Goal: Task Accomplishment & Management: Complete application form

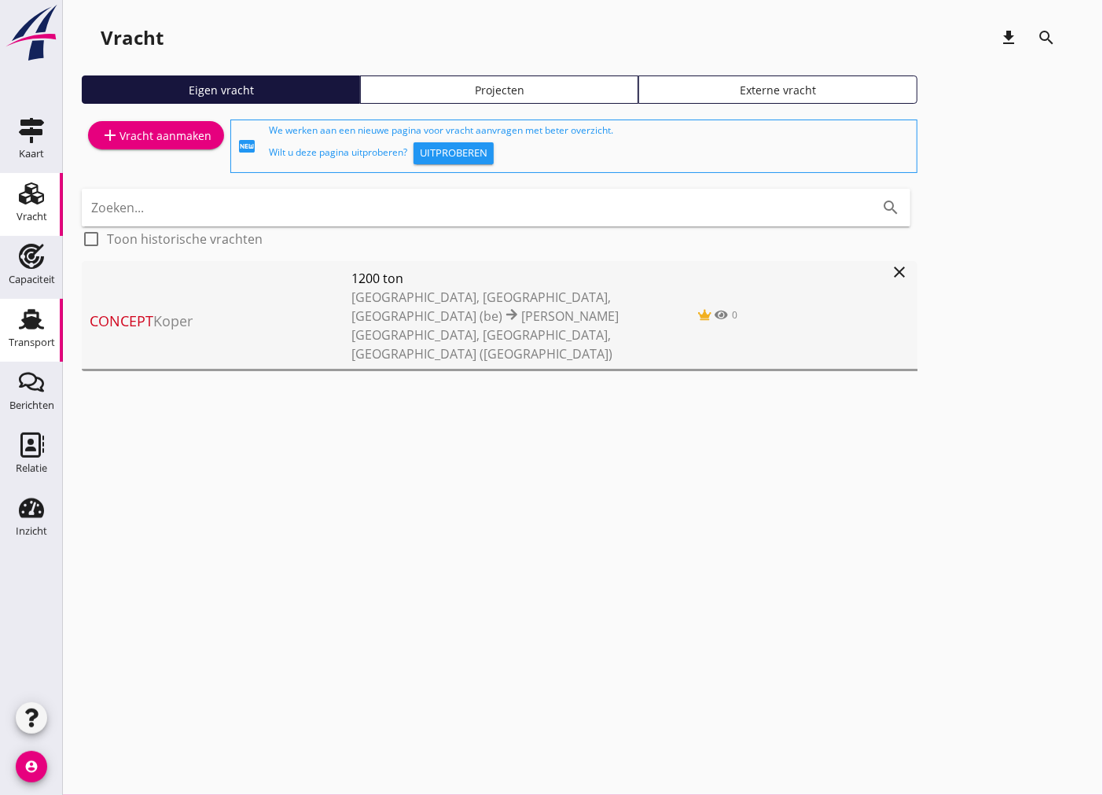
click at [50, 336] on div "Transport" at bounding box center [32, 343] width 46 height 22
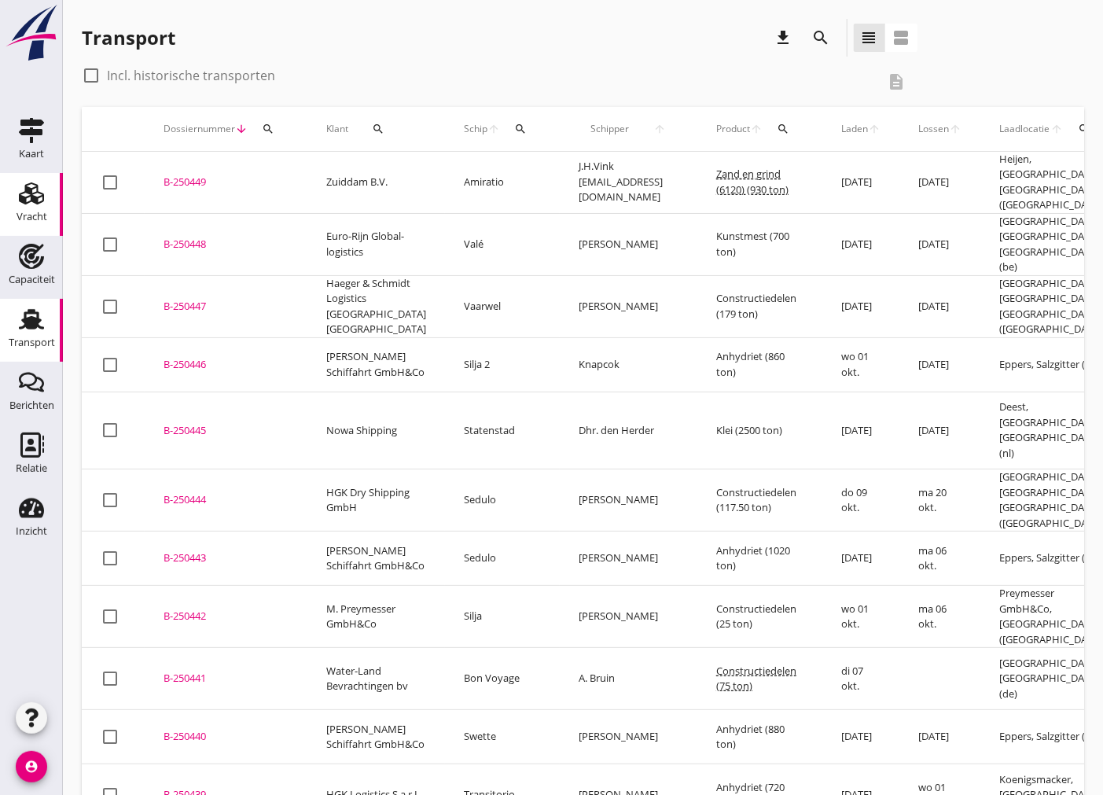
click at [30, 211] on div "Vracht" at bounding box center [32, 216] width 31 height 10
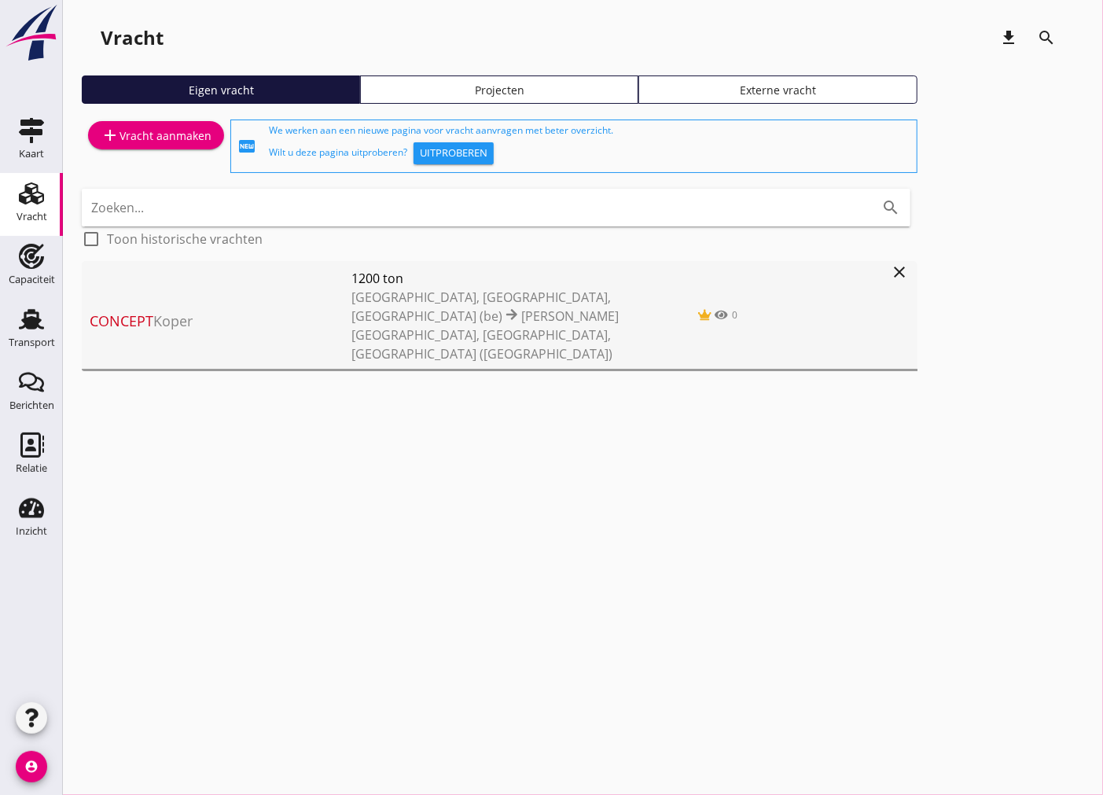
click at [167, 134] on div "add Vracht aanmaken" at bounding box center [156, 135] width 111 height 19
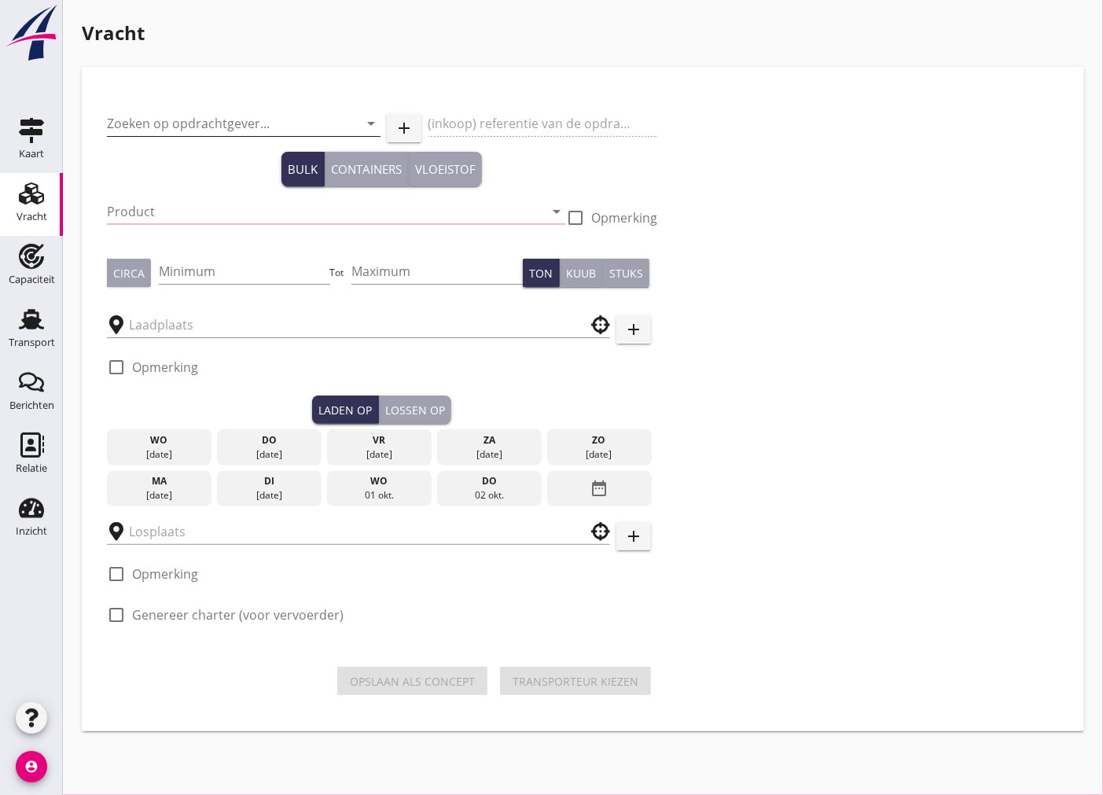
click at [199, 122] on input "Zoeken op opdrachtgever..." at bounding box center [222, 123] width 230 height 25
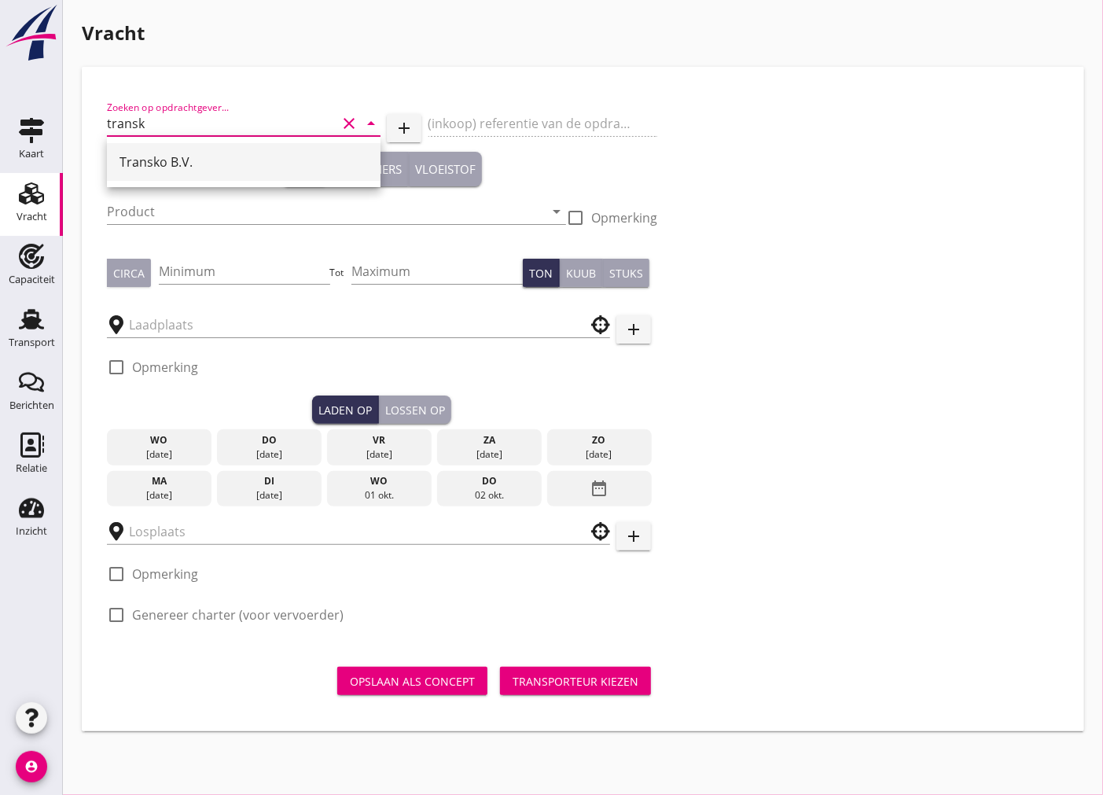
click at [199, 161] on div "Transko B.V." at bounding box center [243, 162] width 248 height 19
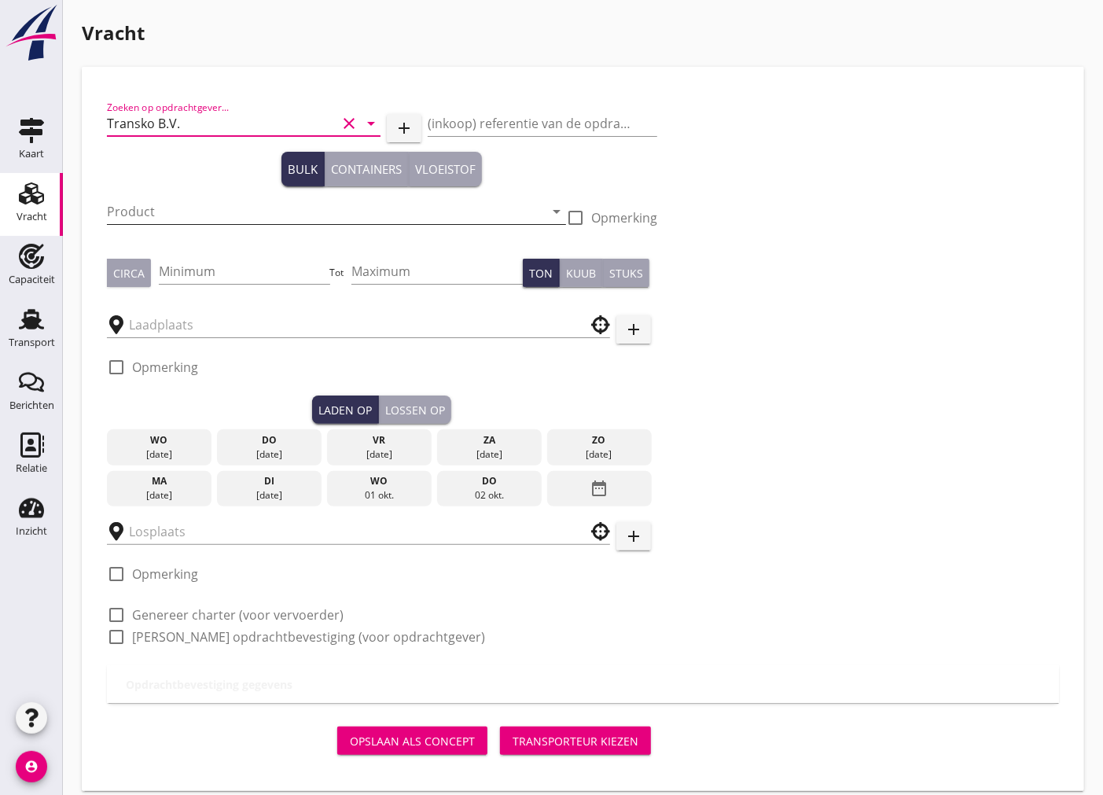
type input "Transko B.V."
click at [199, 208] on input "Product" at bounding box center [325, 211] width 437 height 25
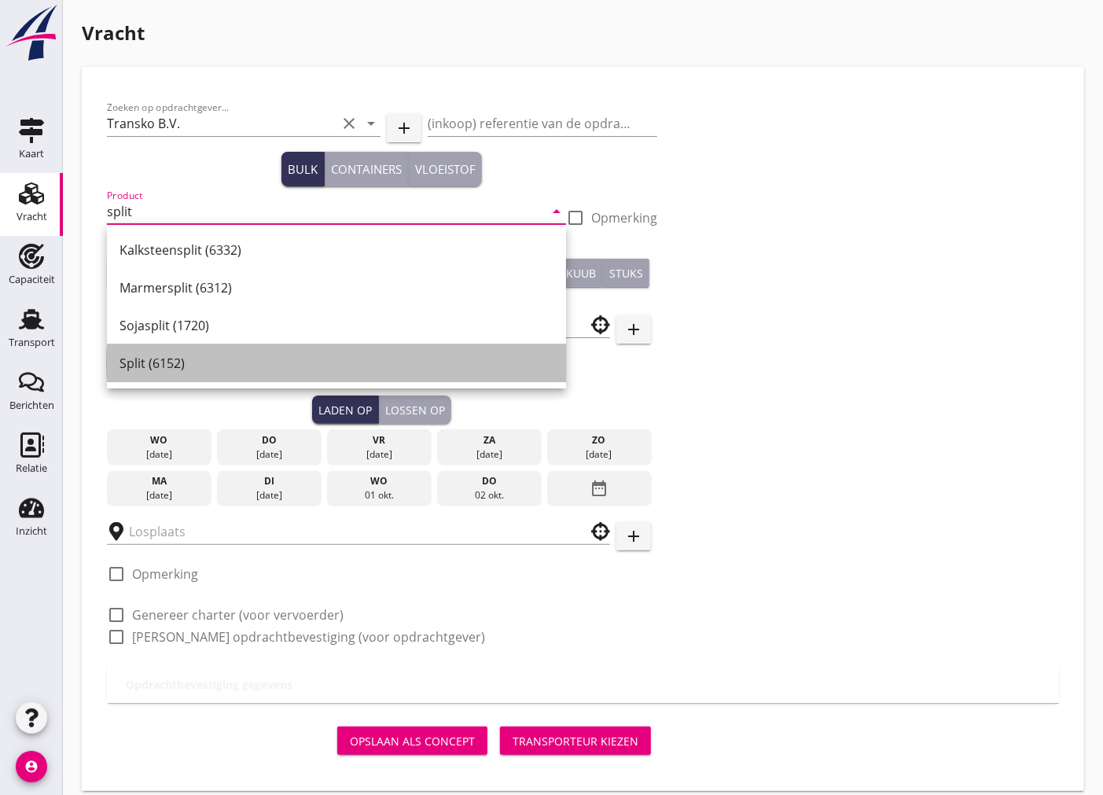
click at [203, 360] on div "Split (6152)" at bounding box center [336, 363] width 434 height 19
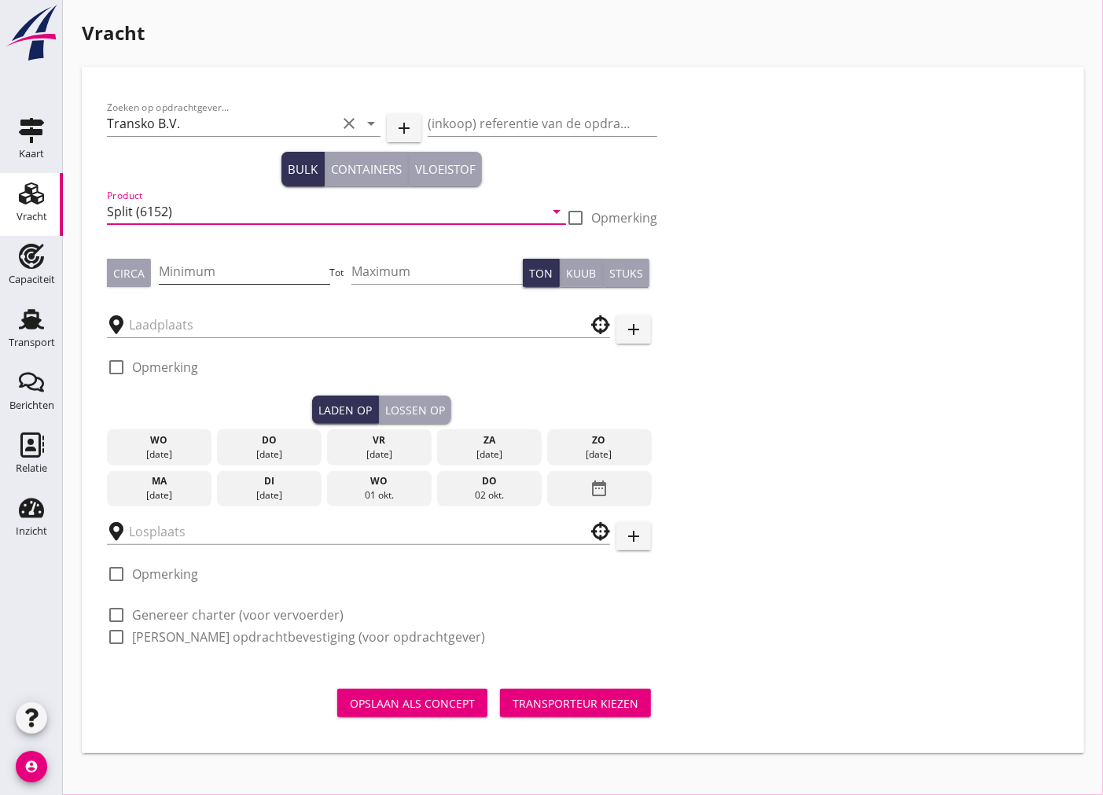
type input "Split (6152)"
click at [194, 273] on input "Minimum" at bounding box center [244, 271] width 171 height 25
type input "850"
click at [137, 268] on div "Circa" at bounding box center [128, 273] width 31 height 17
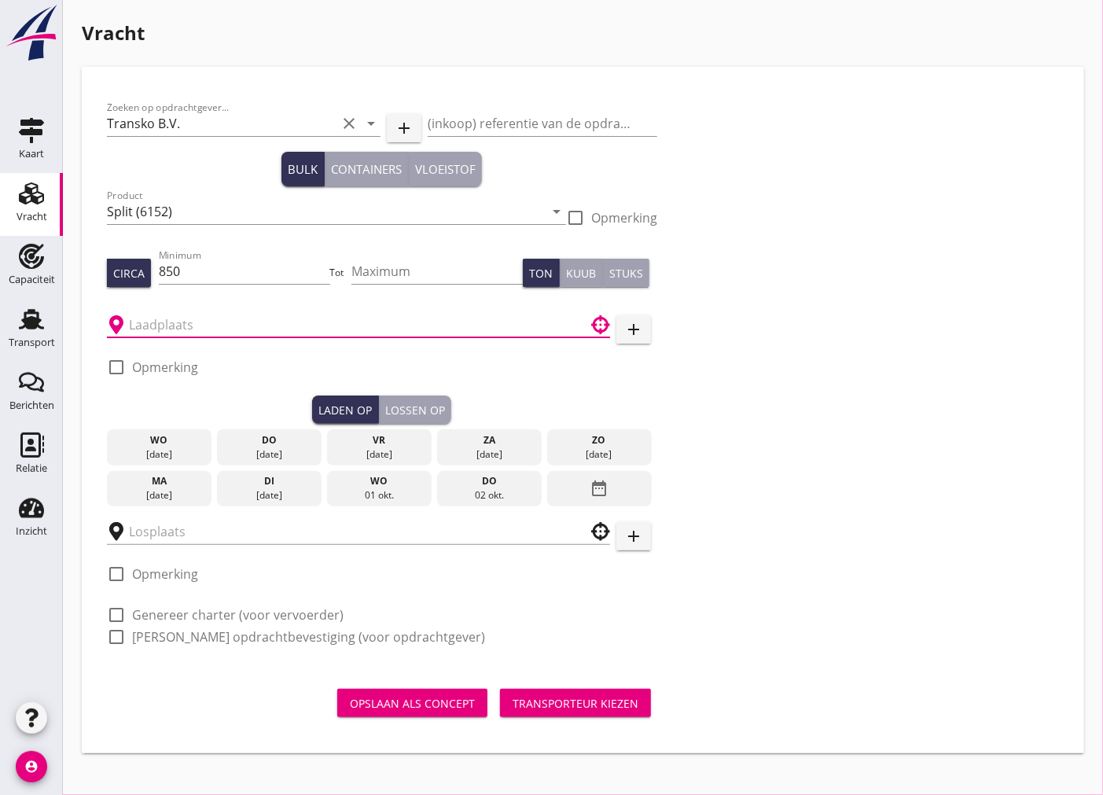
click at [194, 321] on input "text" at bounding box center [347, 324] width 437 height 25
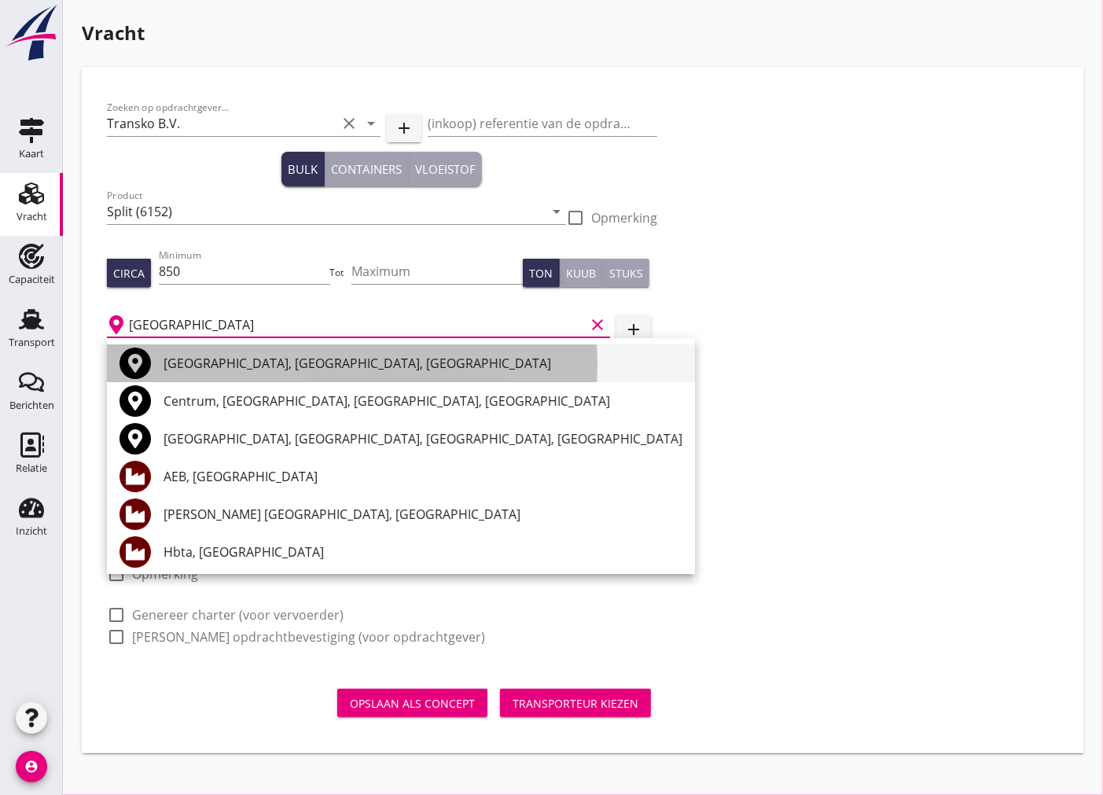
click at [431, 369] on div "[GEOGRAPHIC_DATA], [GEOGRAPHIC_DATA], [GEOGRAPHIC_DATA]" at bounding box center [423, 363] width 519 height 19
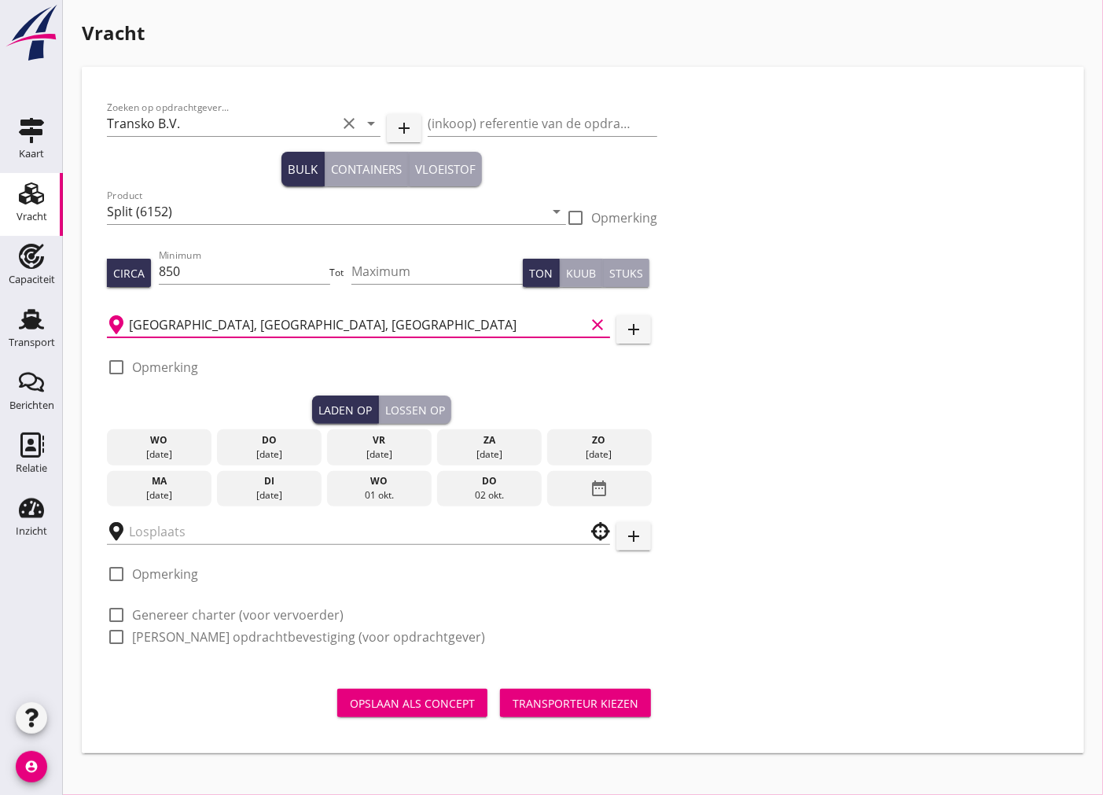
type input "[GEOGRAPHIC_DATA], [GEOGRAPHIC_DATA], [GEOGRAPHIC_DATA]"
click at [173, 447] on div "[DATE]" at bounding box center [159, 454] width 97 height 14
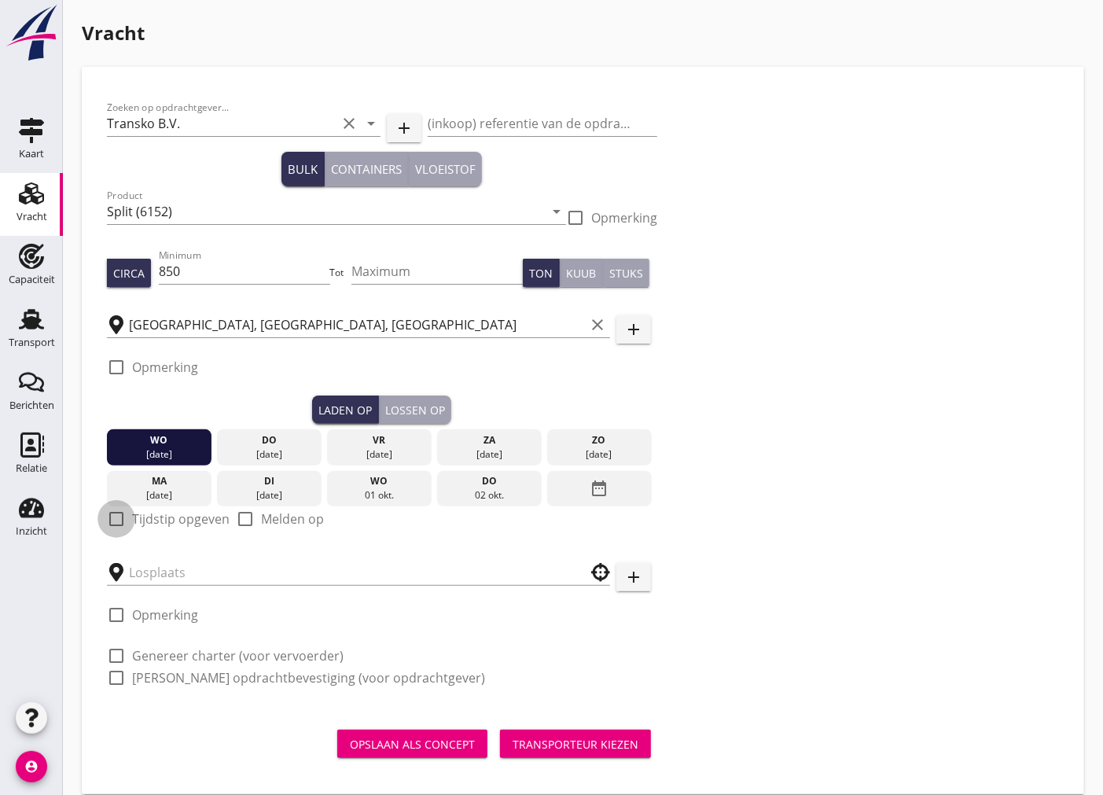
click at [123, 519] on div at bounding box center [116, 518] width 27 height 27
checkbox input "true"
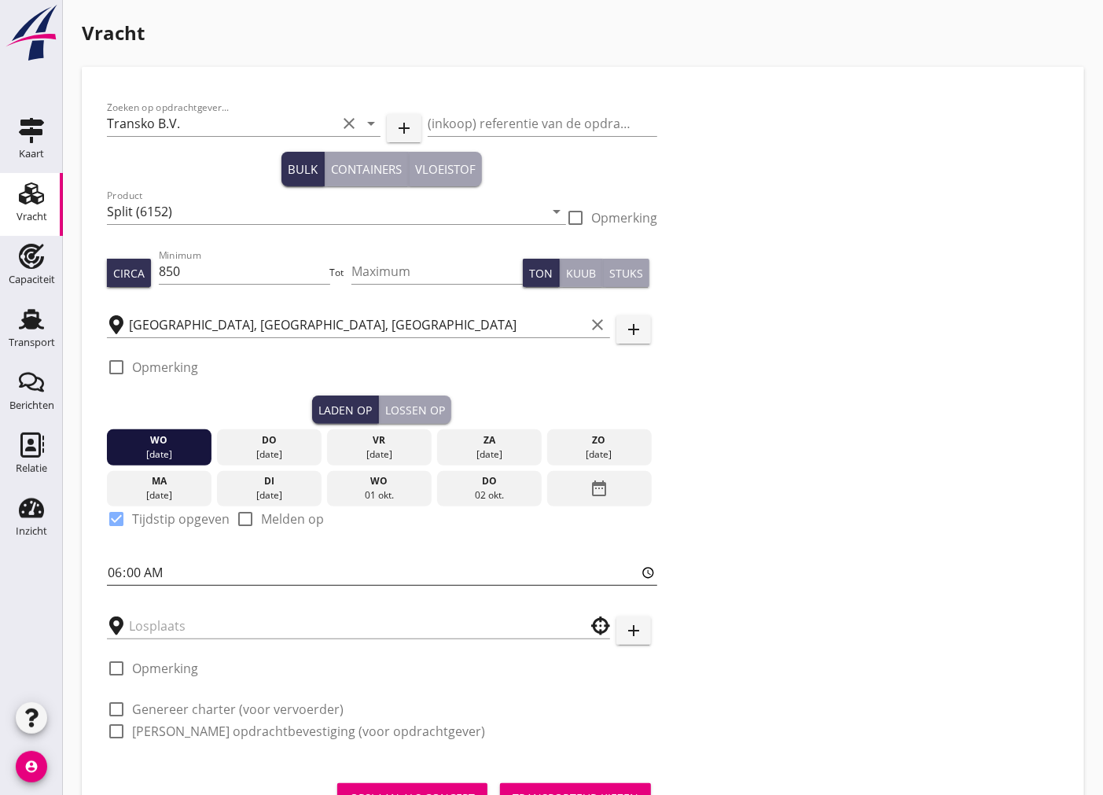
click at [118, 575] on input "06:00" at bounding box center [382, 572] width 550 height 25
type input "10:01"
click at [412, 406] on div "Lossen op" at bounding box center [415, 410] width 60 height 17
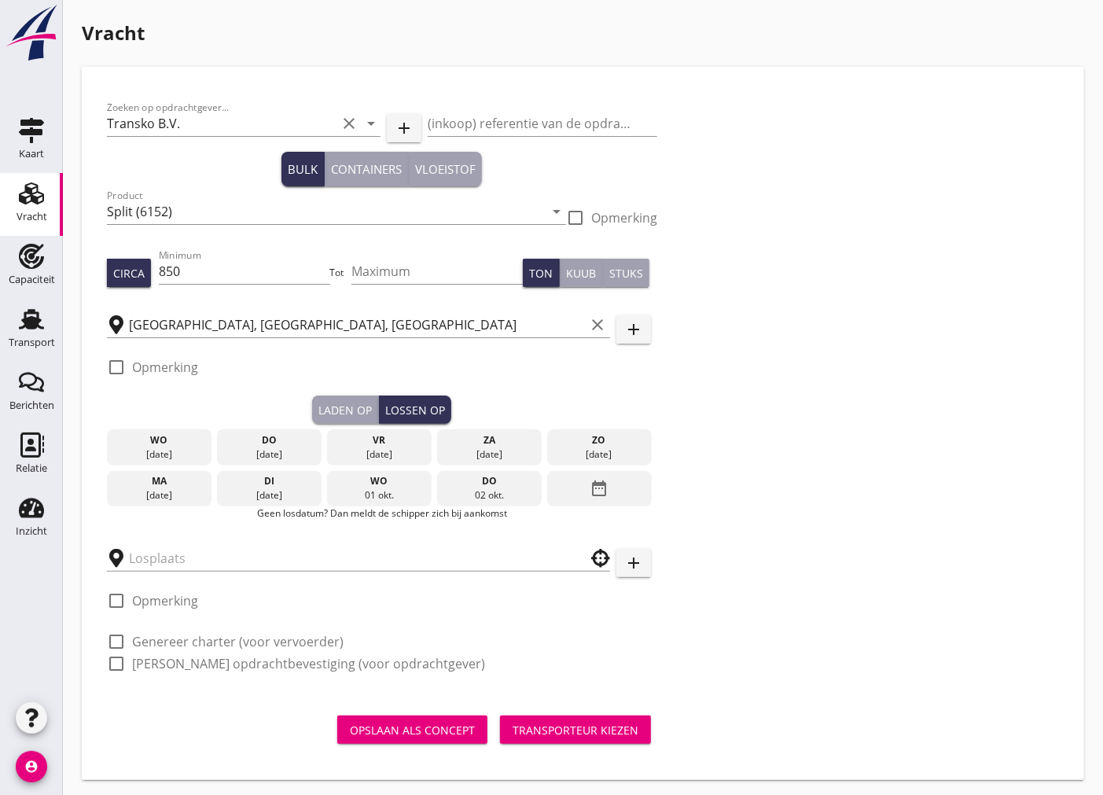
click at [274, 441] on div "do" at bounding box center [269, 440] width 97 height 14
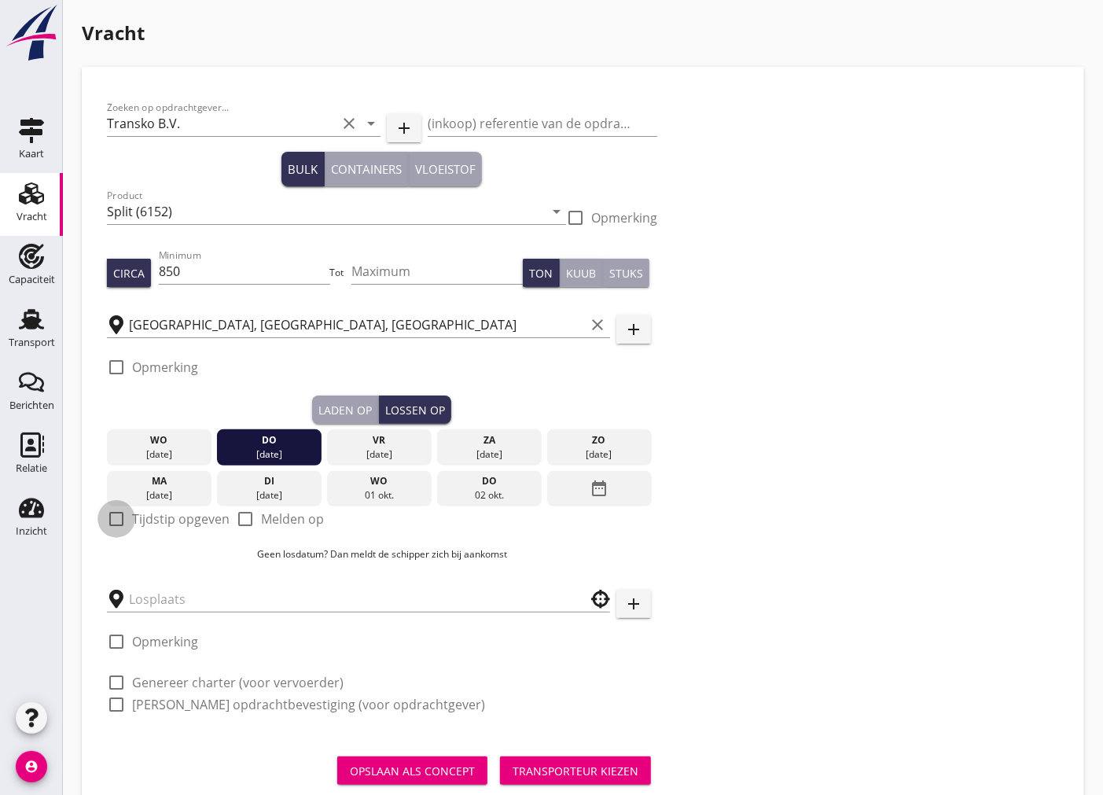
click at [115, 520] on div at bounding box center [116, 518] width 27 height 27
checkbox input "true"
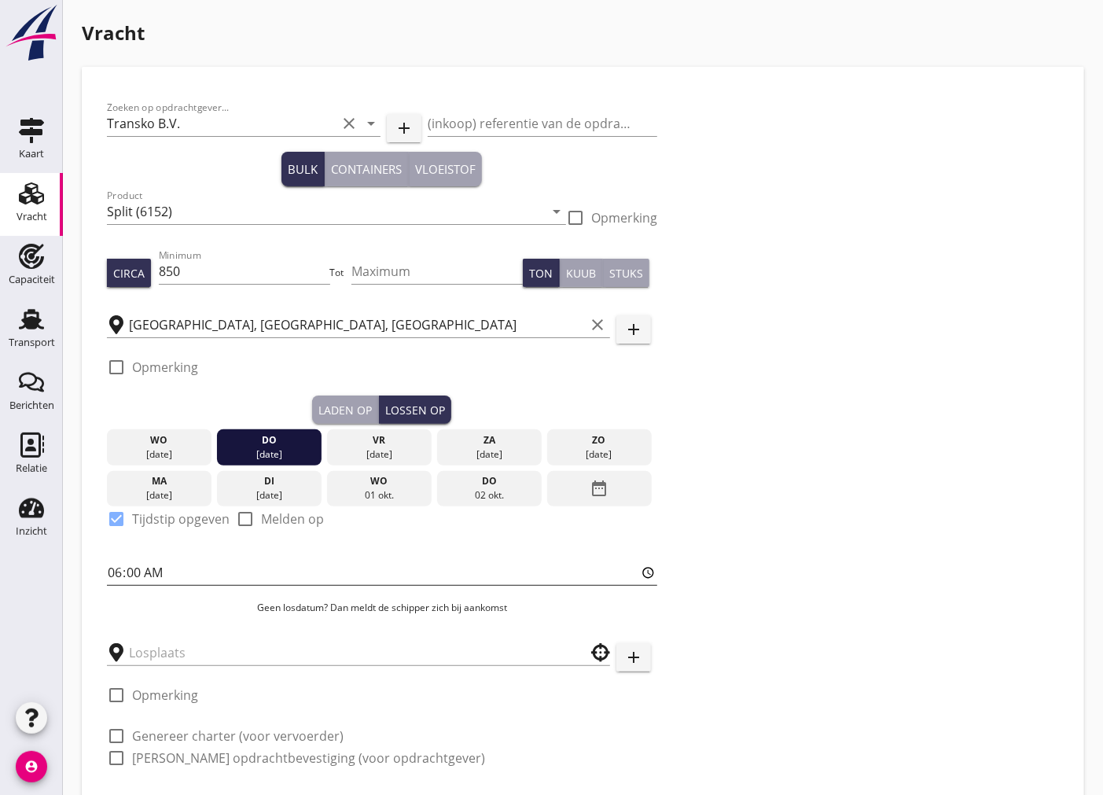
click at [119, 575] on input "06:00" at bounding box center [382, 572] width 550 height 25
type input "12:01"
click at [187, 647] on input "text" at bounding box center [347, 652] width 437 height 25
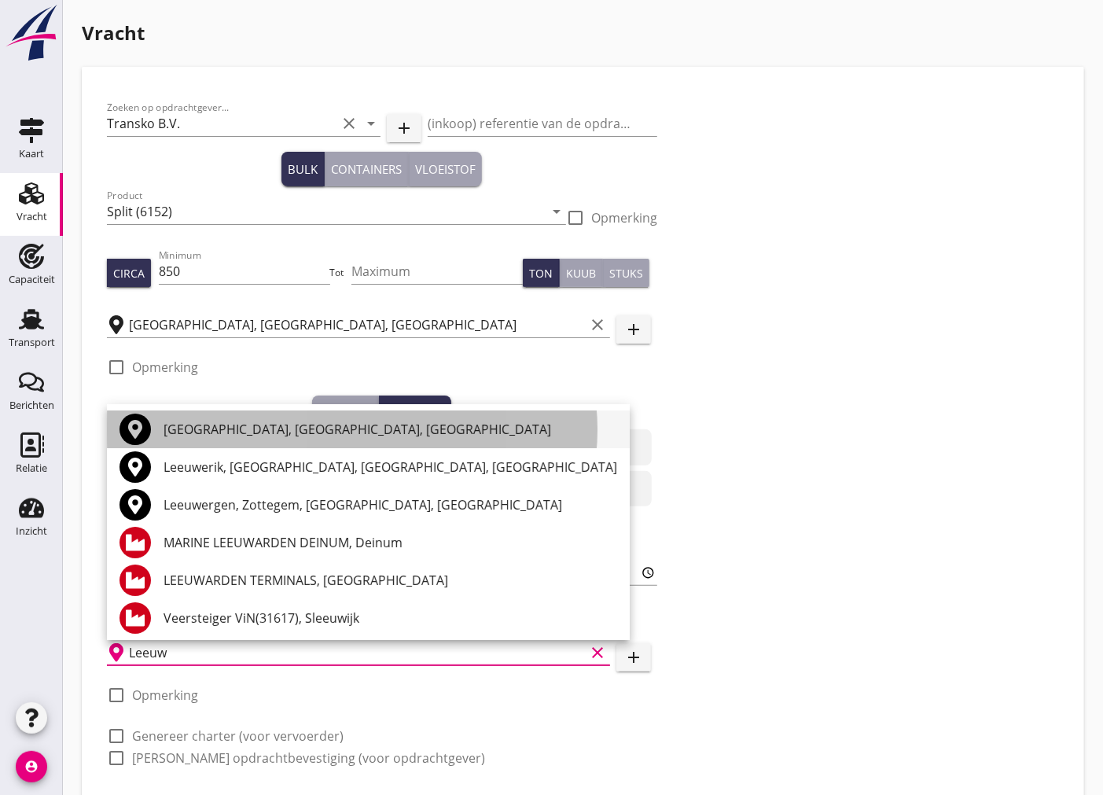
click at [289, 431] on div "[GEOGRAPHIC_DATA], [GEOGRAPHIC_DATA], [GEOGRAPHIC_DATA]" at bounding box center [391, 429] width 454 height 19
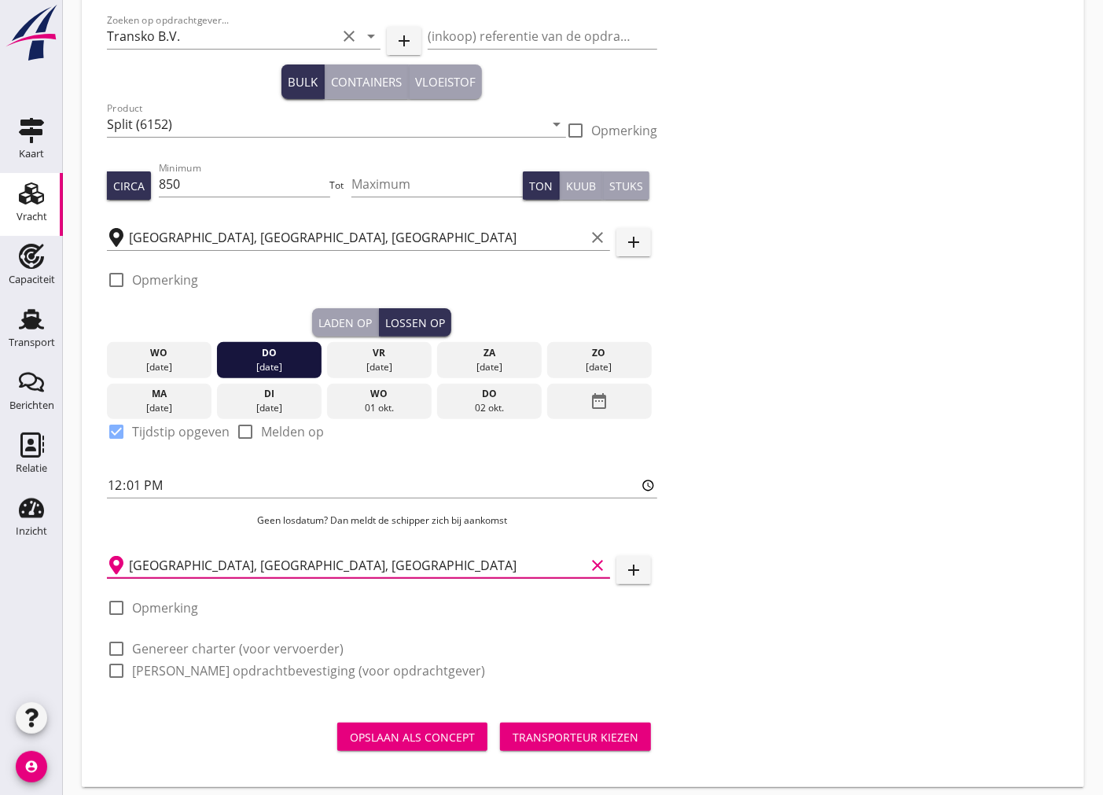
scroll to position [97, 0]
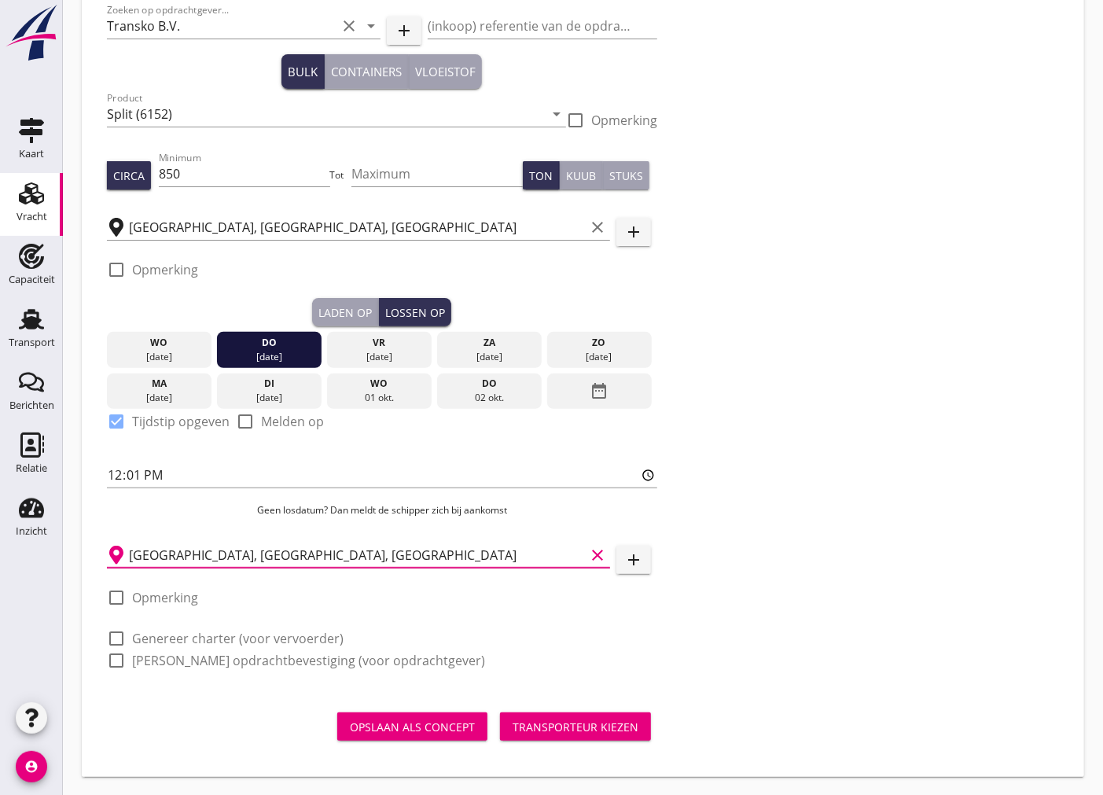
type input "[GEOGRAPHIC_DATA], [GEOGRAPHIC_DATA], [GEOGRAPHIC_DATA]"
click at [113, 633] on div at bounding box center [116, 638] width 27 height 27
checkbox input "true"
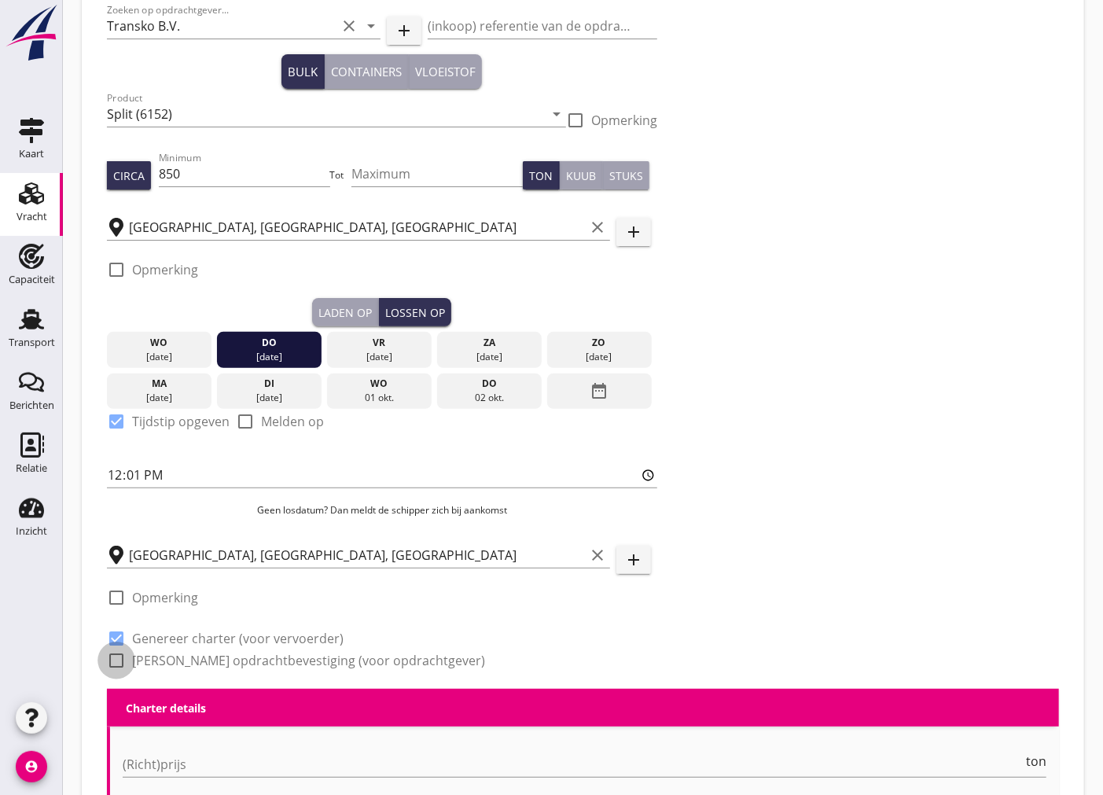
click at [113, 663] on div at bounding box center [116, 660] width 27 height 27
checkbox input "true"
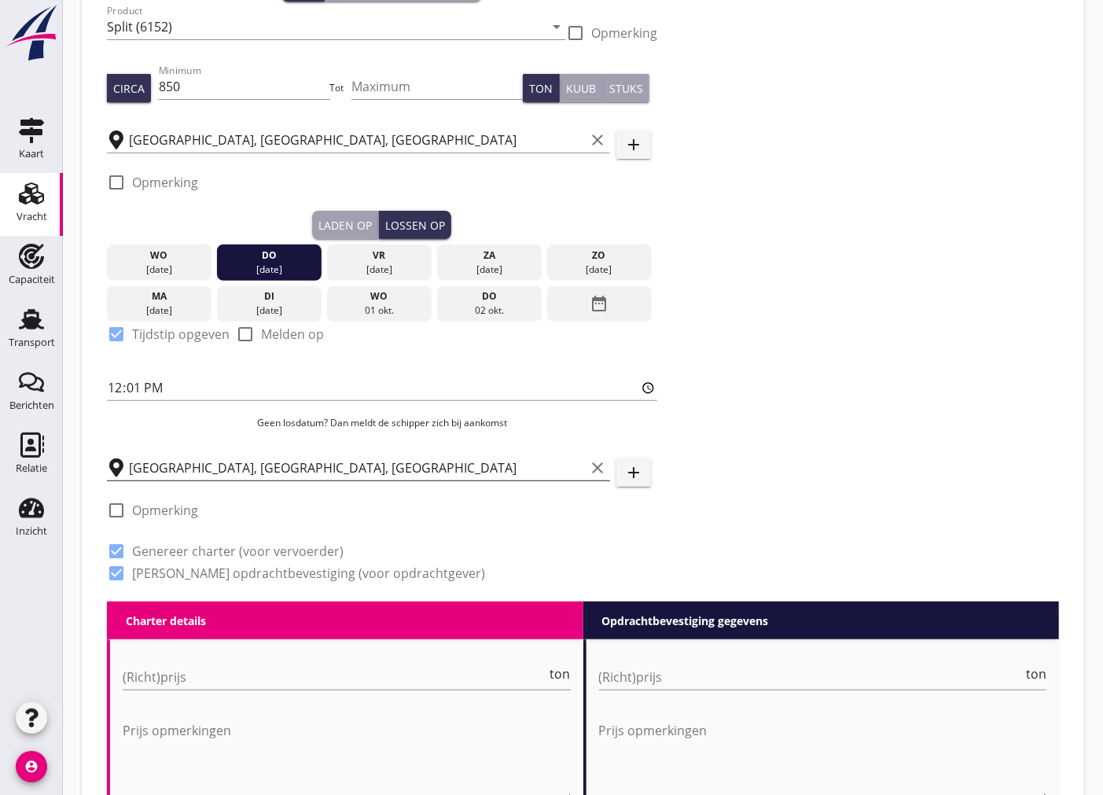
scroll to position [535, 0]
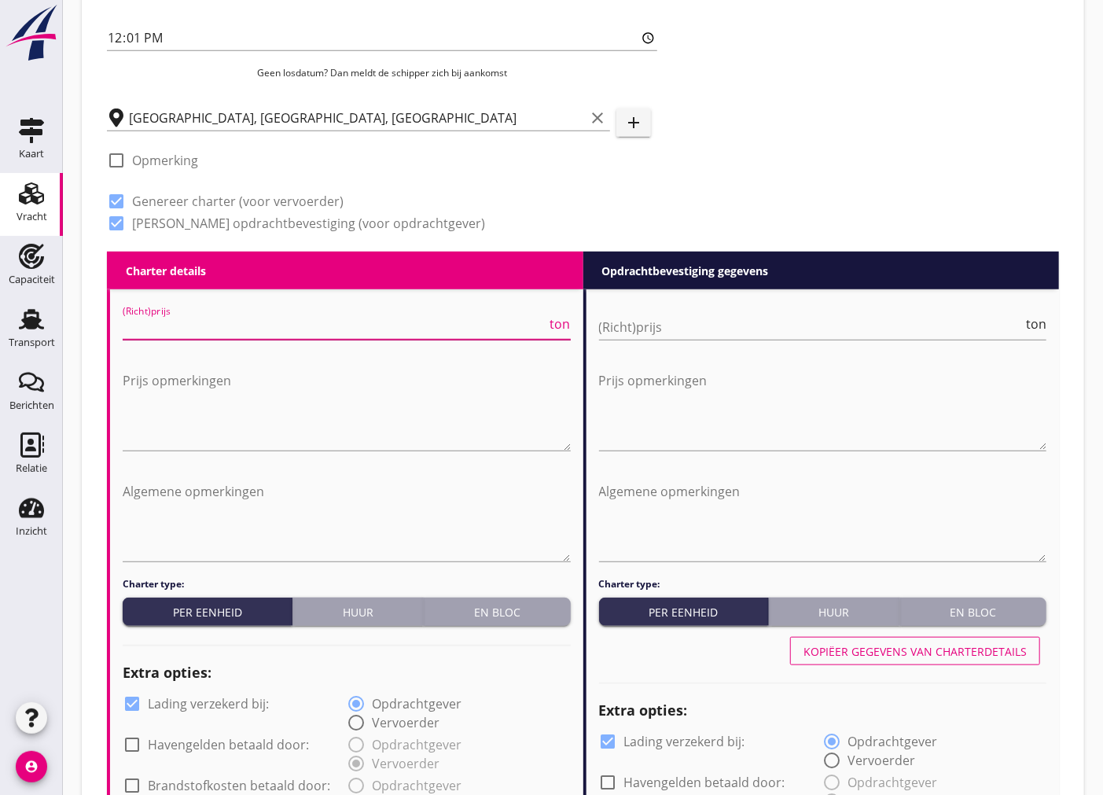
click at [321, 325] on input "(Richt)prijs" at bounding box center [335, 326] width 425 height 25
type input "4"
type input "4.2"
type input "4.50"
click at [810, 327] on input "(Richt)prijs" at bounding box center [811, 326] width 425 height 25
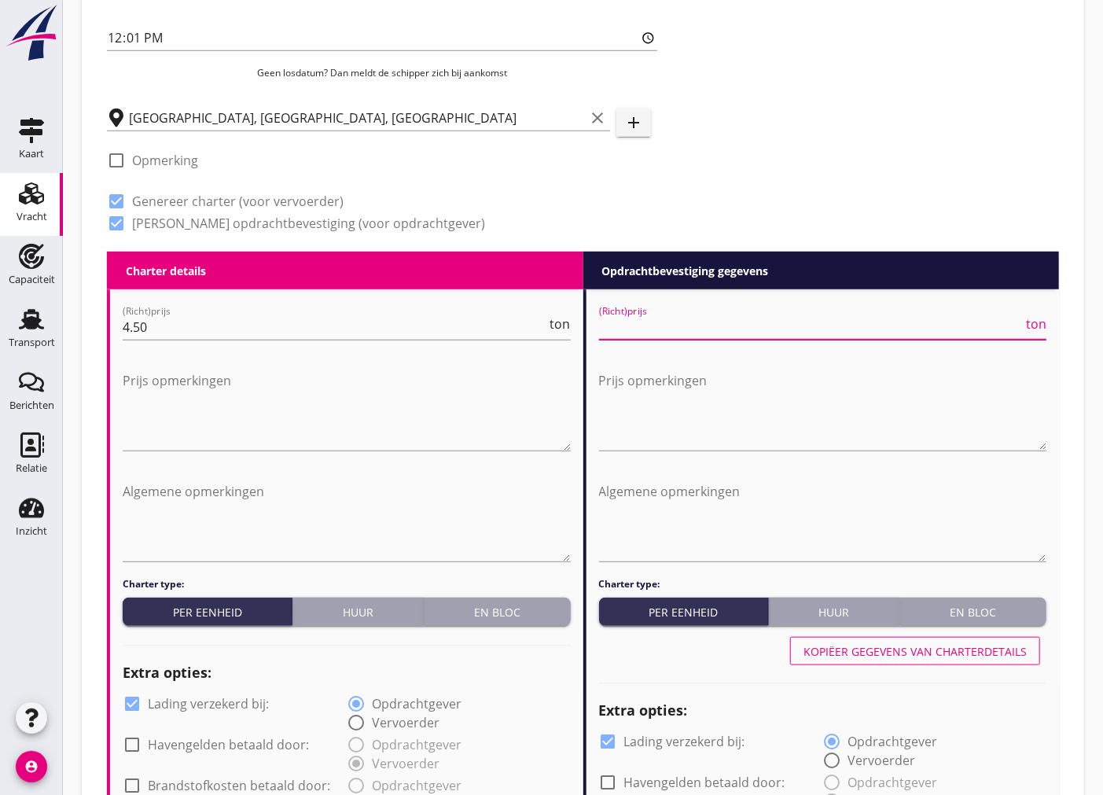
type input "4"
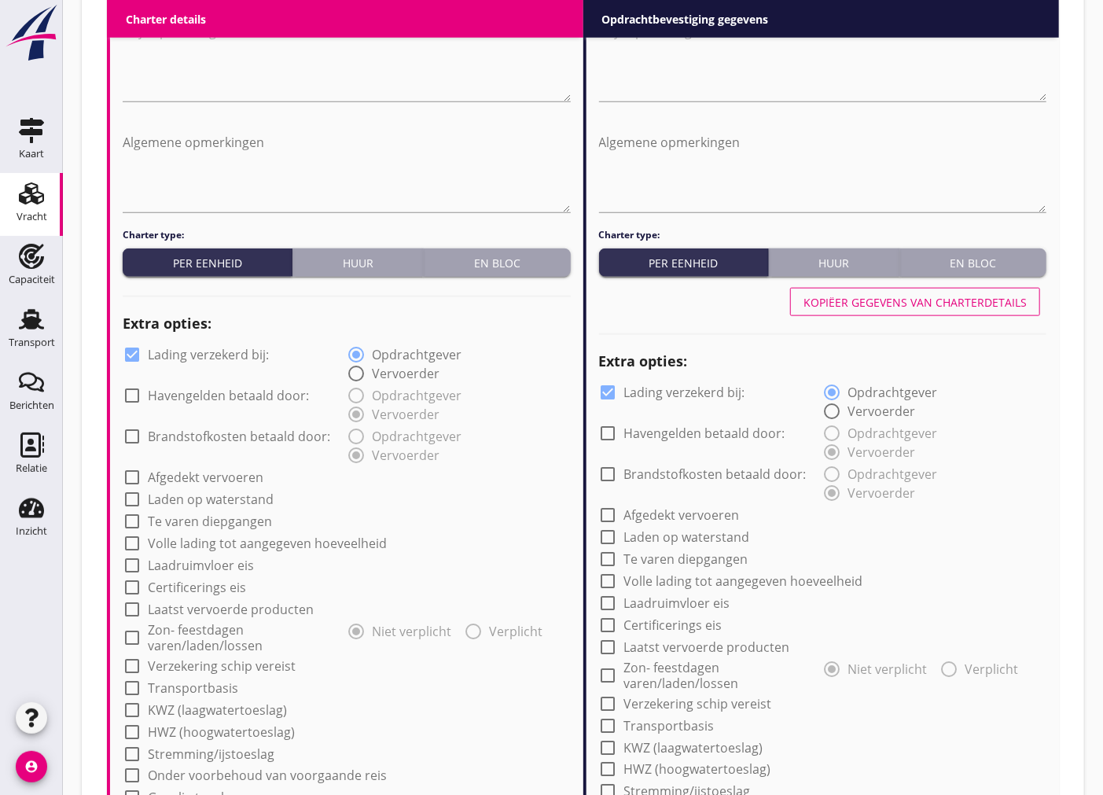
type input "4.50"
click at [136, 354] on div at bounding box center [132, 354] width 27 height 27
checkbox input "false"
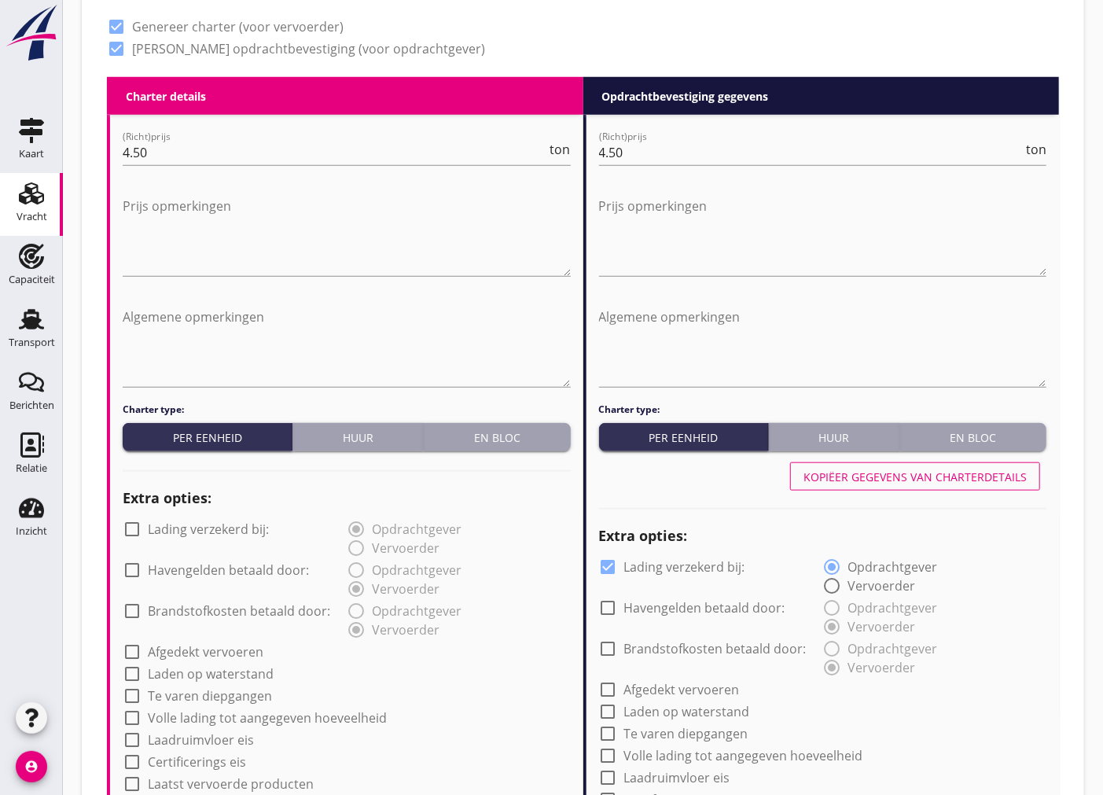
click at [607, 564] on div at bounding box center [608, 566] width 27 height 27
checkbox input "false"
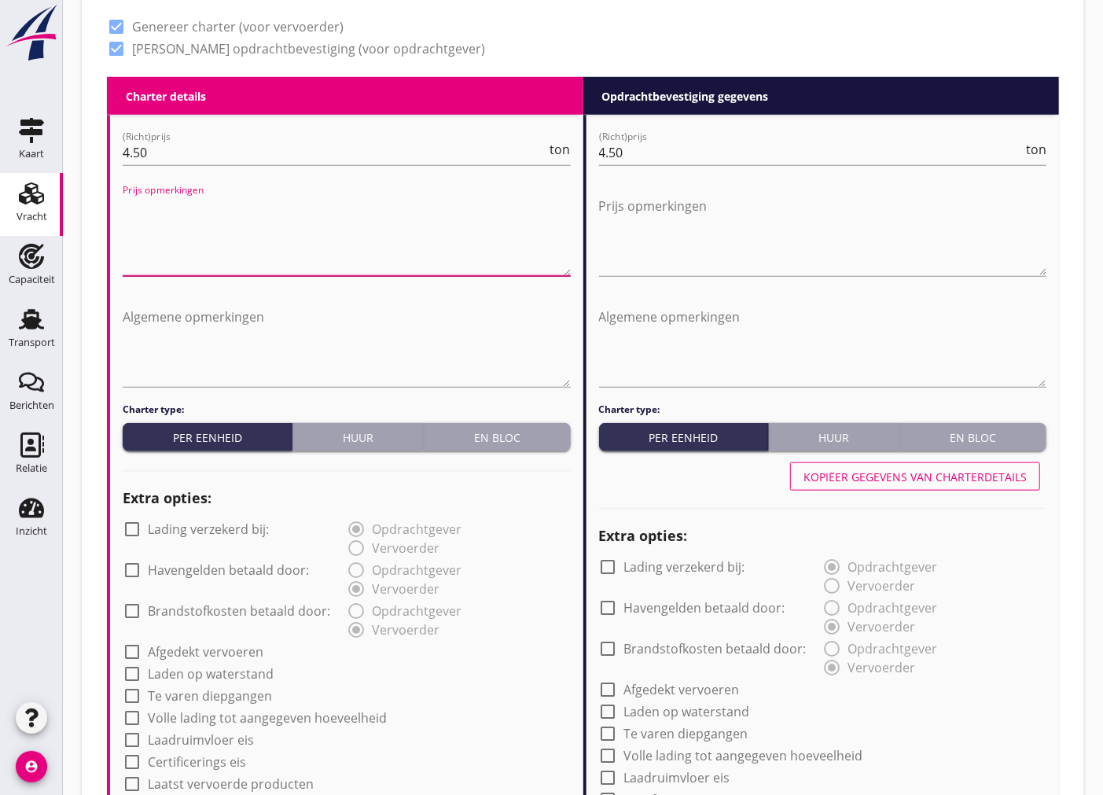
click at [293, 267] on textarea "Prijs opmerkingen" at bounding box center [347, 234] width 448 height 83
click at [164, 202] on textarea "Schippr doet bobcatten." at bounding box center [347, 234] width 448 height 83
click at [159, 206] on textarea "Schippr doet bobcatten." at bounding box center [347, 234] width 448 height 83
type textarea "Schipper doet bobcatten."
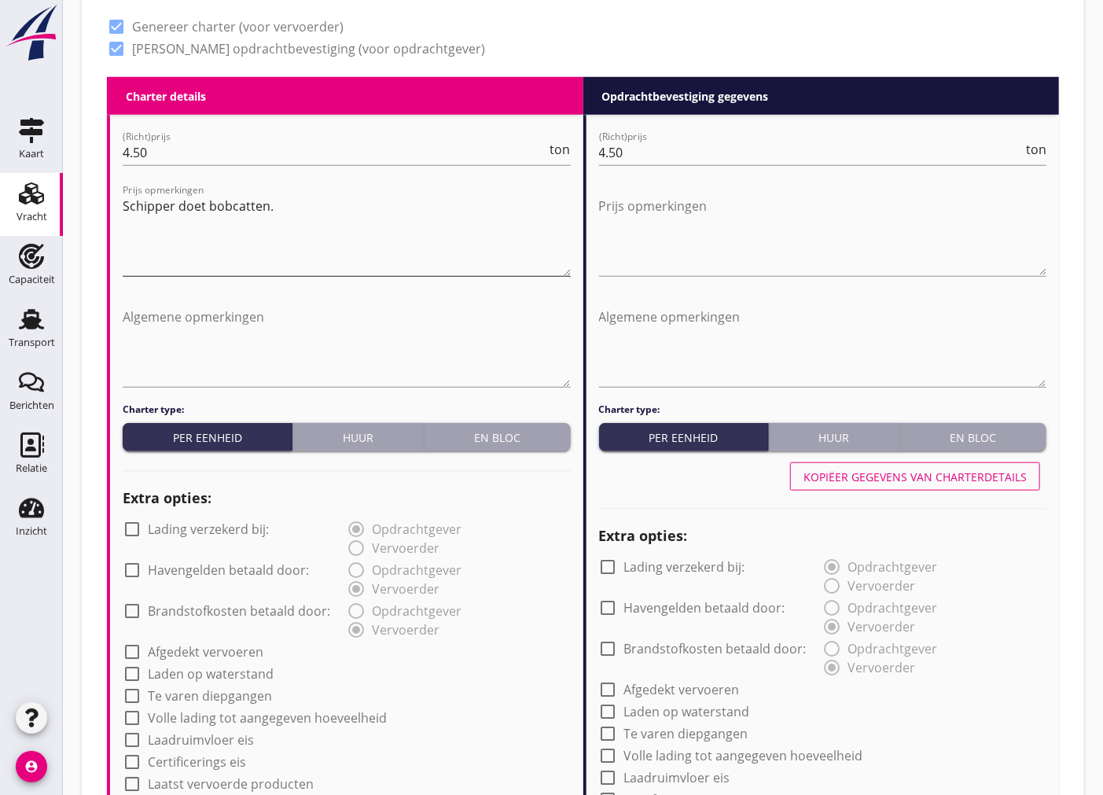
click at [310, 198] on div "Prijs opmerkingen Schipper doet bobcatten." at bounding box center [347, 238] width 448 height 108
drag, startPoint x: 303, startPoint y: 200, endPoint x: 65, endPoint y: 190, distance: 237.6
click at [65, 190] on div "Vracht [PERSON_NAME] op opdrachtgever... Transko B.V. clear arrow_drop_down add…" at bounding box center [583, 520] width 1040 height 2458
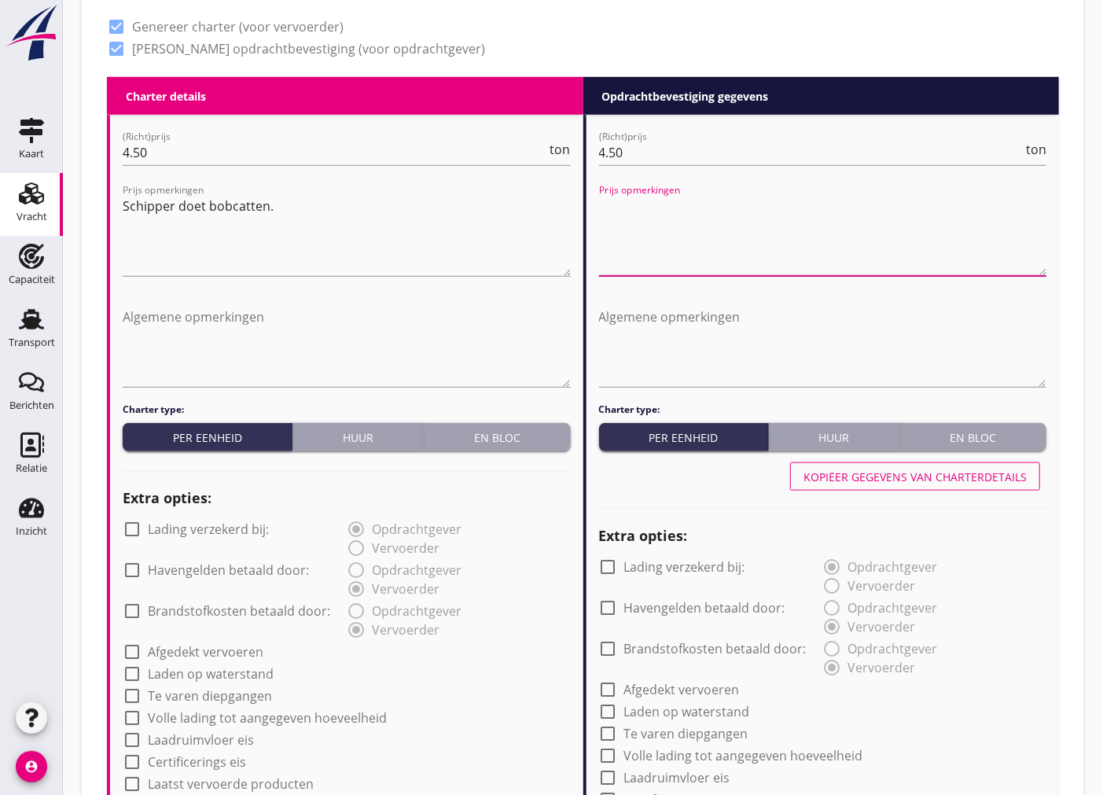
click at [624, 226] on textarea "Prijs opmerkingen" at bounding box center [823, 234] width 448 height 83
paste textarea "Schipper doet bobcatten."
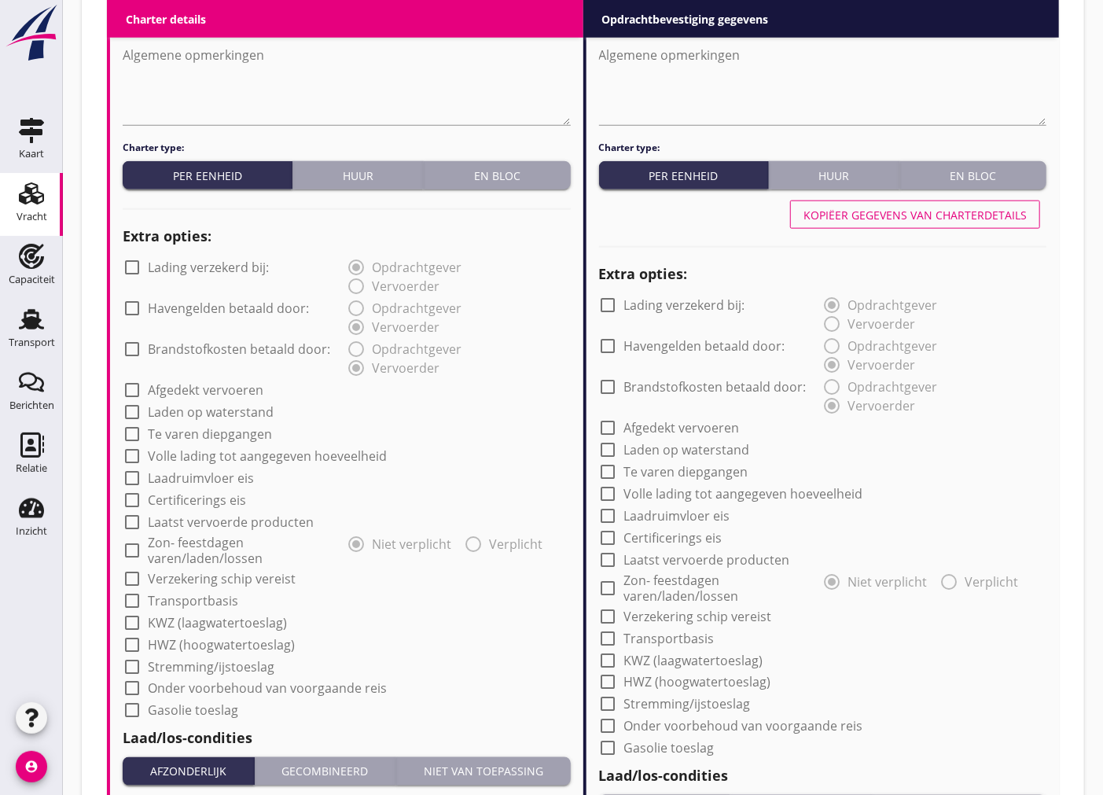
type textarea "Schipper doet bobcatten."
click at [142, 572] on div at bounding box center [132, 578] width 27 height 27
checkbox input "true"
click at [608, 611] on div at bounding box center [608, 616] width 27 height 27
checkbox input "true"
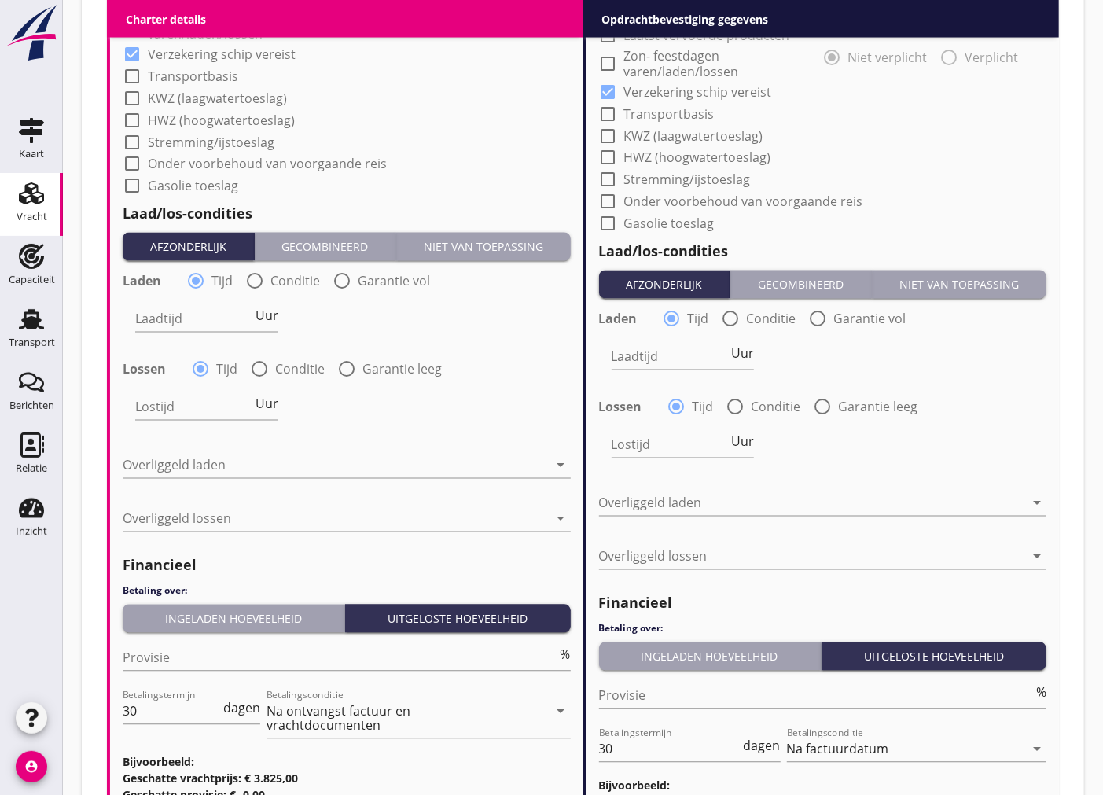
scroll to position [1582, 0]
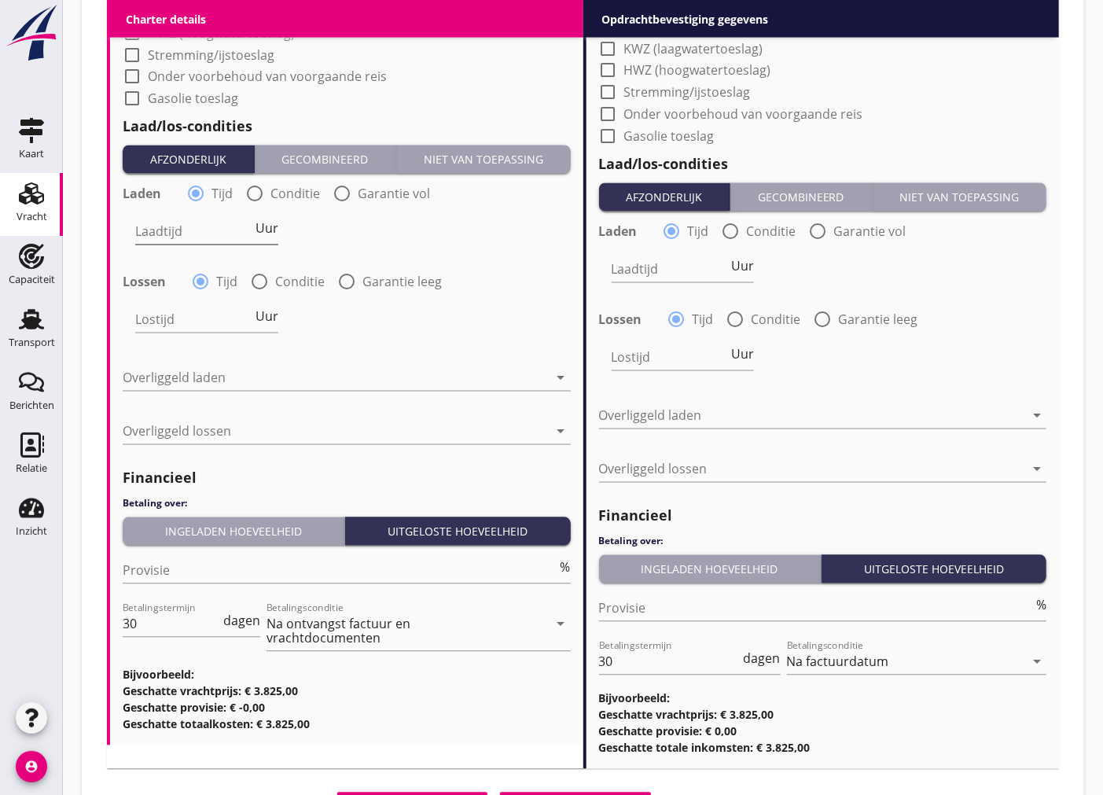
click at [187, 225] on input "Laadtijd" at bounding box center [193, 231] width 117 height 25
type input "24"
click at [181, 307] on input "Lostijd" at bounding box center [193, 319] width 117 height 25
type input "24"
click at [234, 379] on div at bounding box center [336, 378] width 426 height 25
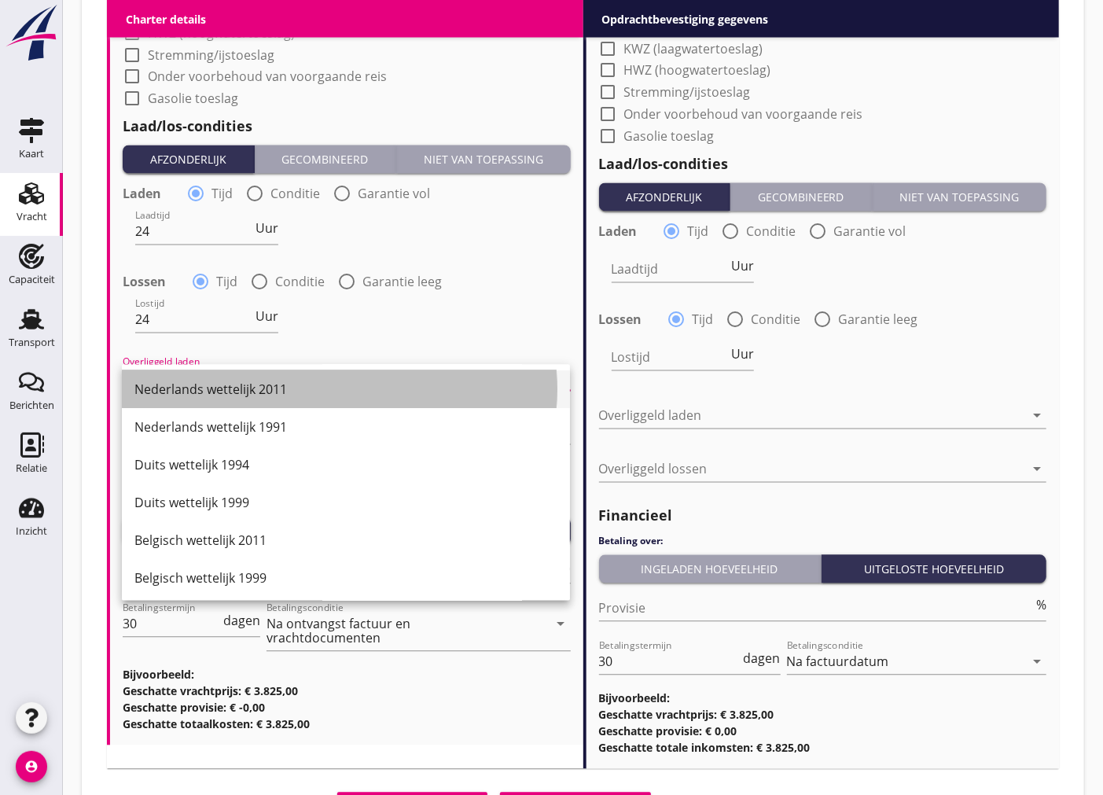
click at [270, 387] on div "Nederlands wettelijk 2011" at bounding box center [345, 389] width 423 height 19
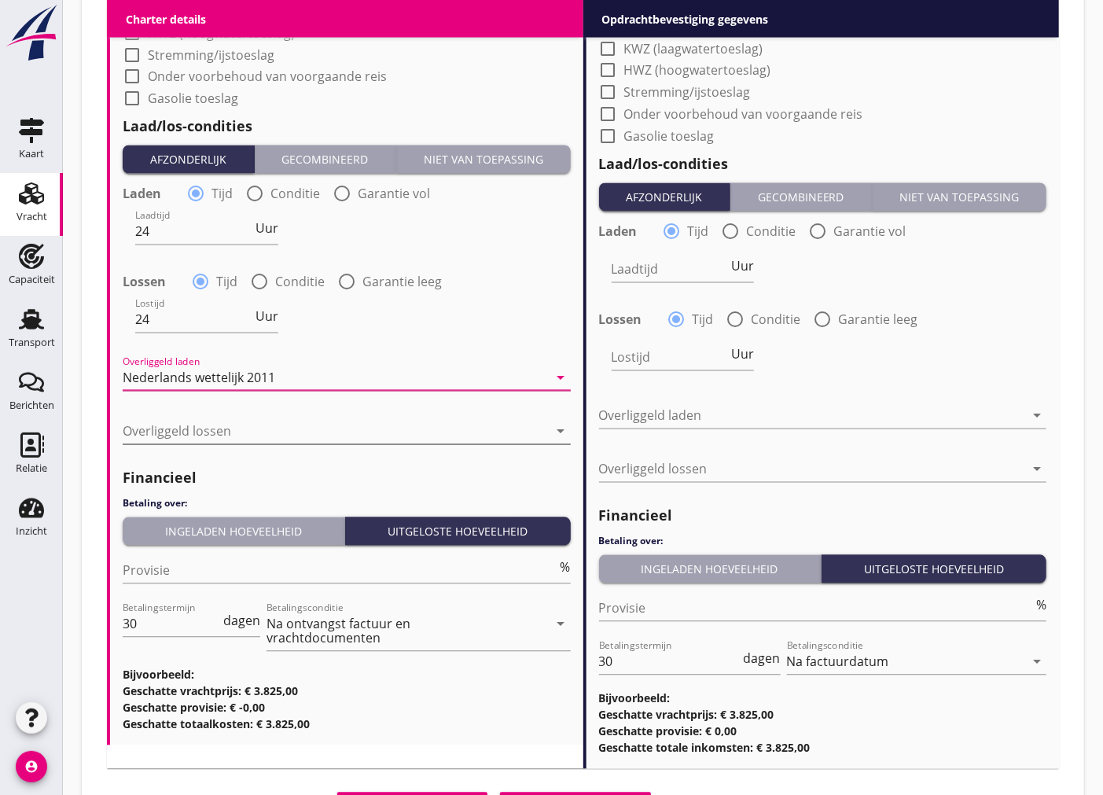
click at [280, 420] on div at bounding box center [336, 431] width 426 height 25
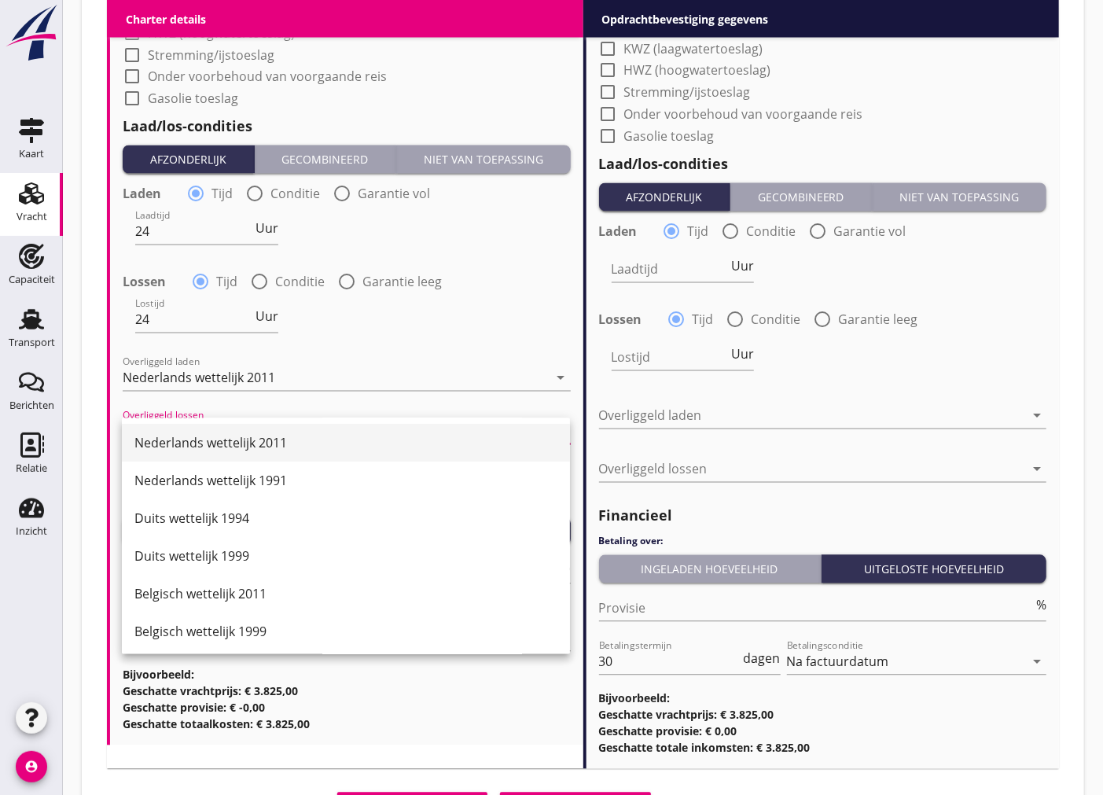
click at [280, 441] on div "Nederlands wettelijk 2011" at bounding box center [345, 443] width 423 height 19
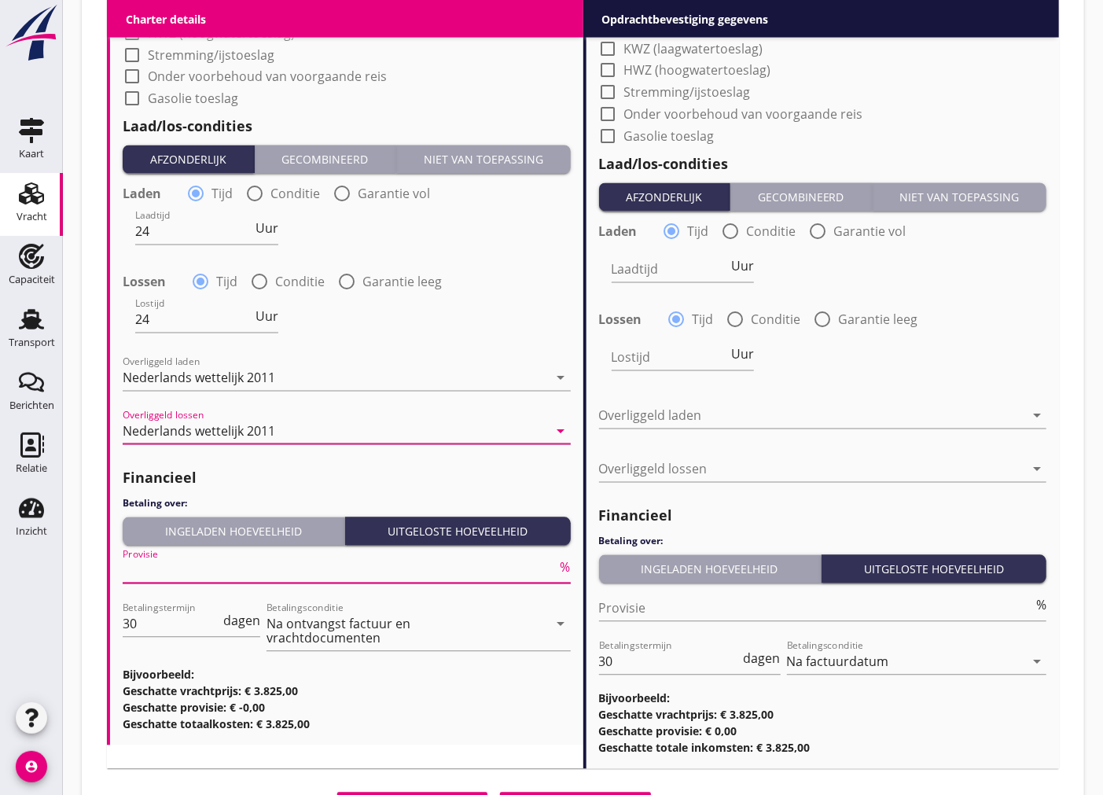
click at [272, 576] on input "Provisie" at bounding box center [340, 570] width 435 height 25
type input "5"
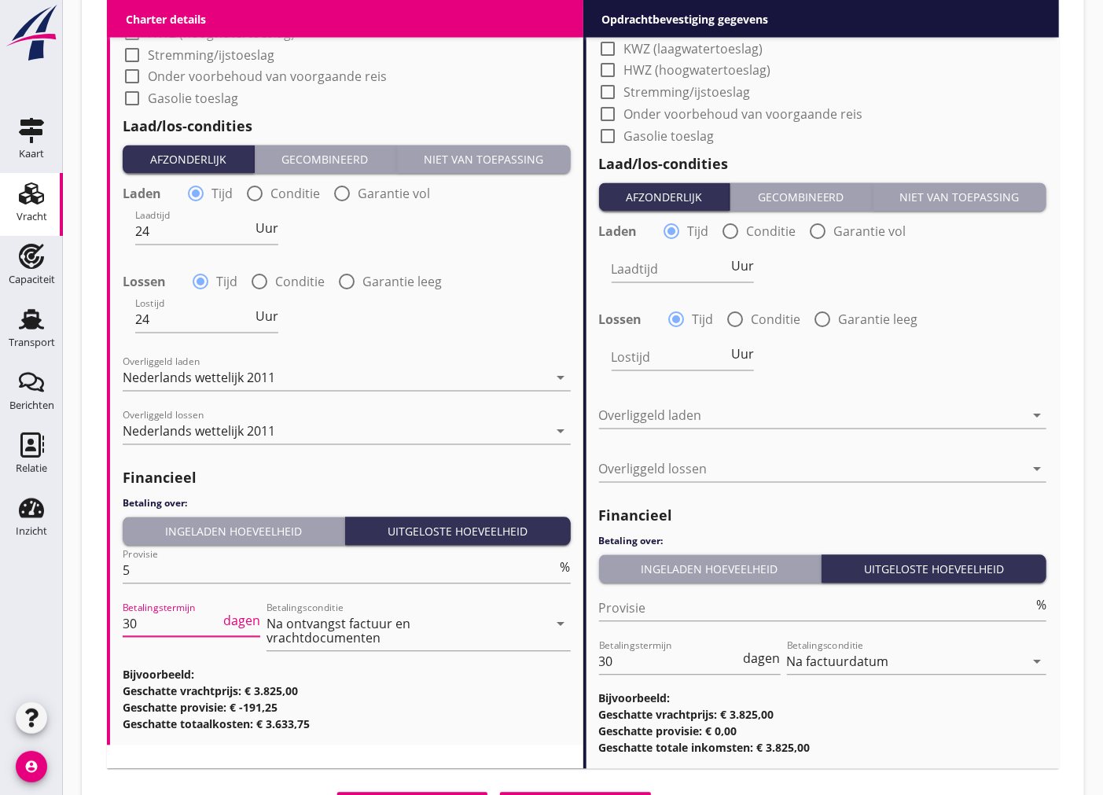
drag, startPoint x: 153, startPoint y: 623, endPoint x: 102, endPoint y: 607, distance: 53.0
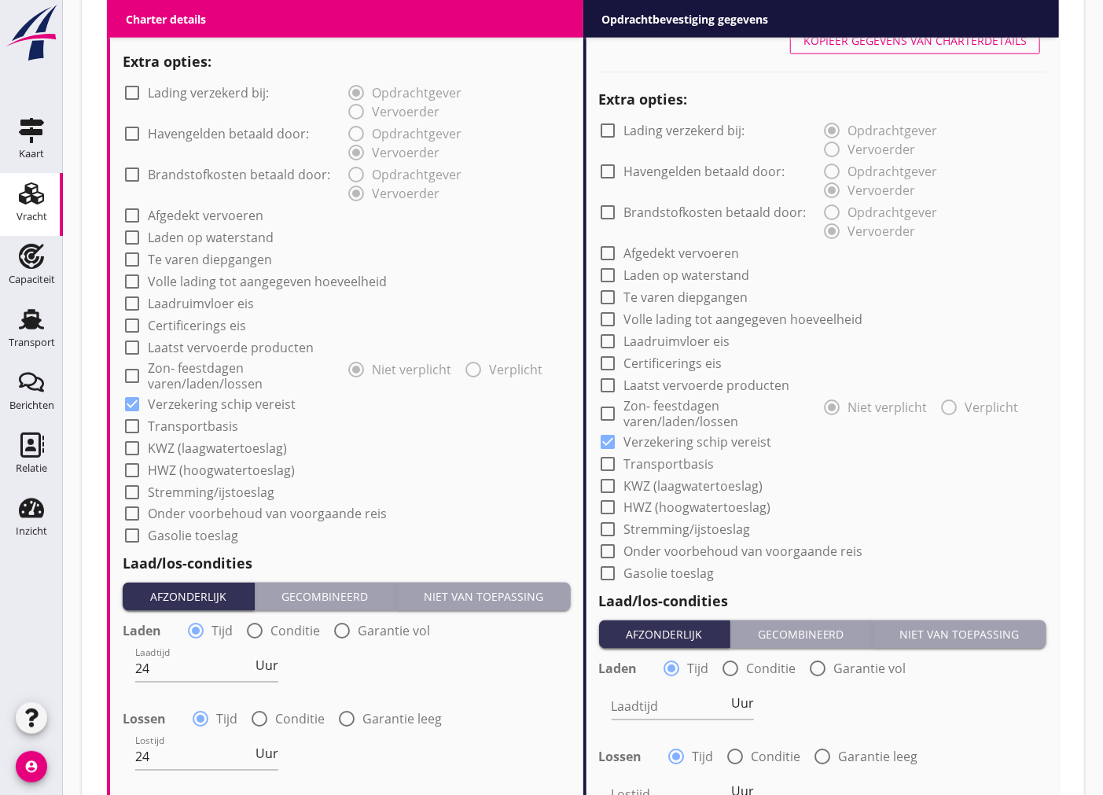
scroll to position [1058, 0]
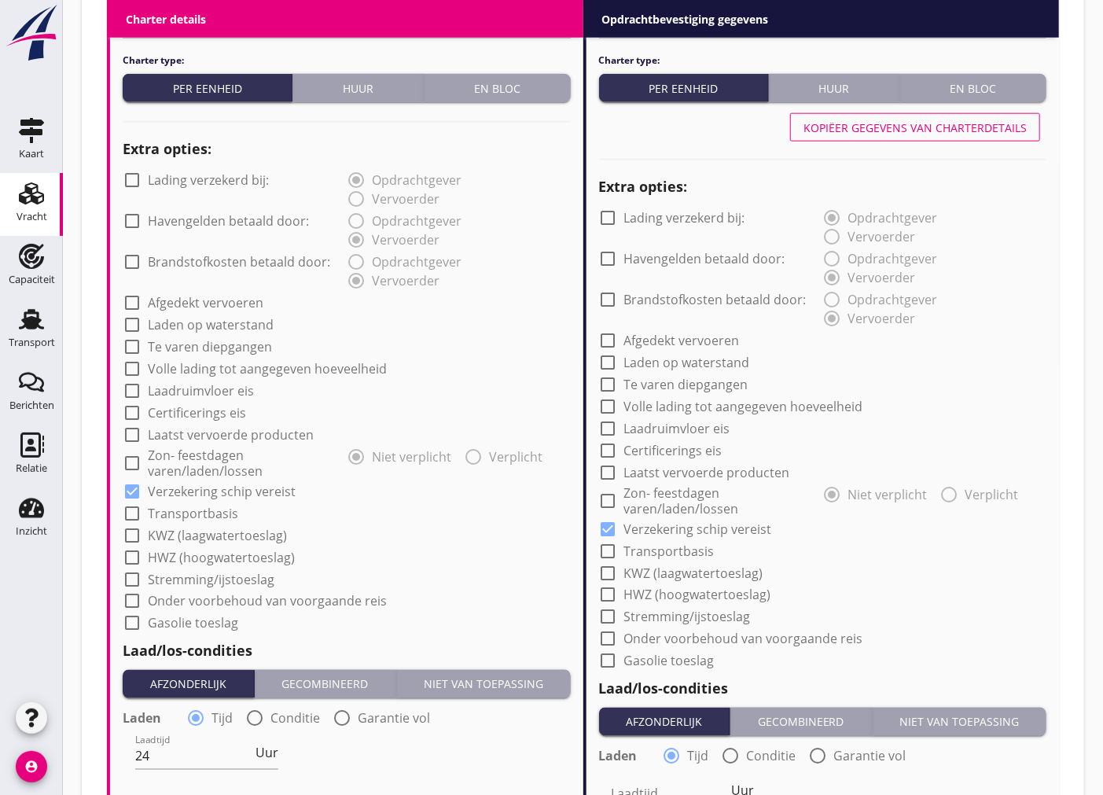
type input "14"
click at [946, 135] on button "Kopiëer gegevens van charterdetails" at bounding box center [915, 127] width 250 height 28
type input "24"
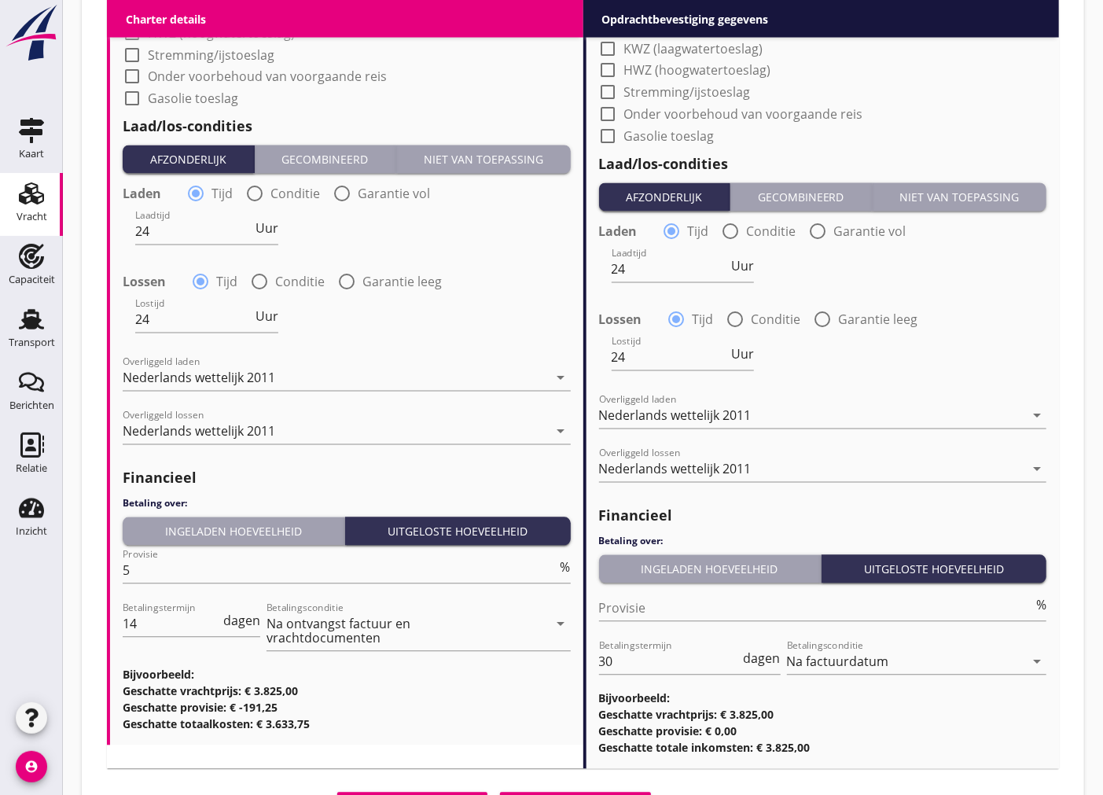
scroll to position [1662, 0]
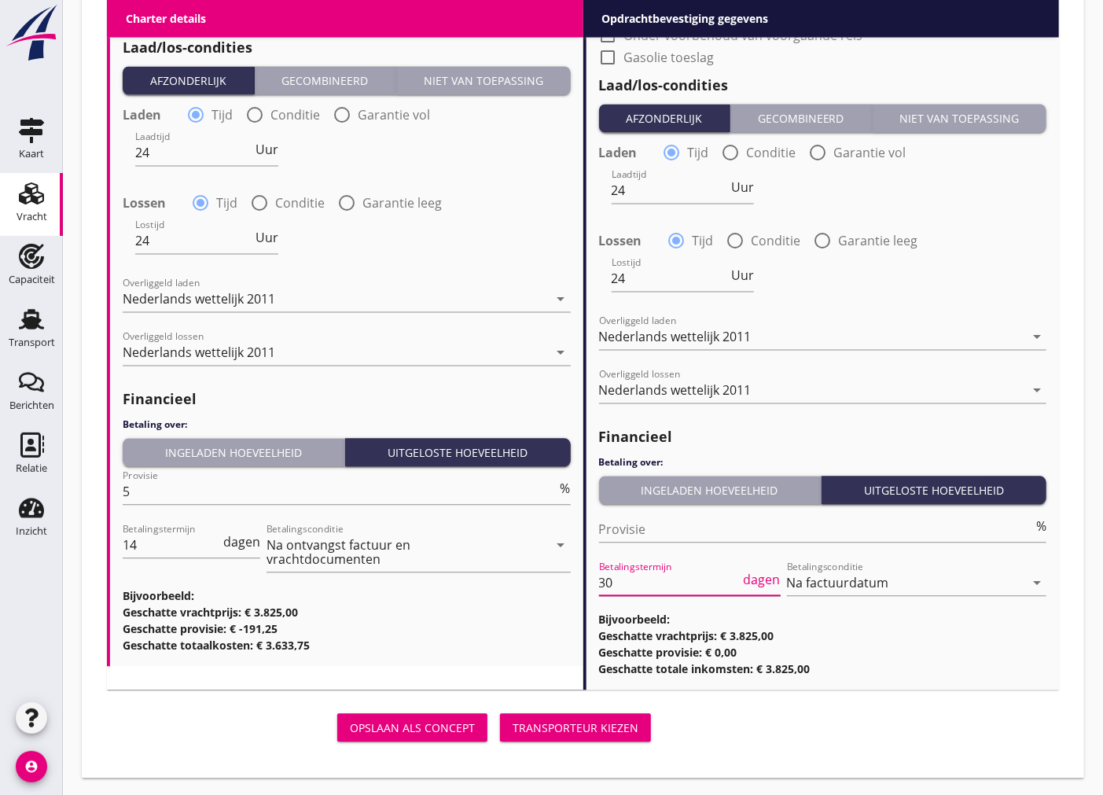
drag, startPoint x: 671, startPoint y: 579, endPoint x: 599, endPoint y: 570, distance: 72.9
click at [599, 570] on input "30" at bounding box center [670, 582] width 142 height 25
type input "14"
click at [847, 719] on div "Opslaan als concept Transporteur kiezen" at bounding box center [583, 727] width 965 height 50
click at [559, 720] on div "Transporteur kiezen" at bounding box center [576, 727] width 126 height 17
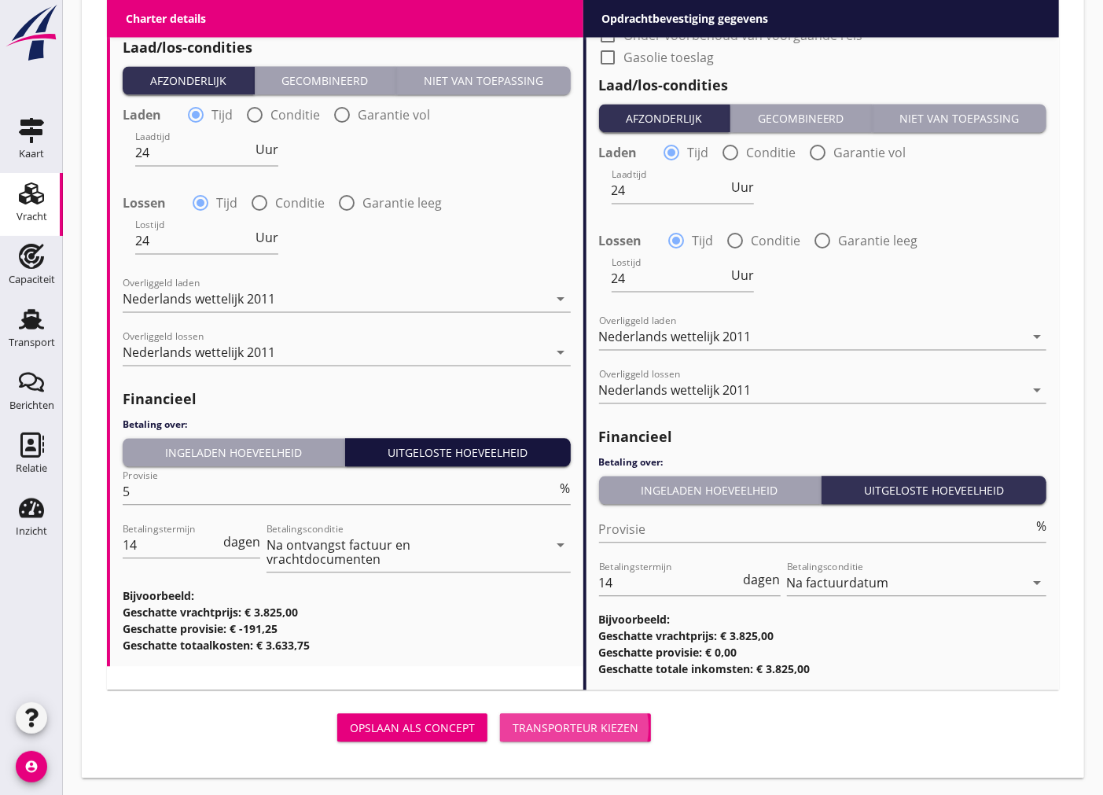
scroll to position [1649, 0]
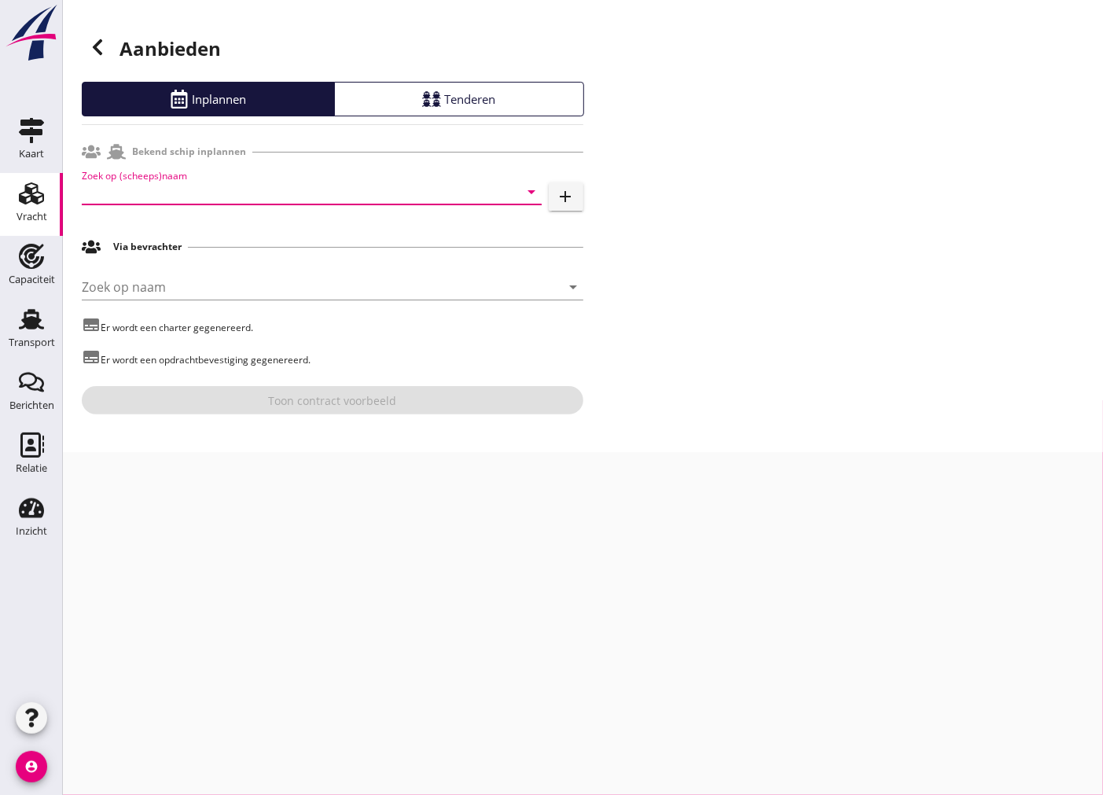
click at [304, 186] on input "Zoek op (scheeps)naam" at bounding box center [290, 191] width 416 height 25
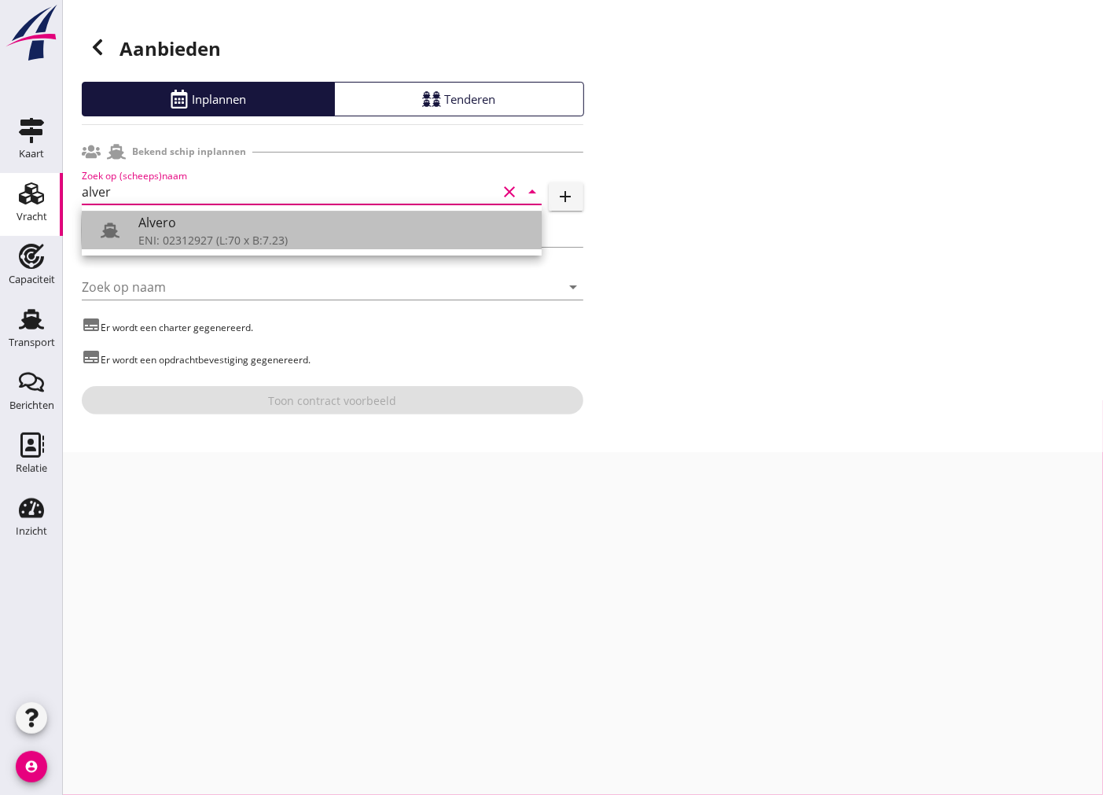
click at [304, 233] on div "ENI: 02312927 (L:70 x B:7.23)" at bounding box center [333, 240] width 391 height 17
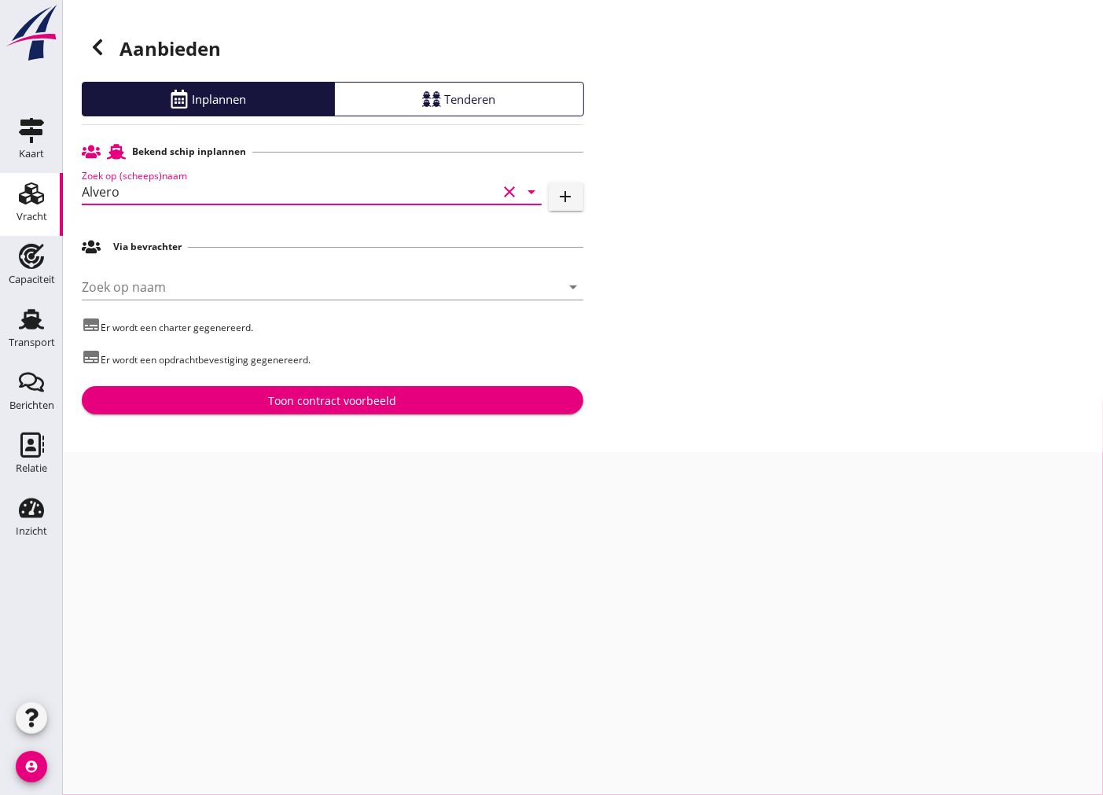
type input "Alvero"
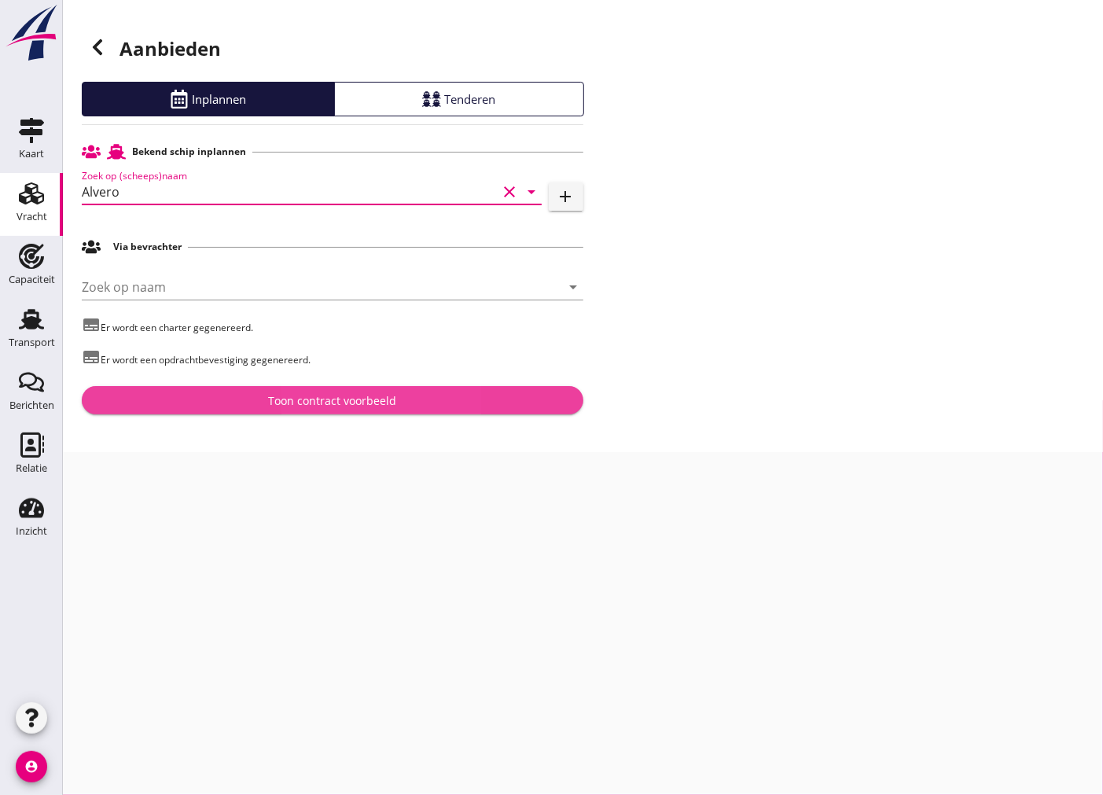
click at [238, 388] on button "Toon contract voorbeeld" at bounding box center [333, 400] width 502 height 28
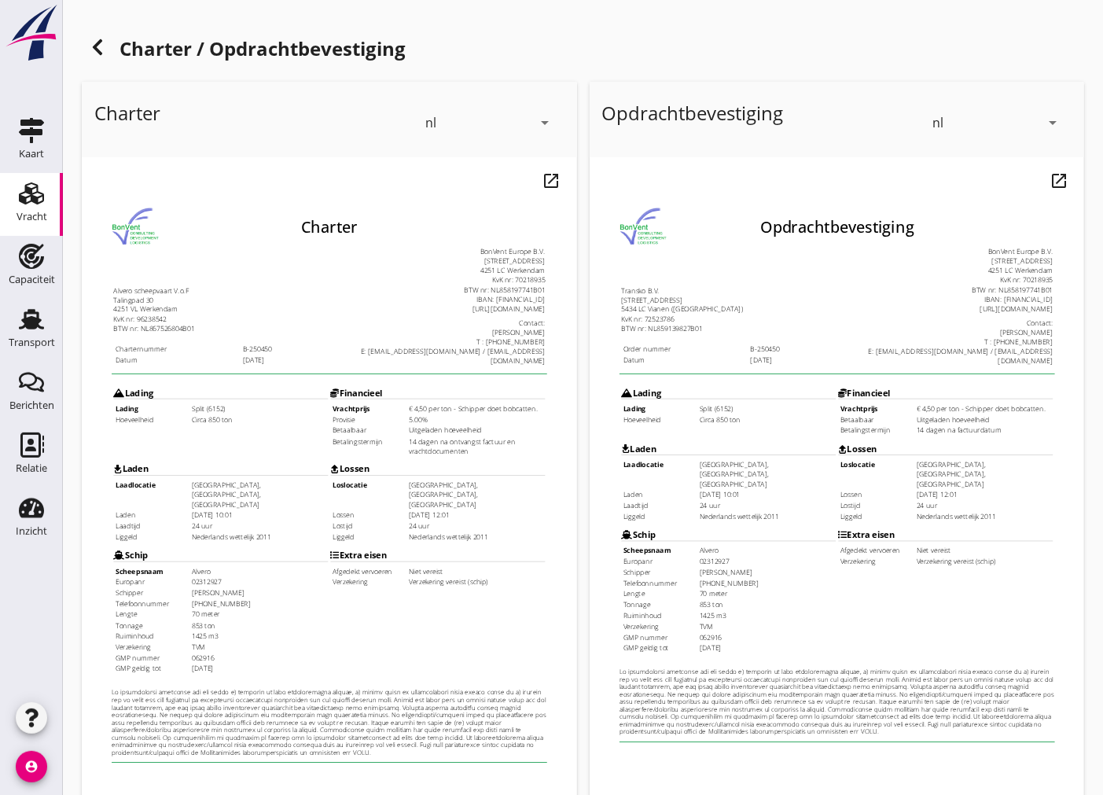
scroll to position [186, 0]
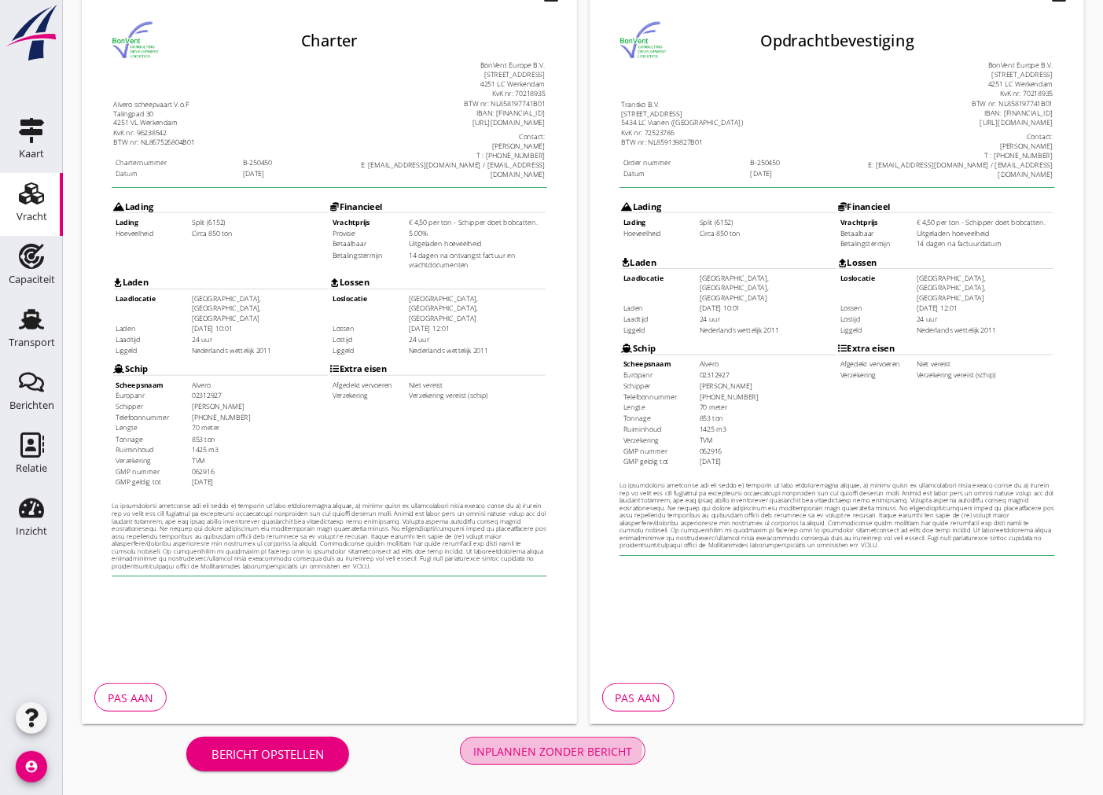
click at [568, 748] on div "Inplannen zonder bericht" at bounding box center [552, 751] width 159 height 17
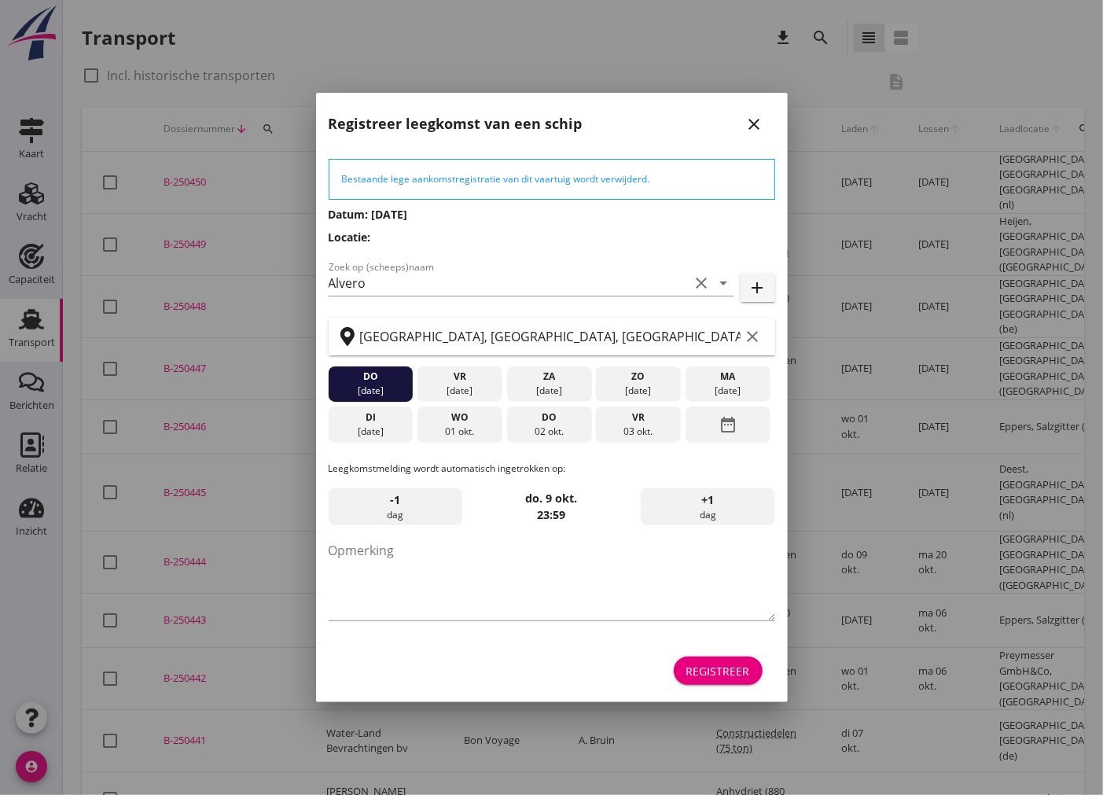
click at [724, 674] on div "Registreer" at bounding box center [718, 671] width 64 height 17
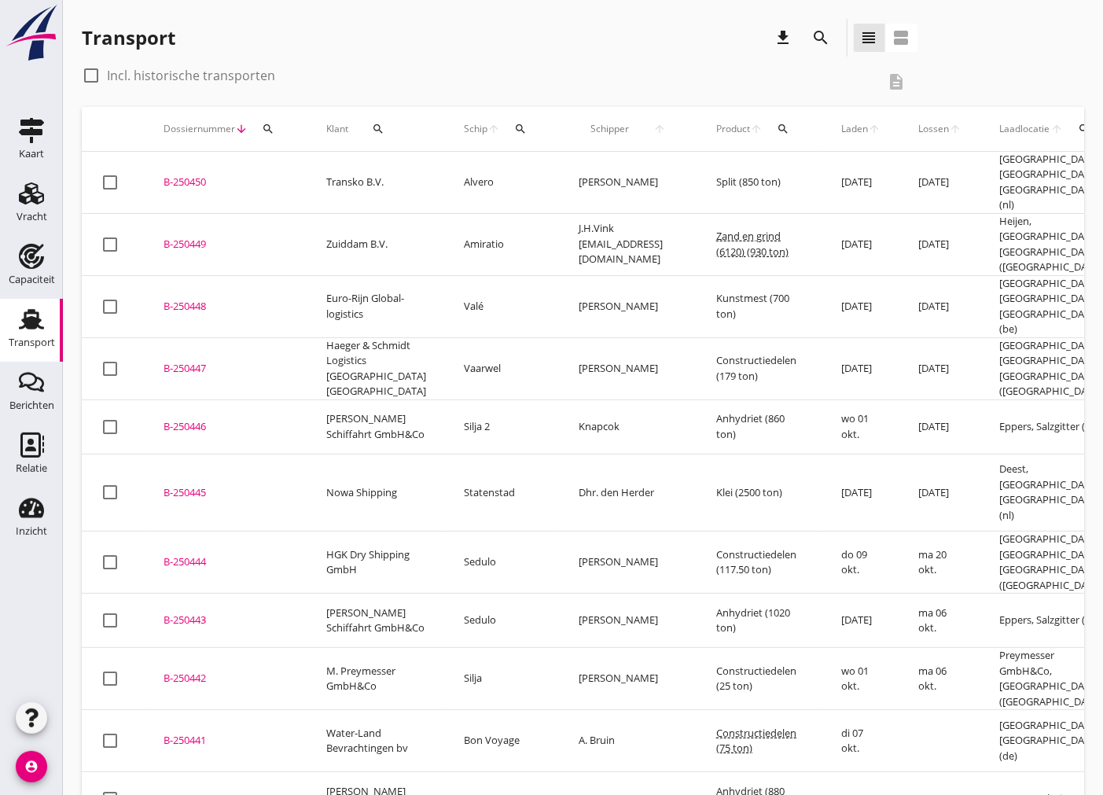
click at [373, 138] on button "search" at bounding box center [378, 129] width 47 height 28
click at [440, 177] on input "Zoeken op opdrachtgever..." at bounding box center [443, 174] width 164 height 25
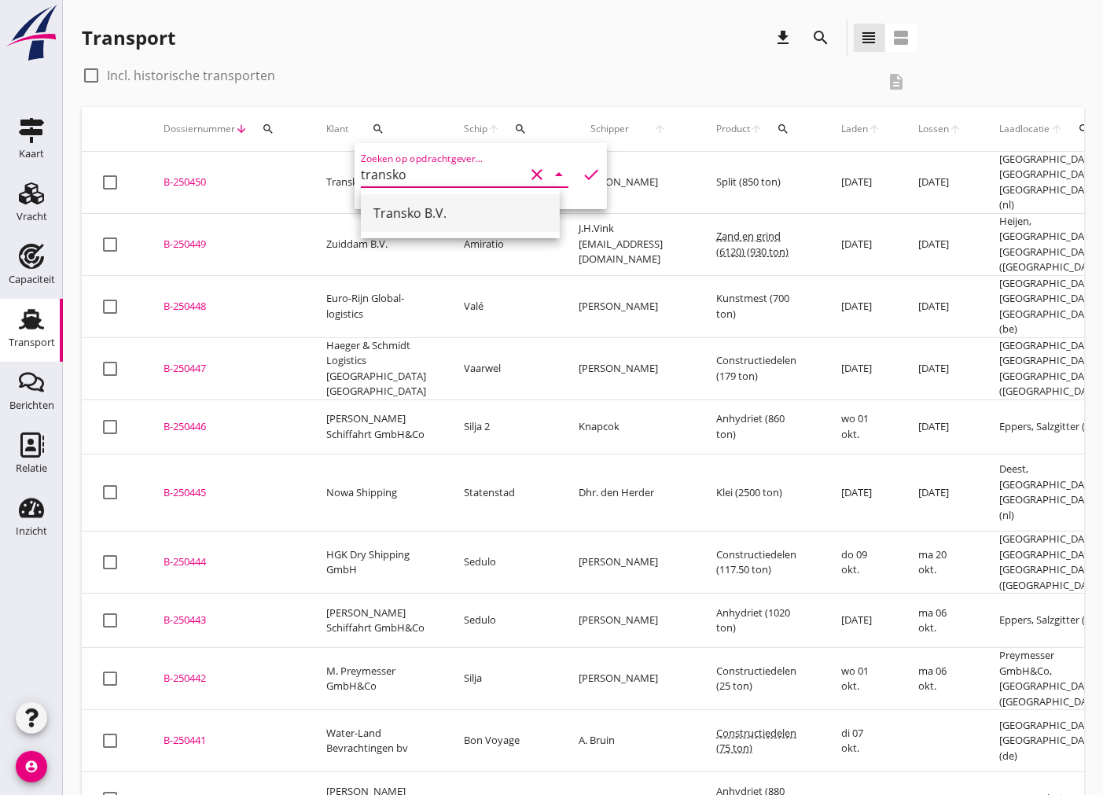
click at [427, 213] on div "Transko B.V." at bounding box center [460, 213] width 174 height 19
type input "Transko B.V."
click at [585, 178] on icon "check" at bounding box center [591, 174] width 19 height 19
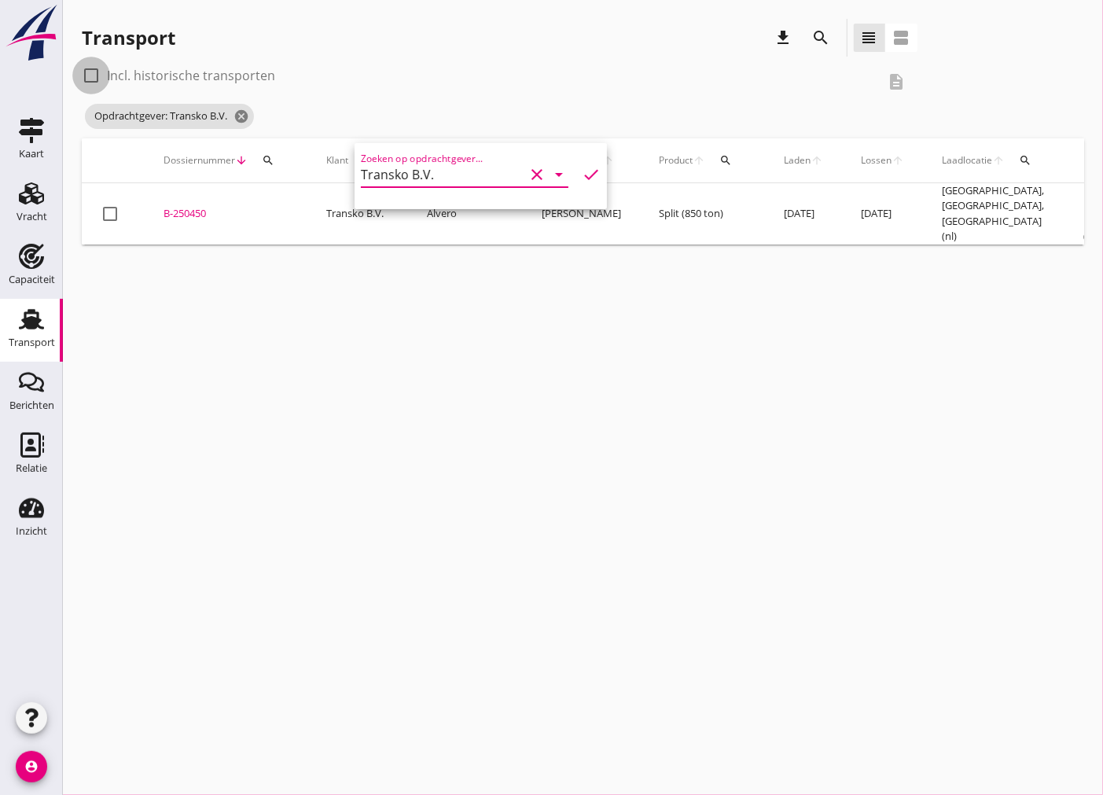
click at [93, 87] on div at bounding box center [91, 75] width 27 height 27
checkbox input "true"
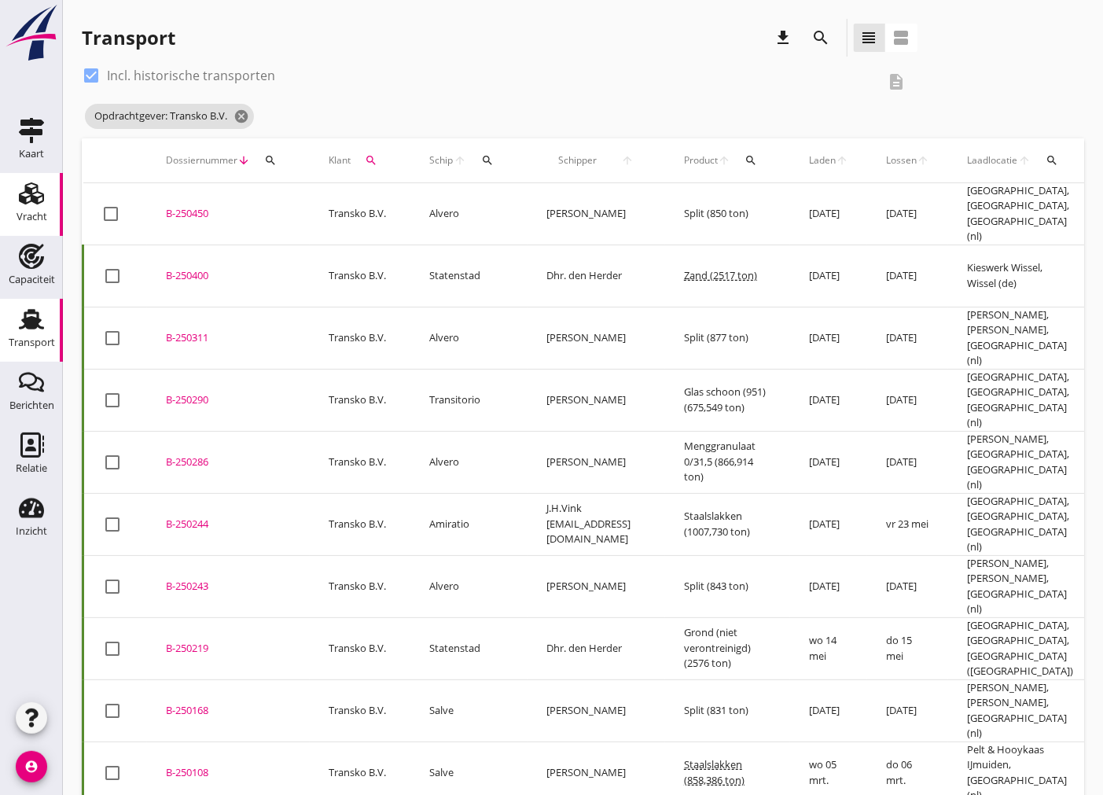
click at [20, 204] on icon "Vracht" at bounding box center [31, 193] width 25 height 25
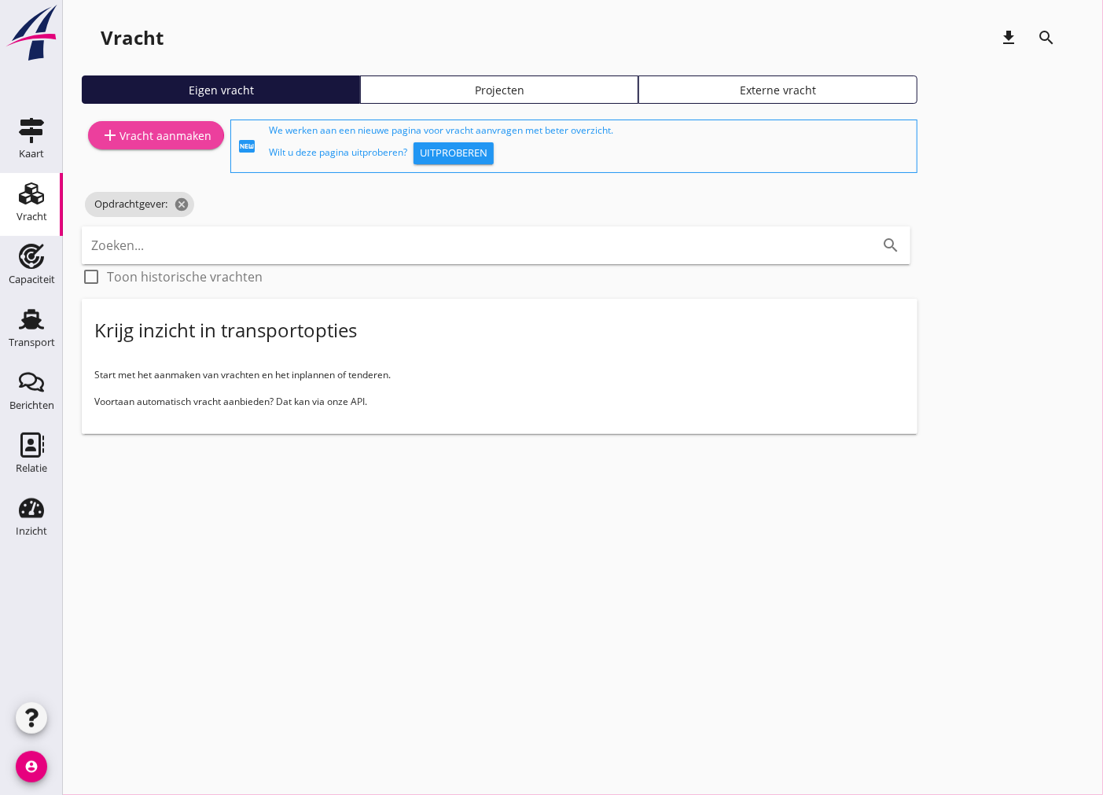
click at [167, 135] on div "add Vracht aanmaken" at bounding box center [156, 135] width 111 height 19
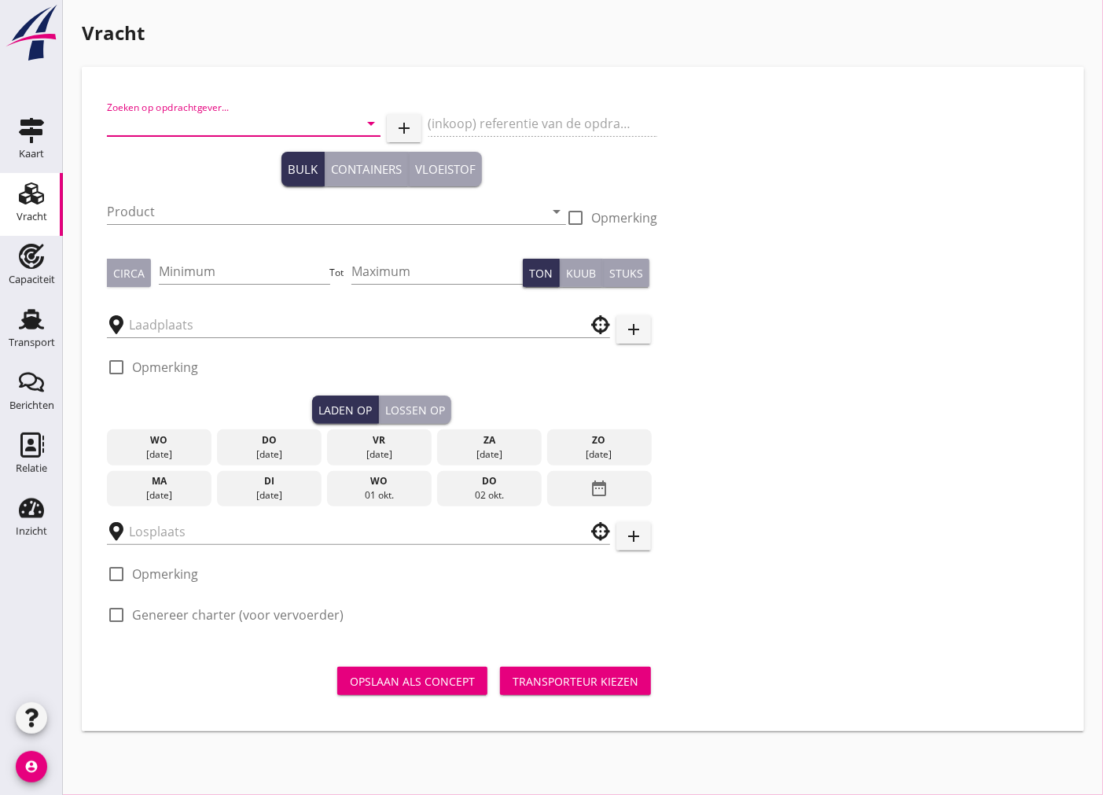
click at [168, 132] on input "Zoeken op opdrachtgever..." at bounding box center [222, 123] width 230 height 25
click at [292, 160] on div "Transko B.V." at bounding box center [243, 162] width 248 height 19
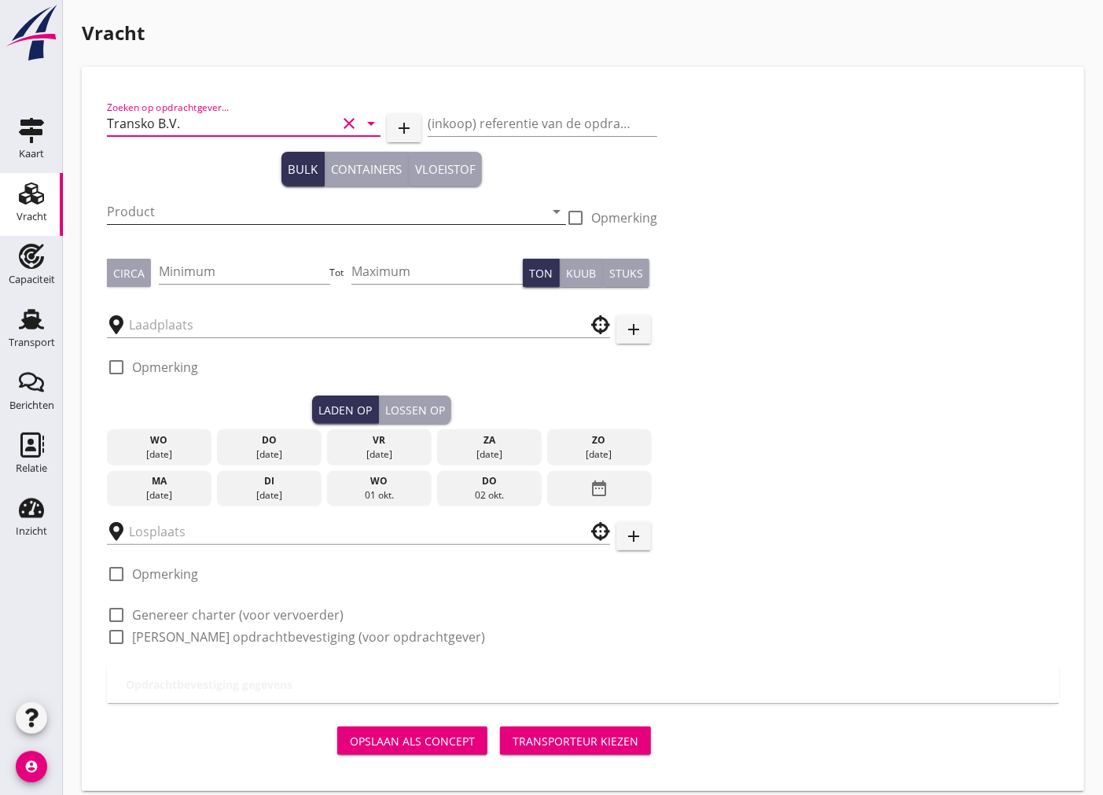
type input "Transko B.V."
click at [285, 204] on input "Product" at bounding box center [325, 211] width 437 height 25
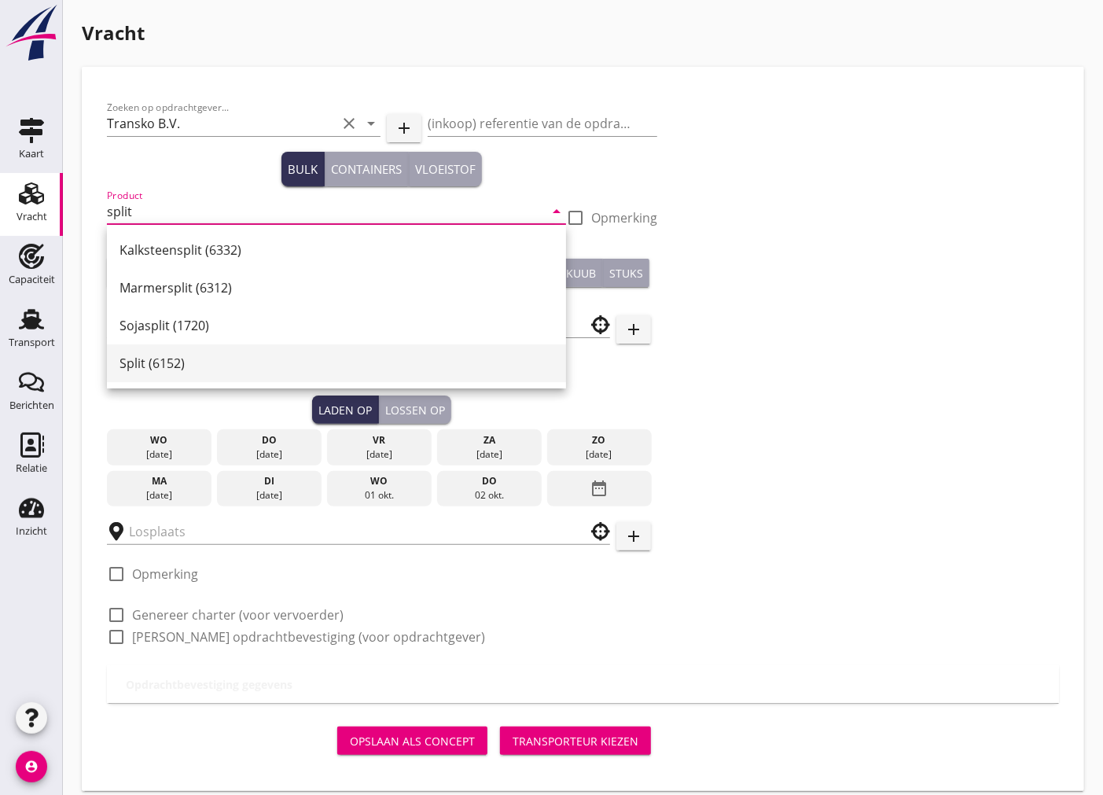
click at [228, 356] on div "Split (6152)" at bounding box center [336, 363] width 434 height 19
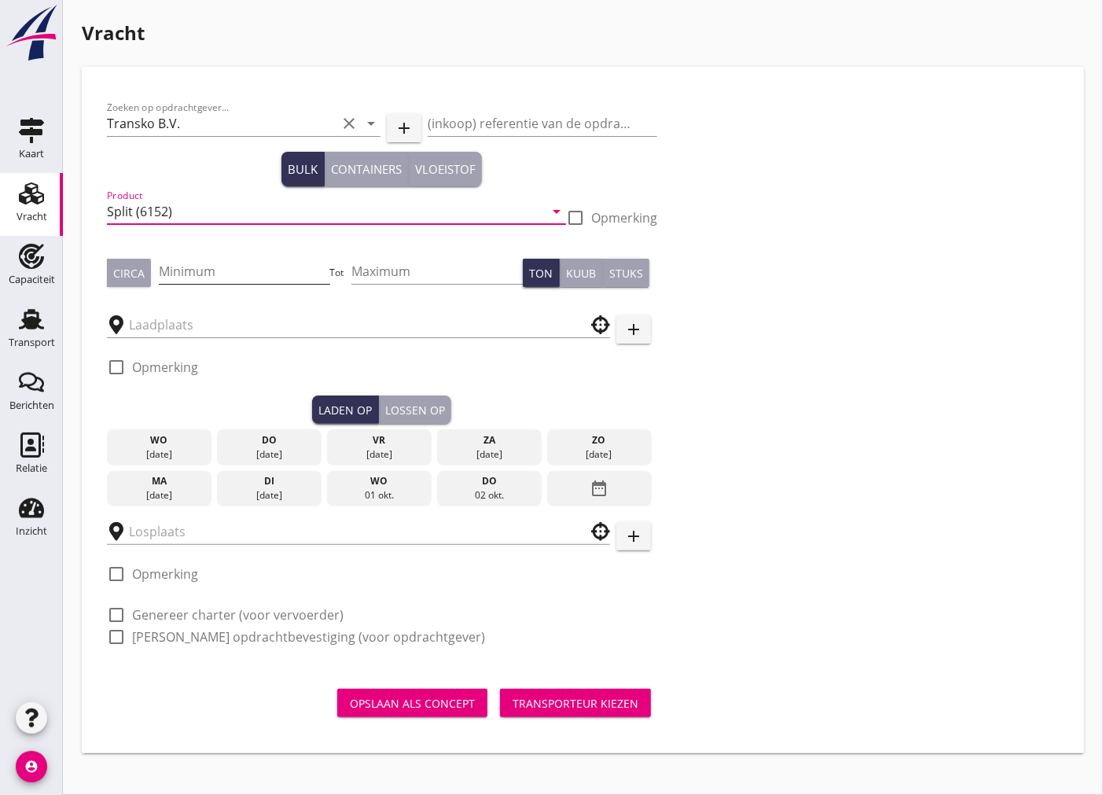
type input "Split (6152)"
click at [198, 261] on input "Minimum" at bounding box center [244, 271] width 171 height 25
type input "850"
click at [145, 270] on button "Circa" at bounding box center [129, 273] width 44 height 28
click at [208, 319] on input "text" at bounding box center [347, 324] width 437 height 25
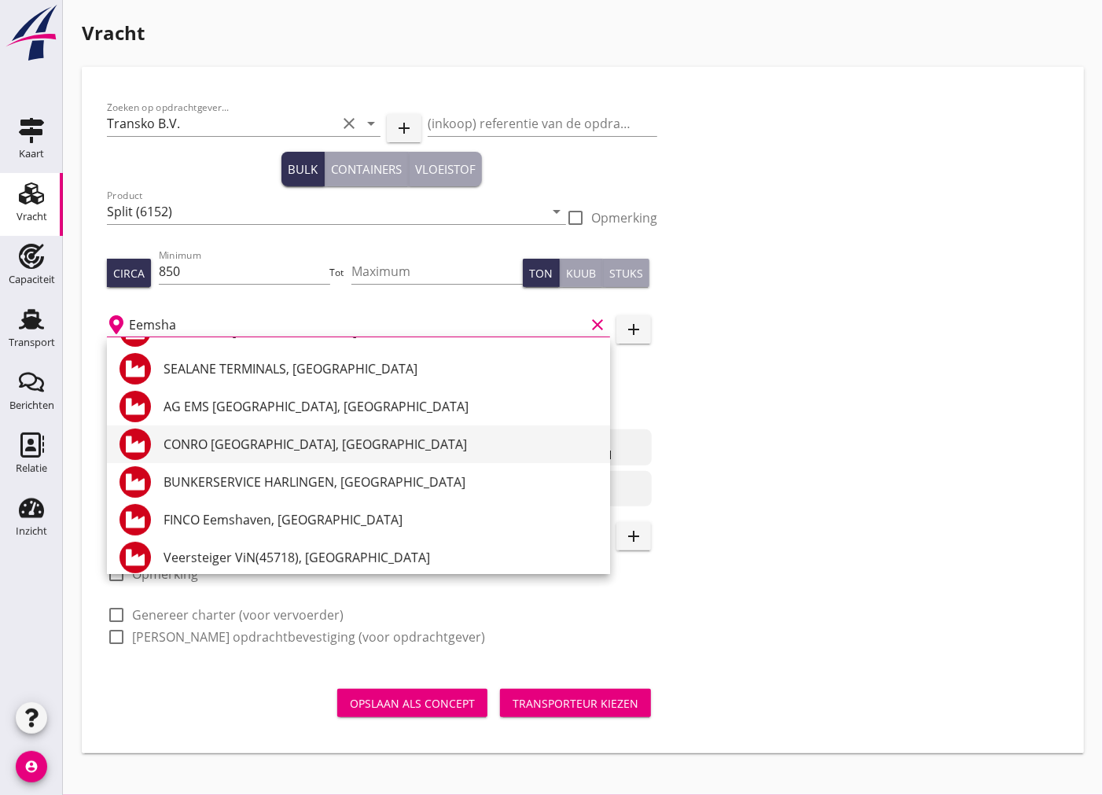
scroll to position [9, 0]
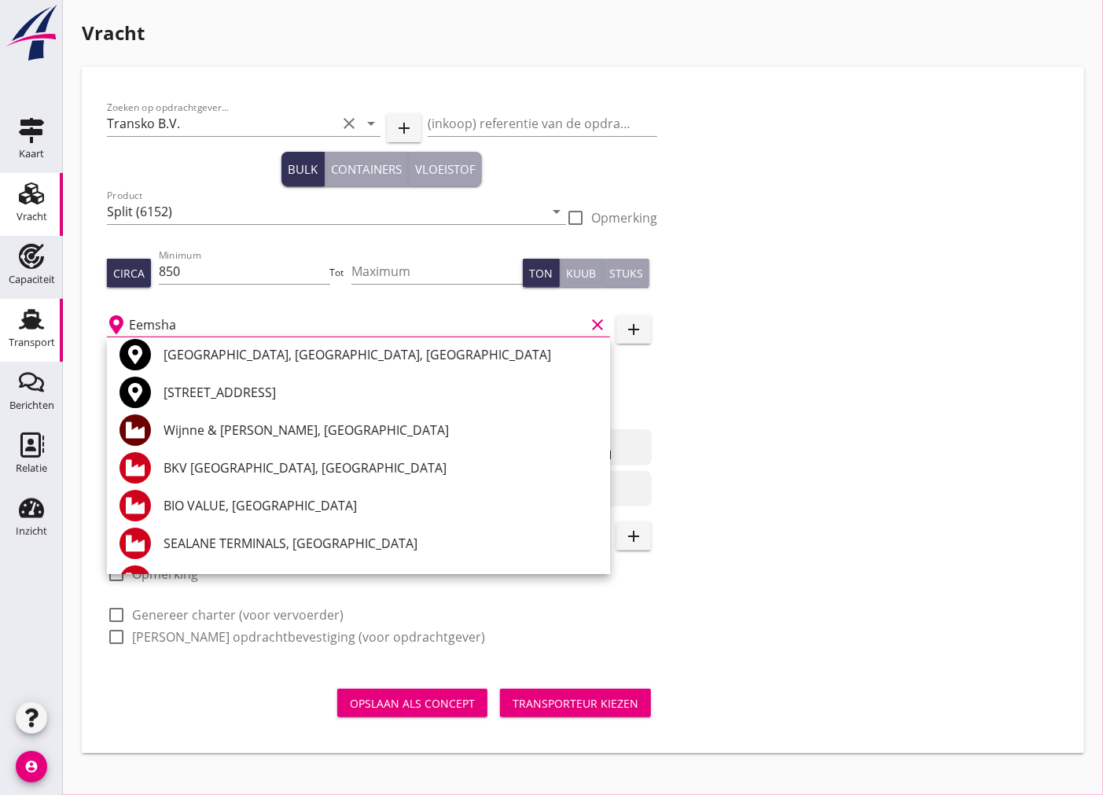
drag, startPoint x: 248, startPoint y: 319, endPoint x: 45, endPoint y: 329, distance: 203.8
click at [44, 329] on div "Kaart Kaart Vracht Vracht Capaciteit Capaciteit Transport Transport Berichten B…" at bounding box center [551, 397] width 1103 height 795
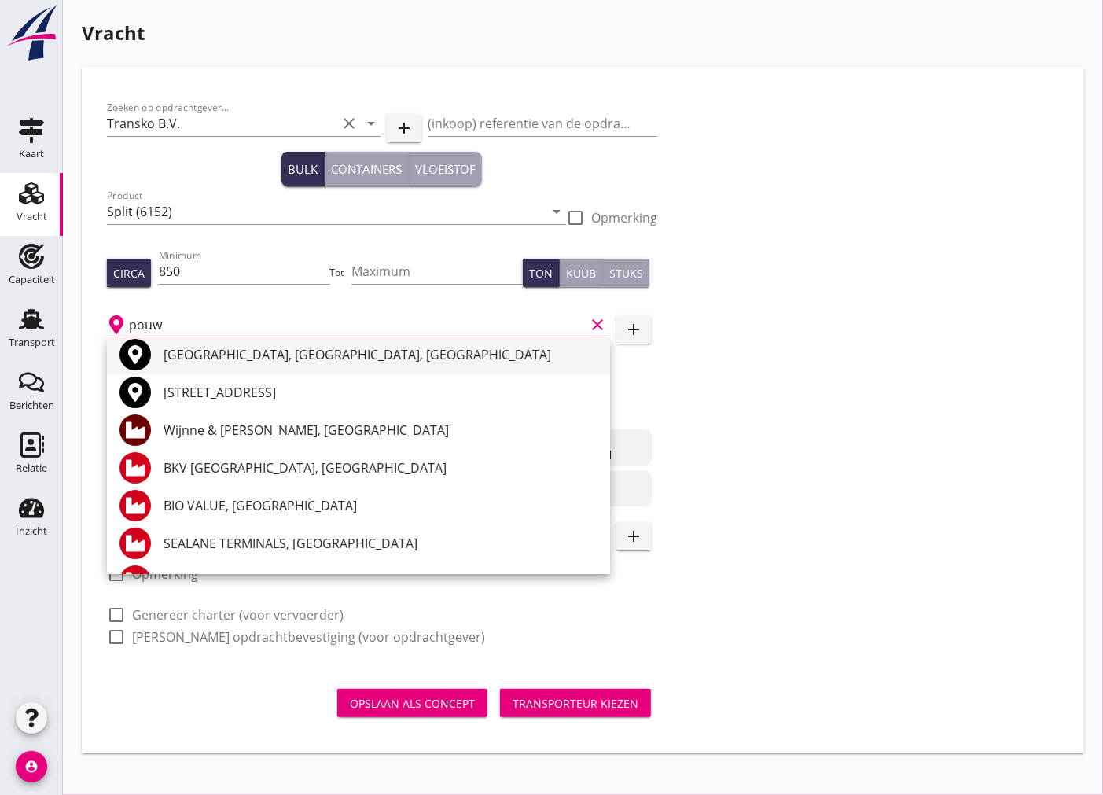
scroll to position [0, 0]
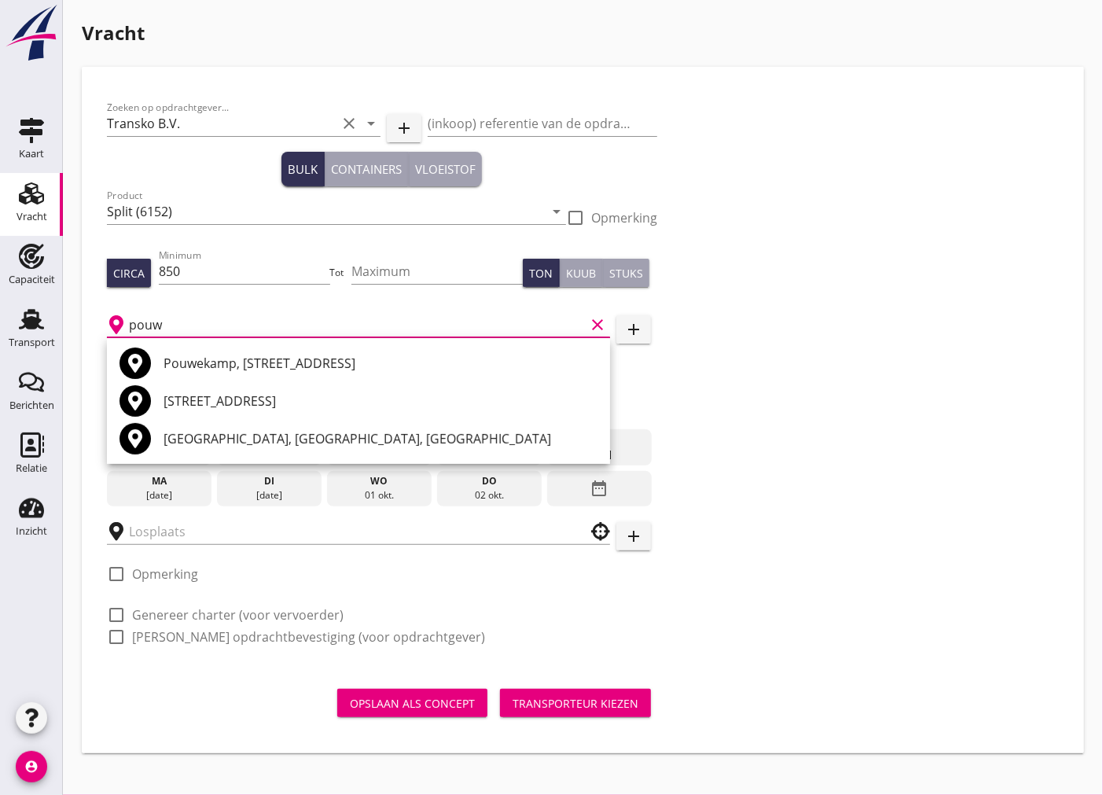
drag, startPoint x: 249, startPoint y: 323, endPoint x: 148, endPoint y: 328, distance: 101.5
click at [148, 328] on input "pouw" at bounding box center [357, 324] width 456 height 25
click at [185, 310] on div "pouw clear" at bounding box center [358, 320] width 503 height 35
drag, startPoint x: 181, startPoint y: 320, endPoint x: 90, endPoint y: 320, distance: 91.2
click at [90, 320] on div "Zoeken op opdrachtgever... Transko B.V. clear arrow_drop_down add (inkoop) refe…" at bounding box center [583, 410] width 1002 height 686
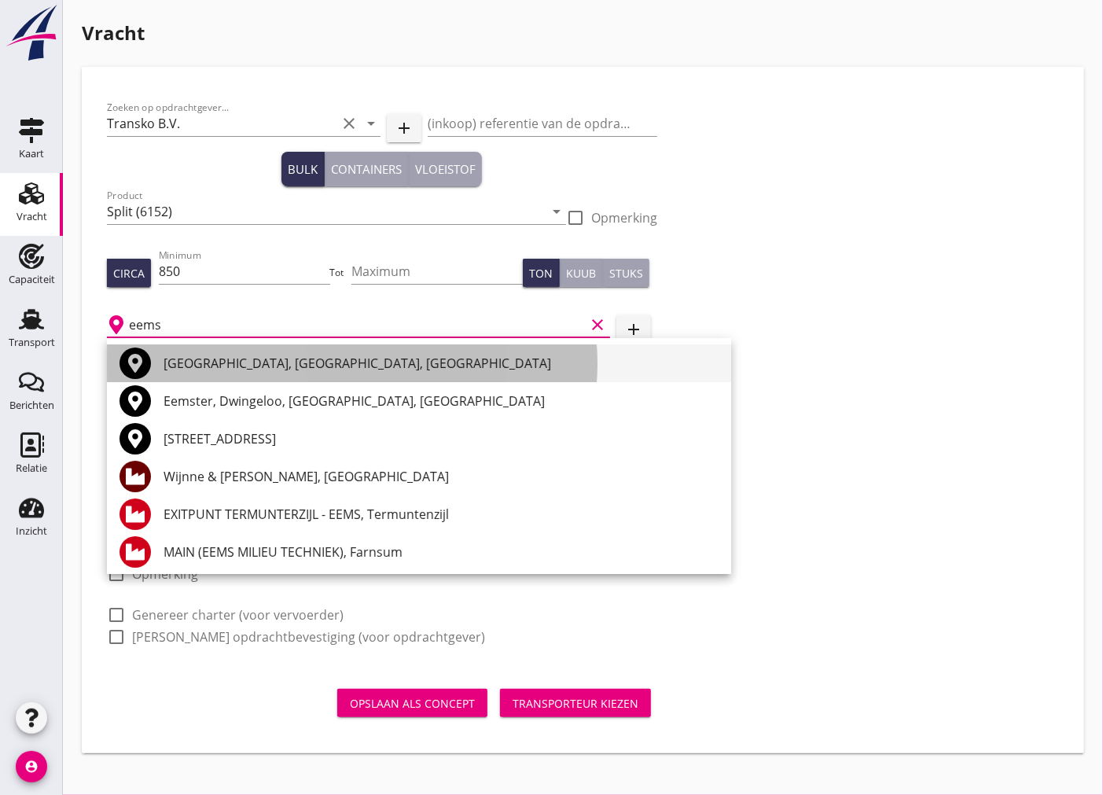
click at [348, 362] on div "[GEOGRAPHIC_DATA], [GEOGRAPHIC_DATA], [GEOGRAPHIC_DATA]" at bounding box center [441, 363] width 555 height 19
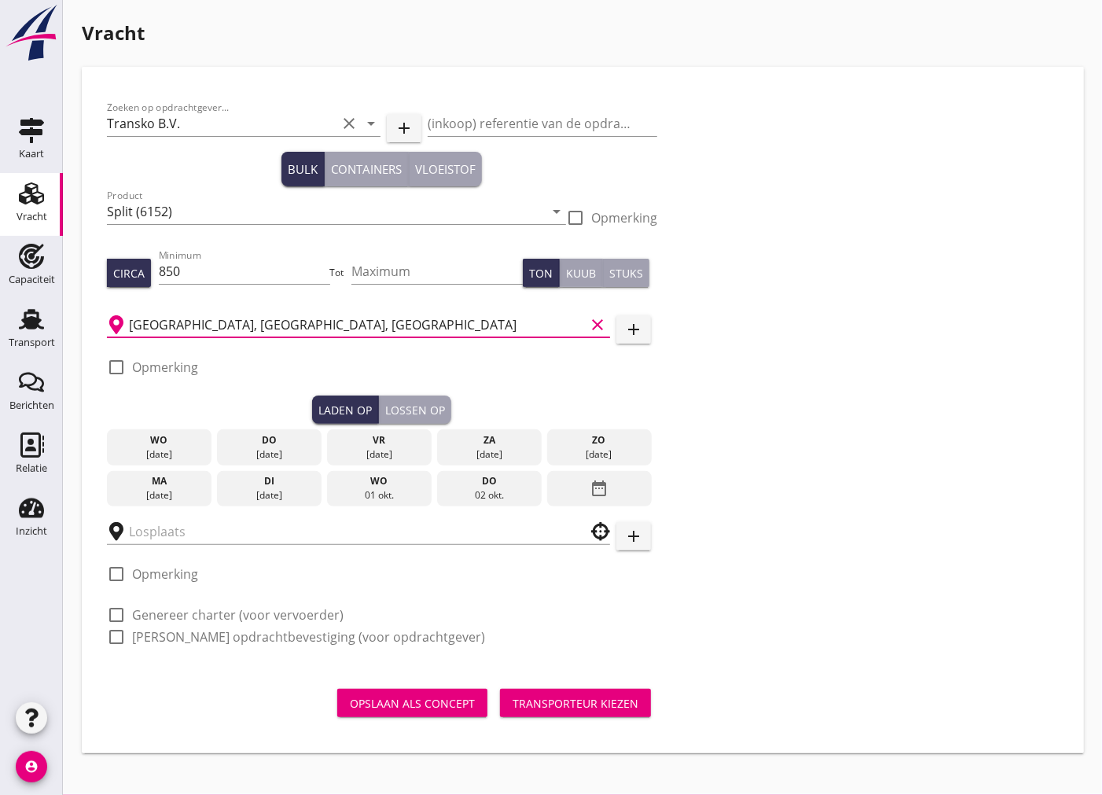
type input "[GEOGRAPHIC_DATA], [GEOGRAPHIC_DATA], [GEOGRAPHIC_DATA]"
click at [167, 482] on div "ma" at bounding box center [159, 481] width 97 height 14
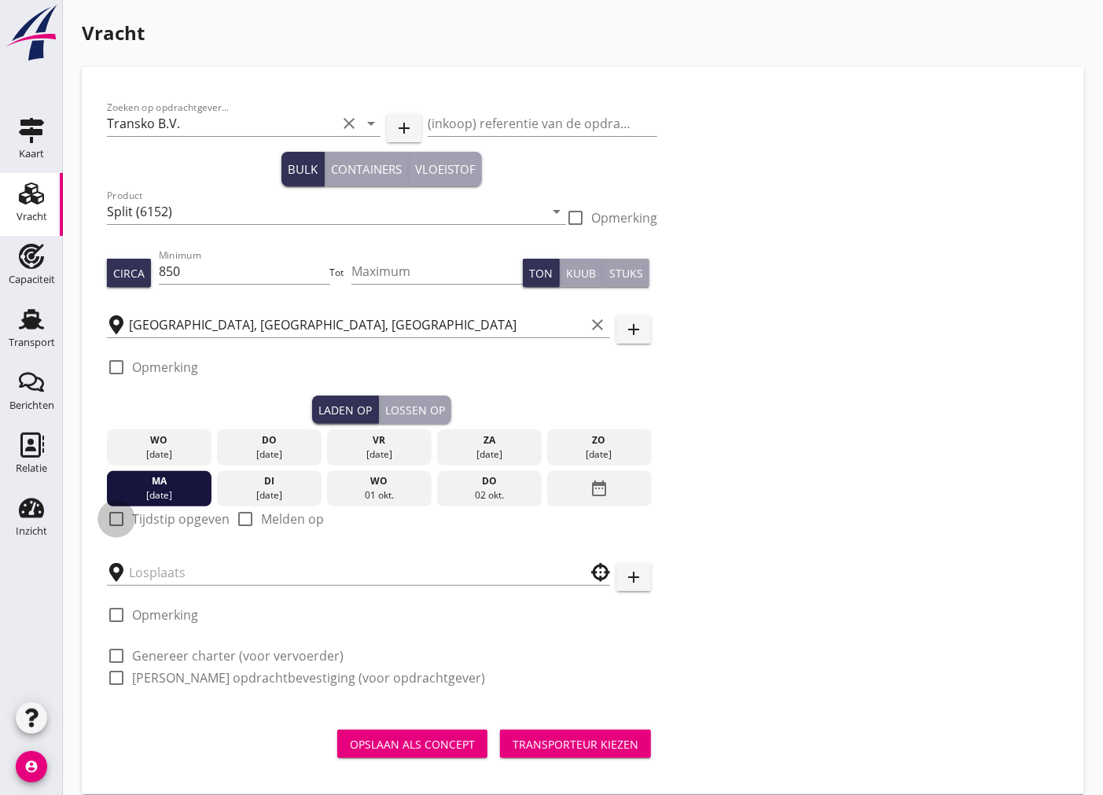
click at [111, 520] on div at bounding box center [116, 518] width 27 height 27
checkbox input "true"
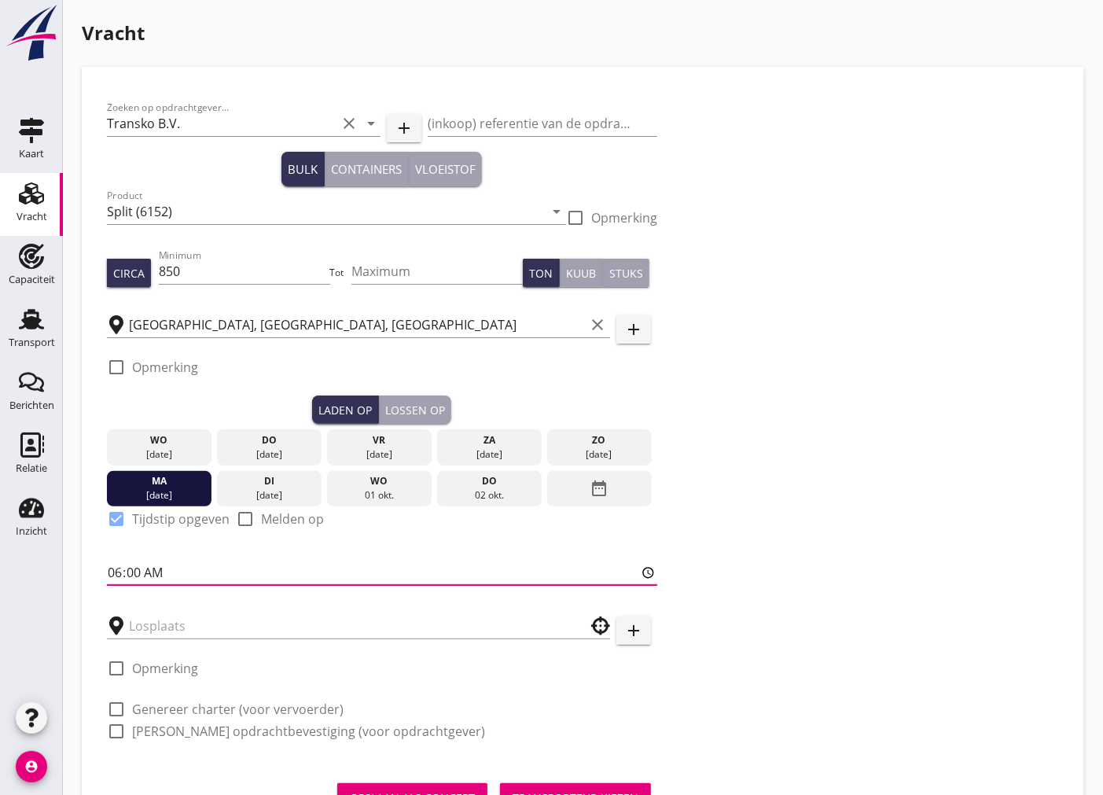
click at [134, 576] on input "06:00" at bounding box center [382, 572] width 550 height 25
type input "06:01"
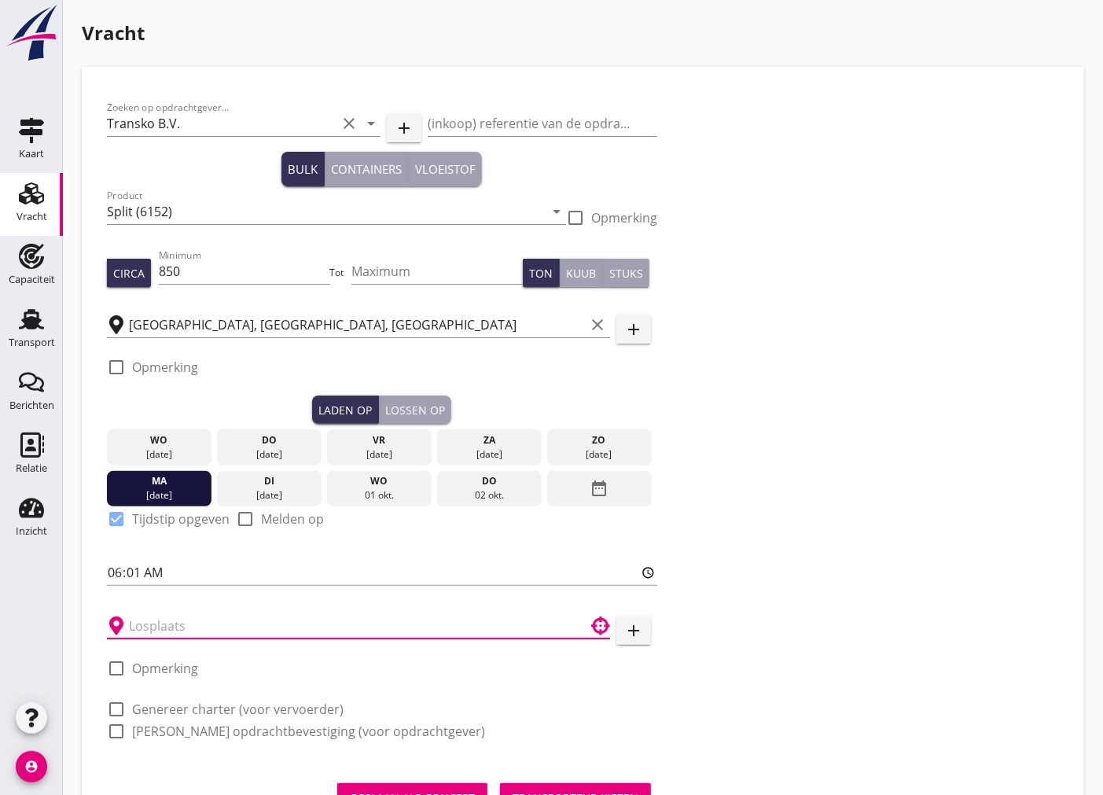
click at [153, 616] on input "text" at bounding box center [347, 625] width 437 height 25
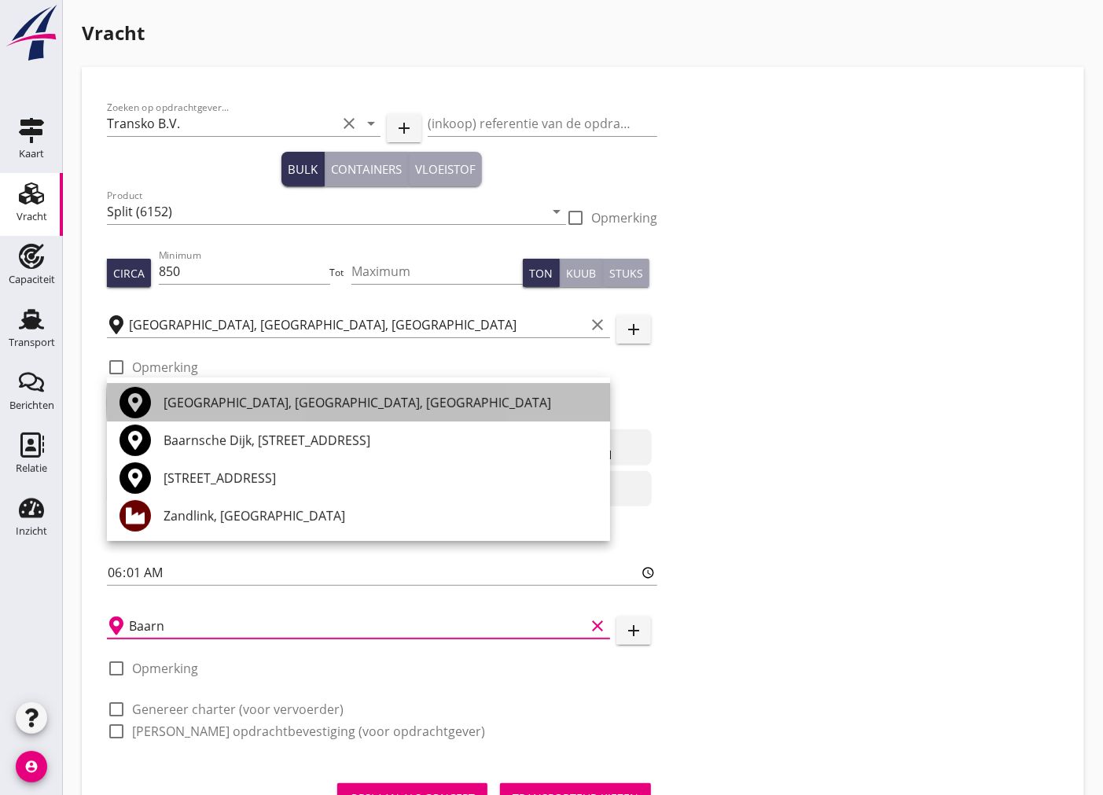
click at [329, 398] on div "[GEOGRAPHIC_DATA], [GEOGRAPHIC_DATA], [GEOGRAPHIC_DATA]" at bounding box center [381, 402] width 434 height 19
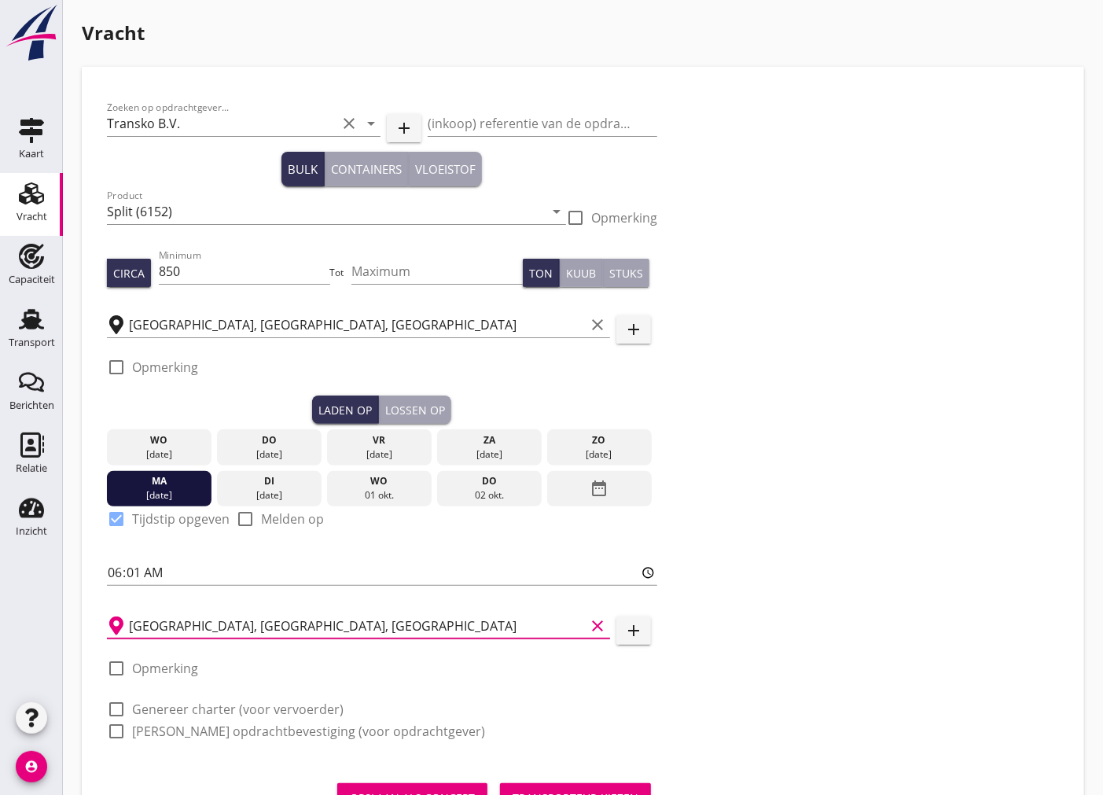
type input "[GEOGRAPHIC_DATA], [GEOGRAPHIC_DATA], [GEOGRAPHIC_DATA]"
click at [285, 485] on div "di" at bounding box center [269, 481] width 97 height 14
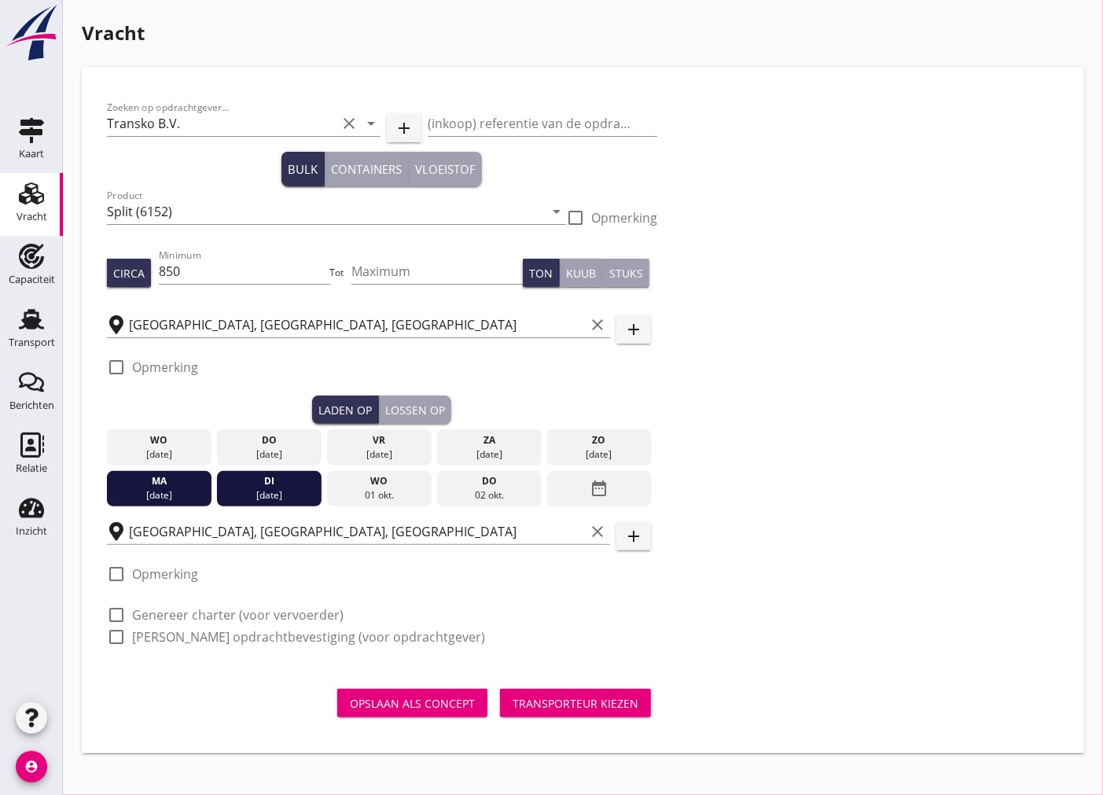
click at [285, 483] on div "di" at bounding box center [269, 481] width 97 height 14
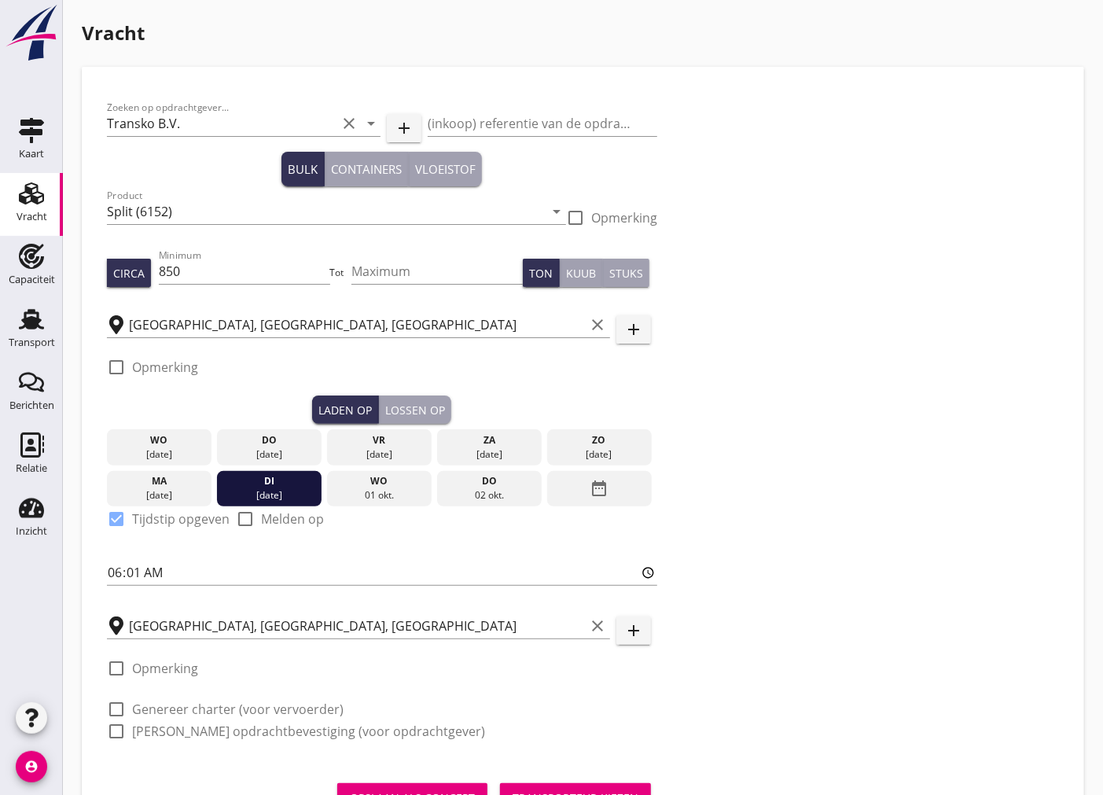
click at [159, 474] on div "ma" at bounding box center [159, 481] width 97 height 14
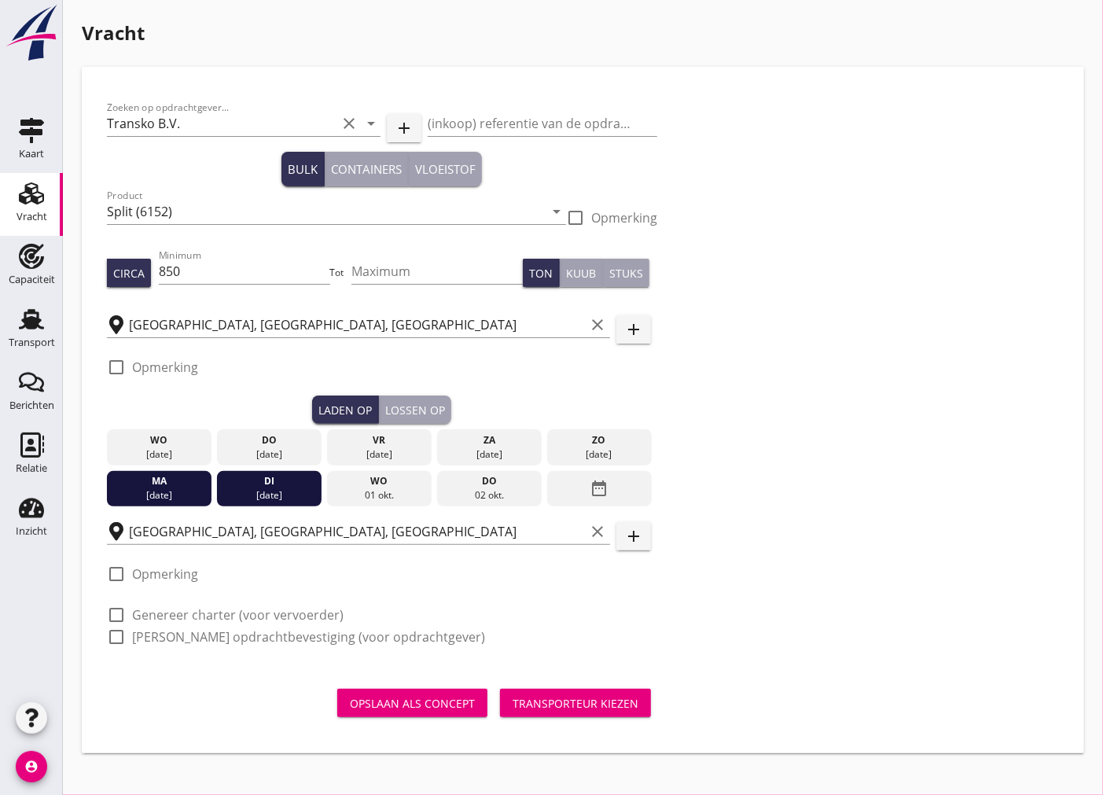
click at [281, 505] on div "[DATE]" at bounding box center [269, 489] width 105 height 36
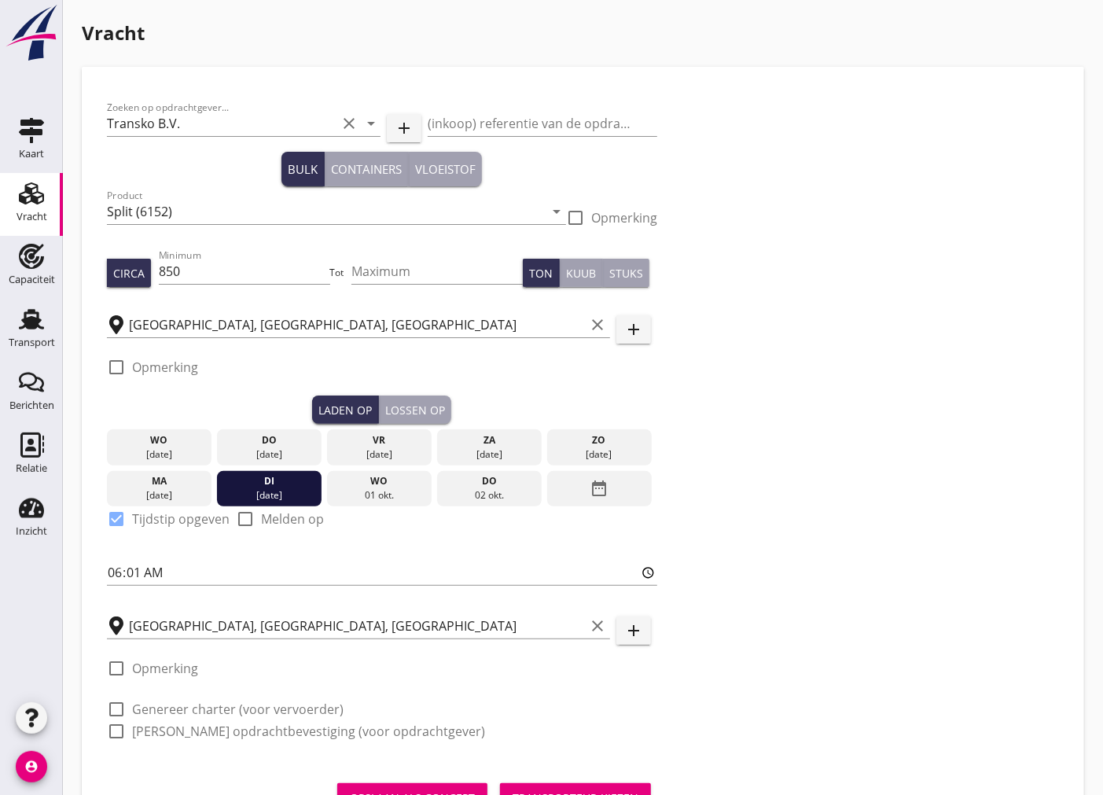
click at [175, 491] on div "[DATE]" at bounding box center [159, 495] width 97 height 14
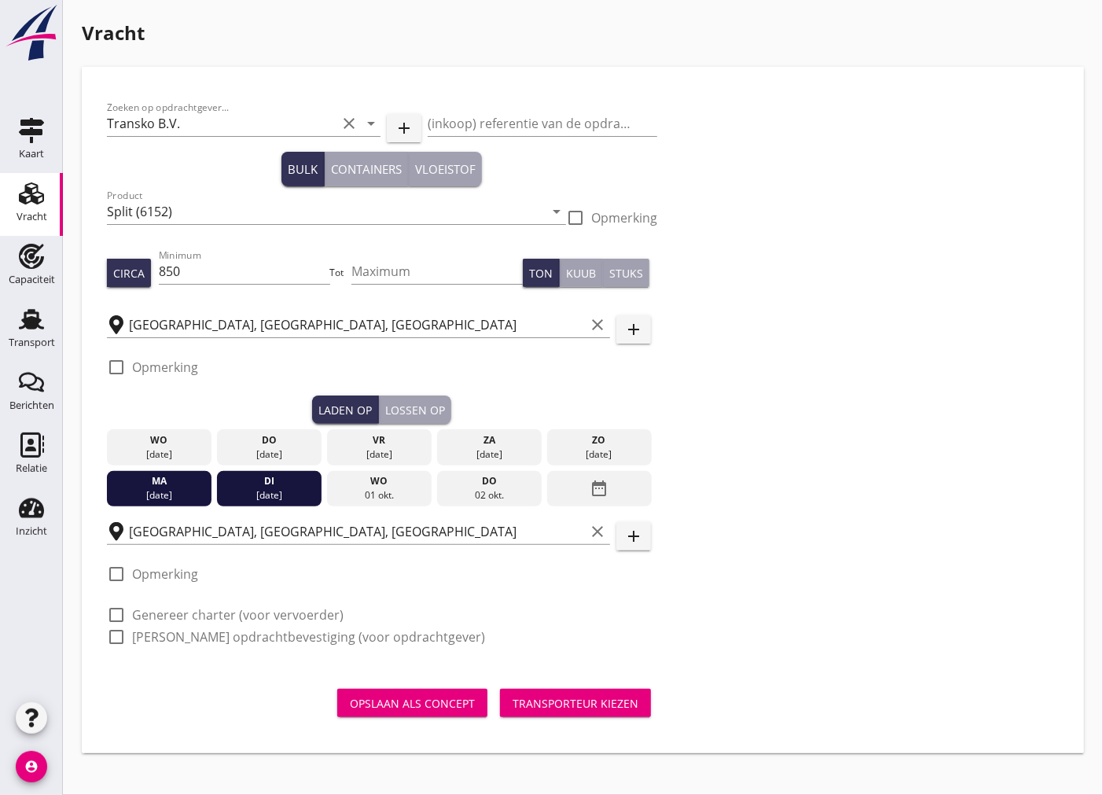
click at [175, 491] on div "[DATE]" at bounding box center [159, 495] width 97 height 14
click at [164, 493] on div "[DATE]" at bounding box center [159, 495] width 97 height 14
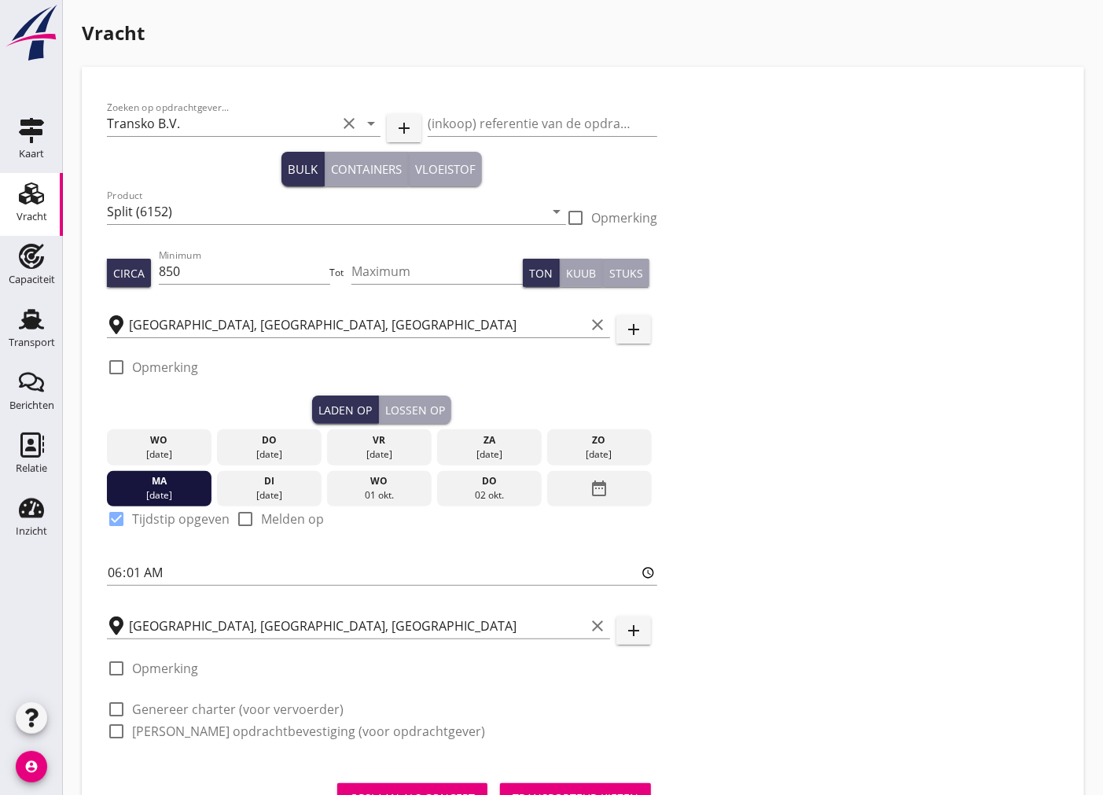
click at [415, 407] on div "Lossen op" at bounding box center [415, 410] width 60 height 17
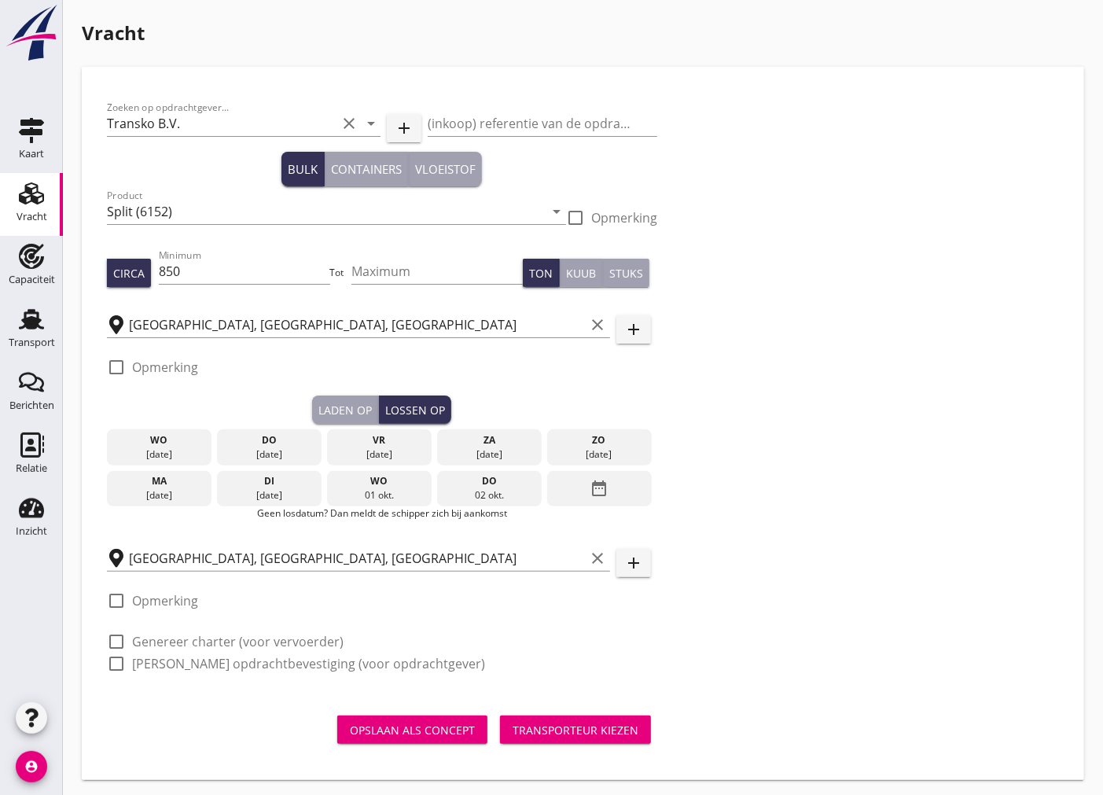
click at [291, 475] on div "di" at bounding box center [269, 481] width 97 height 14
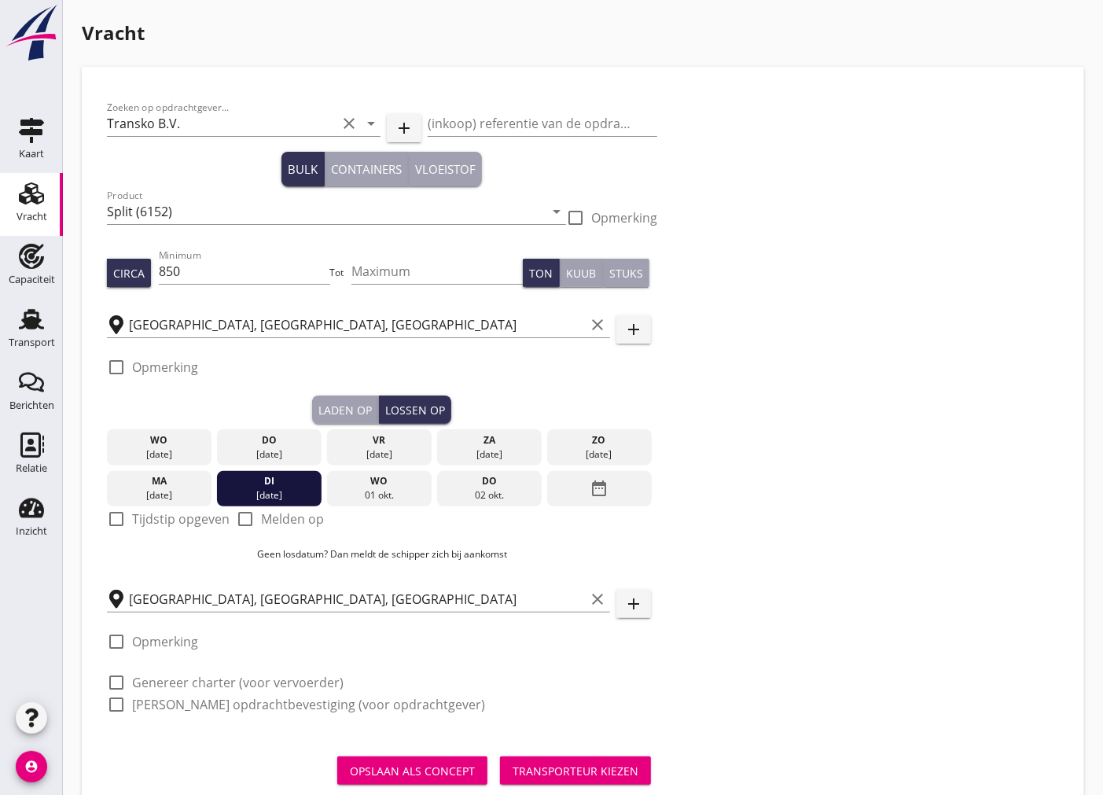
click at [121, 520] on div at bounding box center [116, 518] width 27 height 27
checkbox input "true"
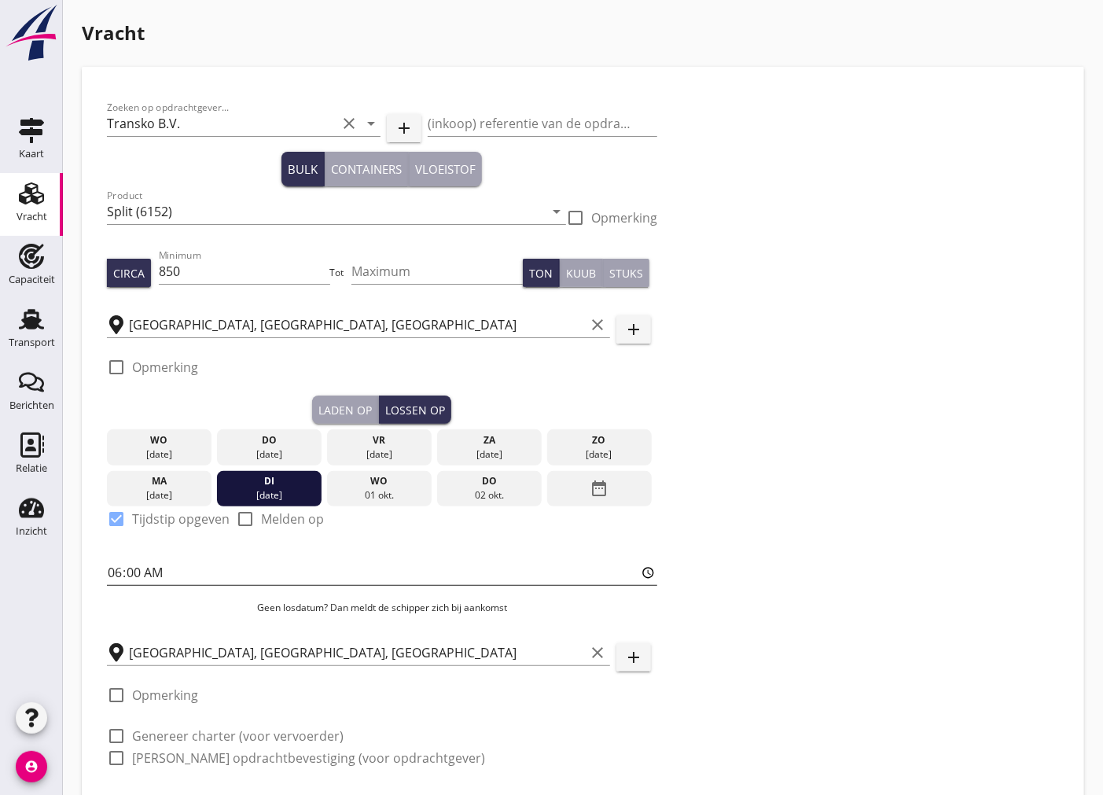
click at [115, 579] on input "06:00" at bounding box center [382, 572] width 550 height 25
type input "10:01"
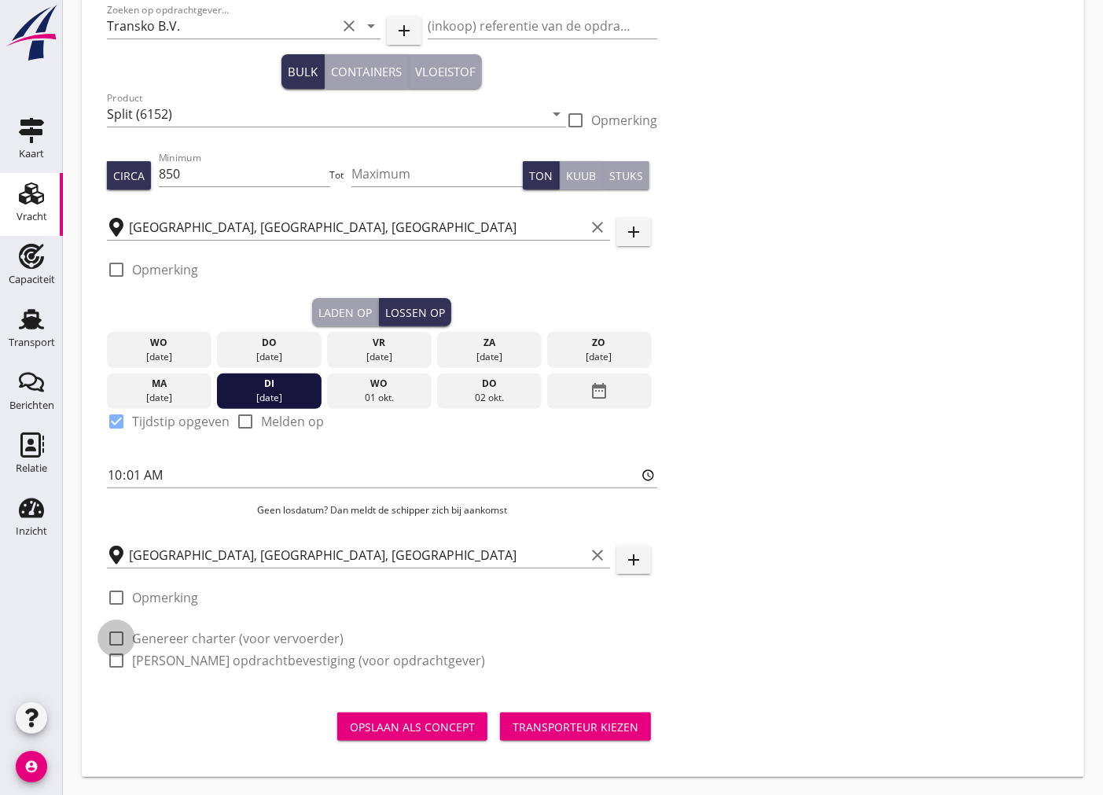
click at [116, 640] on div at bounding box center [116, 638] width 27 height 27
checkbox input "true"
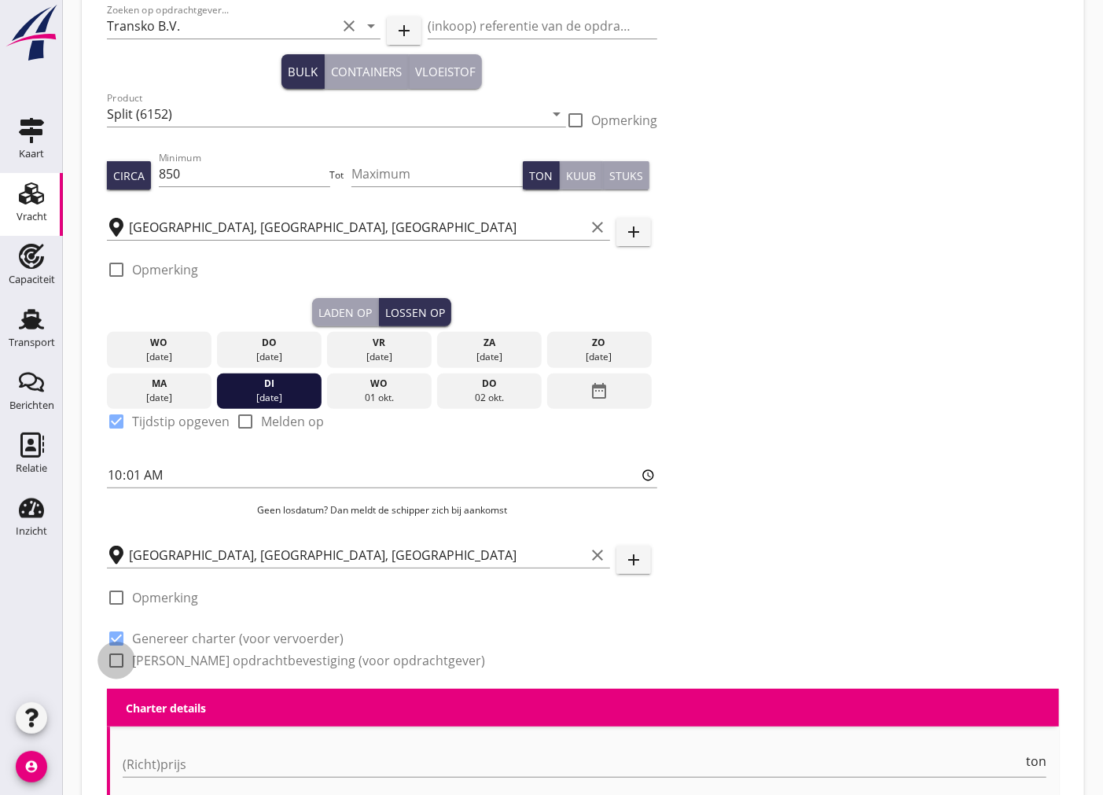
click at [114, 655] on div at bounding box center [116, 660] width 27 height 27
checkbox input "true"
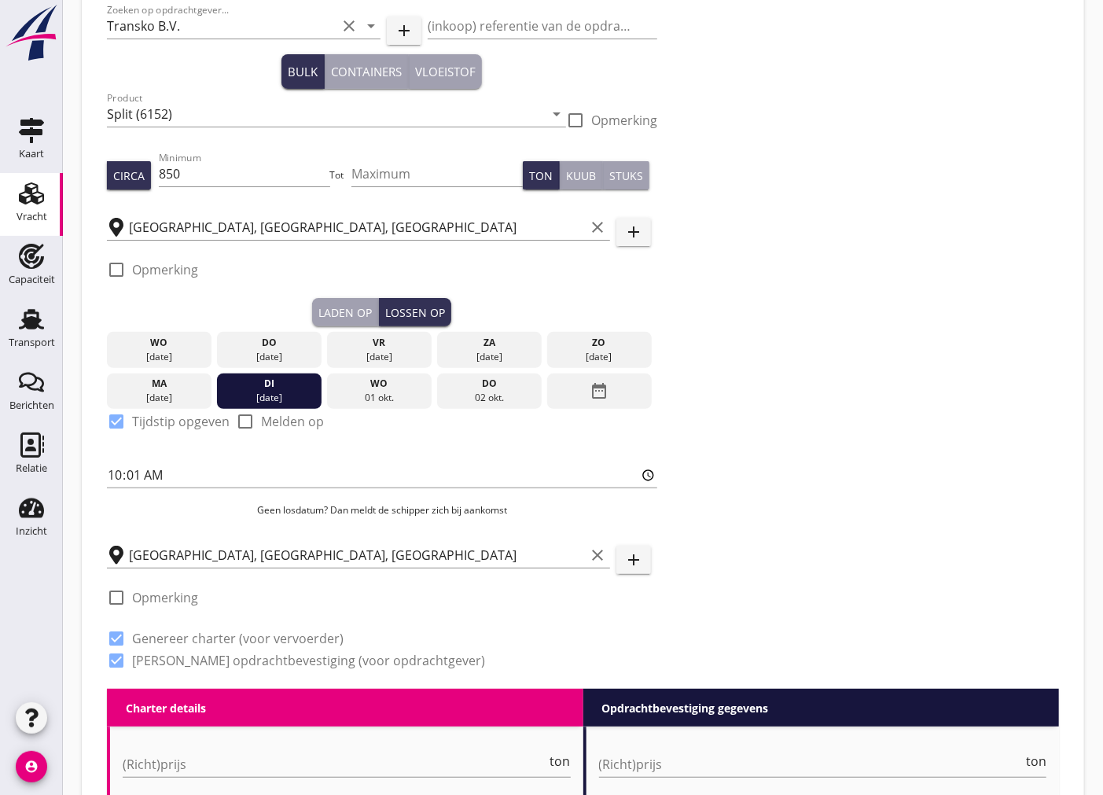
scroll to position [272, 0]
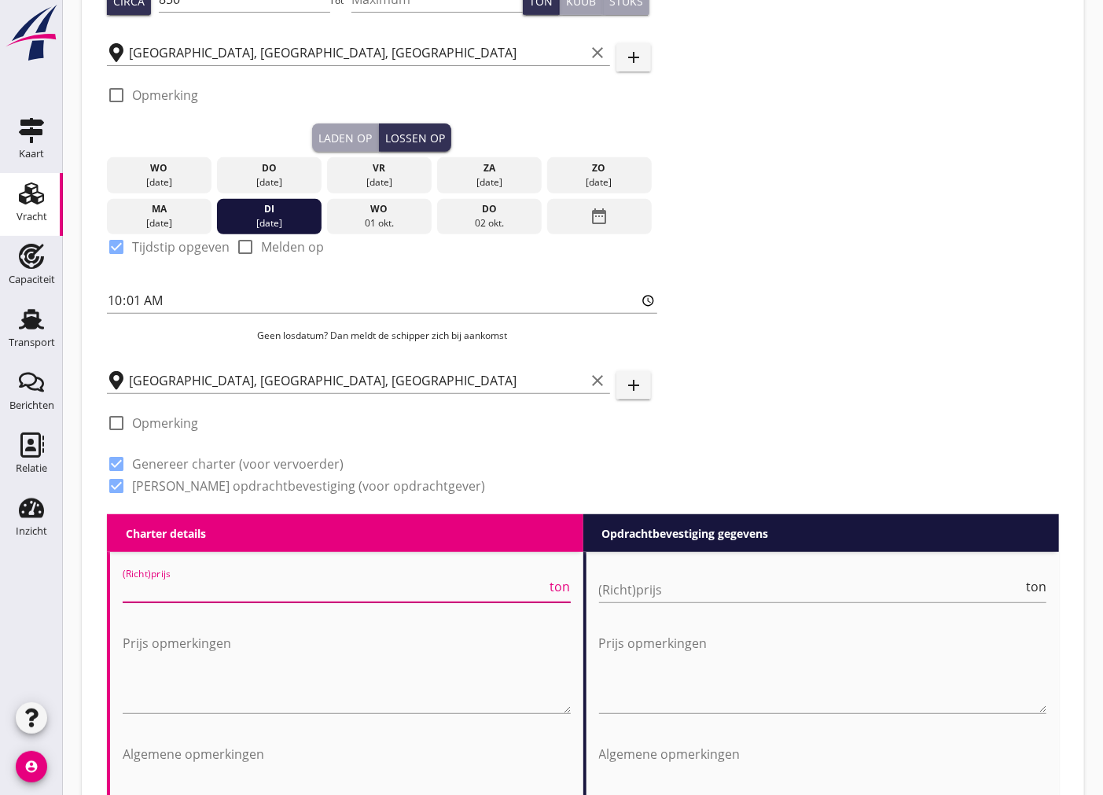
click at [457, 590] on input "(Richt)prijs" at bounding box center [335, 589] width 425 height 25
type input "5"
type input "5.25"
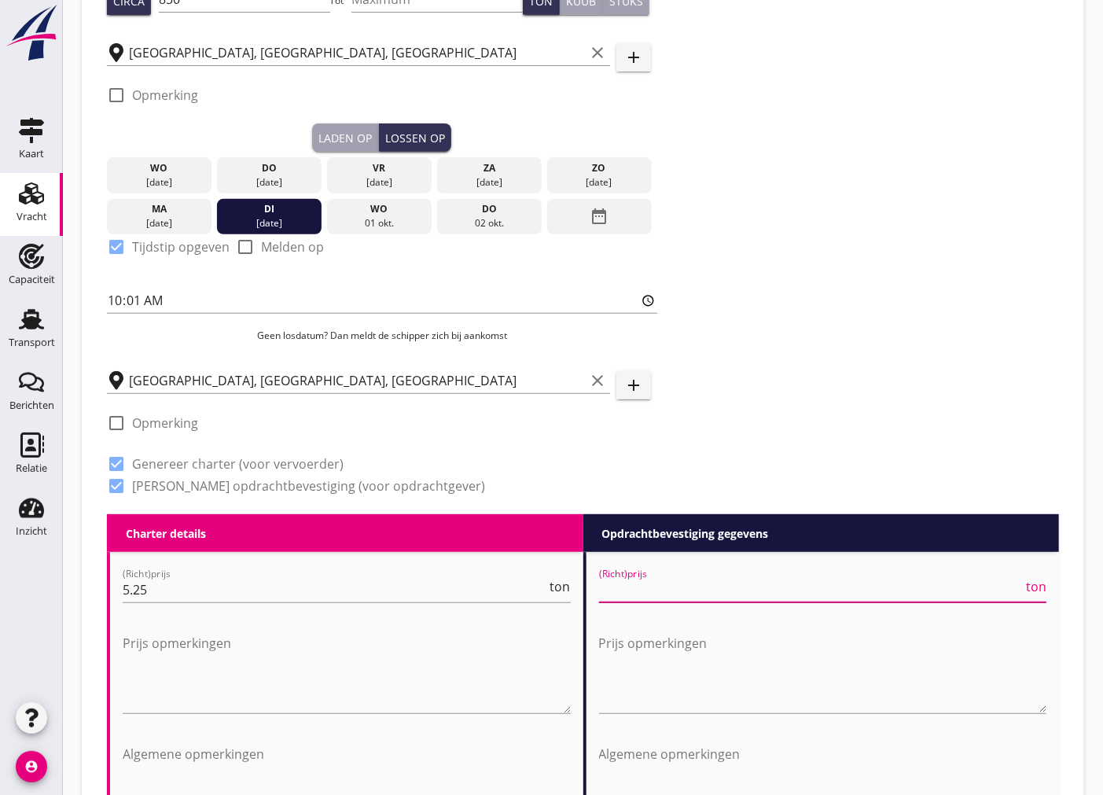
click at [748, 596] on input "(Richt)prijs" at bounding box center [811, 589] width 425 height 25
type input "5"
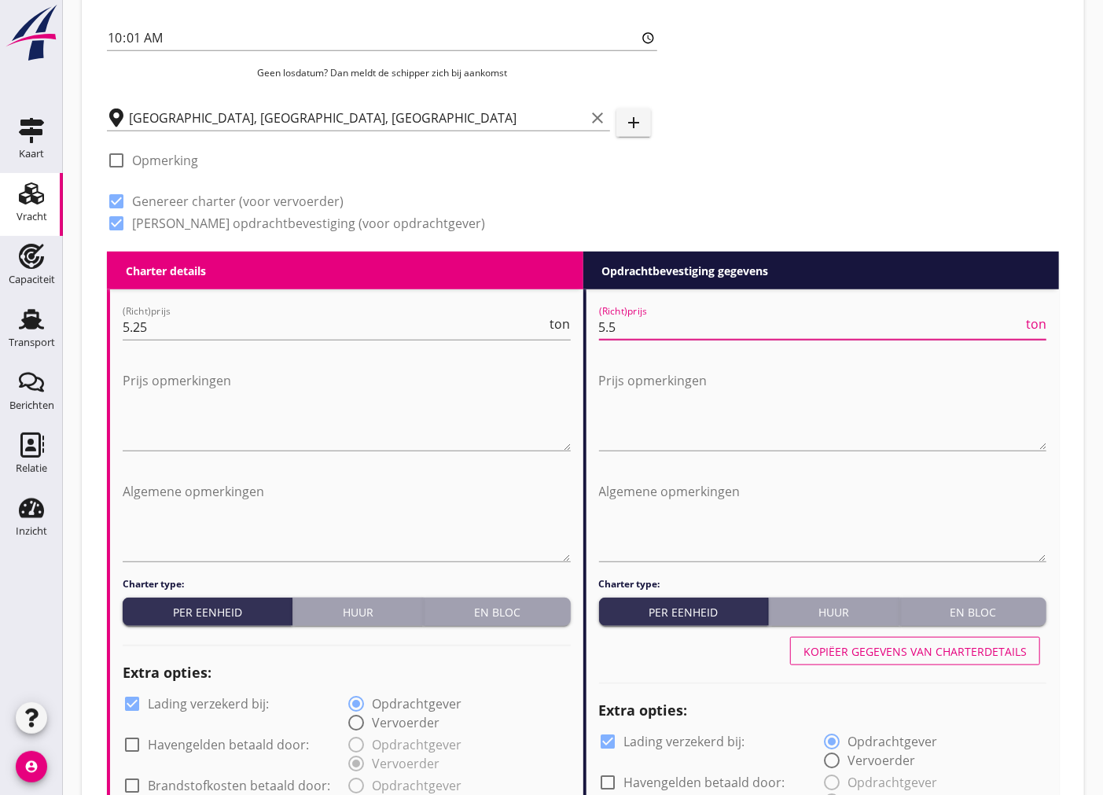
scroll to position [709, 0]
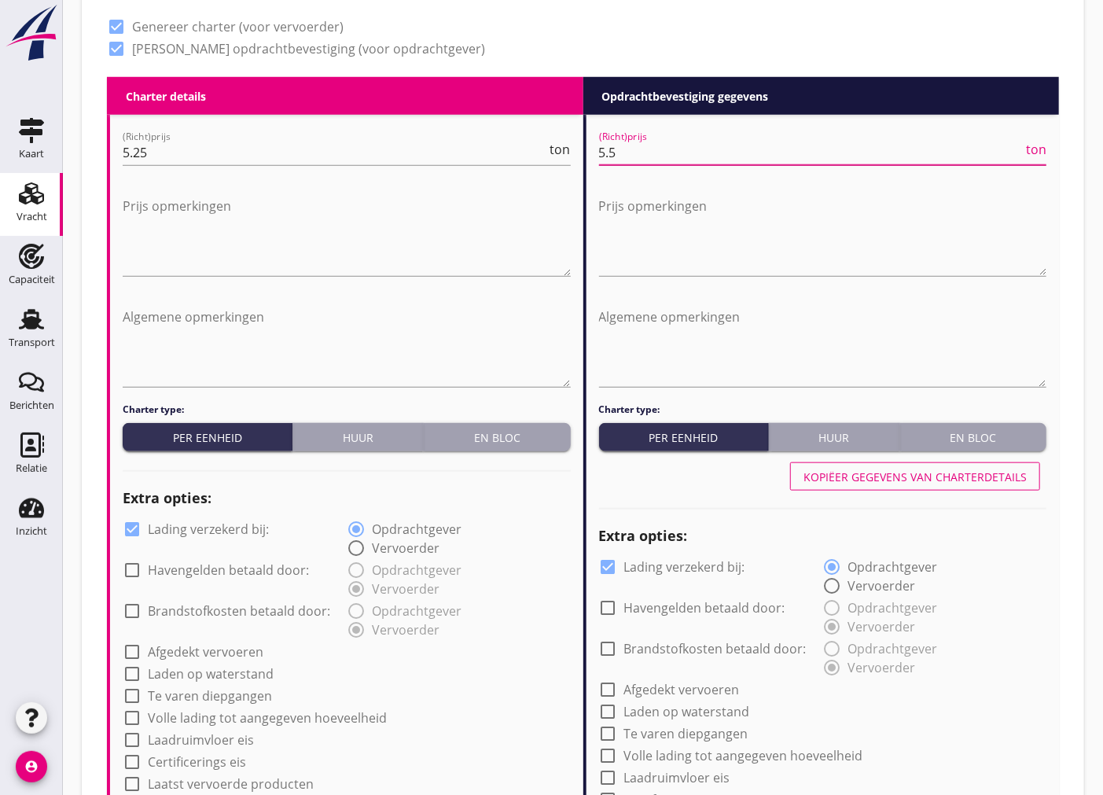
type input "5.5"
click at [127, 528] on div at bounding box center [132, 529] width 27 height 27
checkbox input "false"
click at [600, 566] on div at bounding box center [608, 566] width 27 height 27
checkbox input "false"
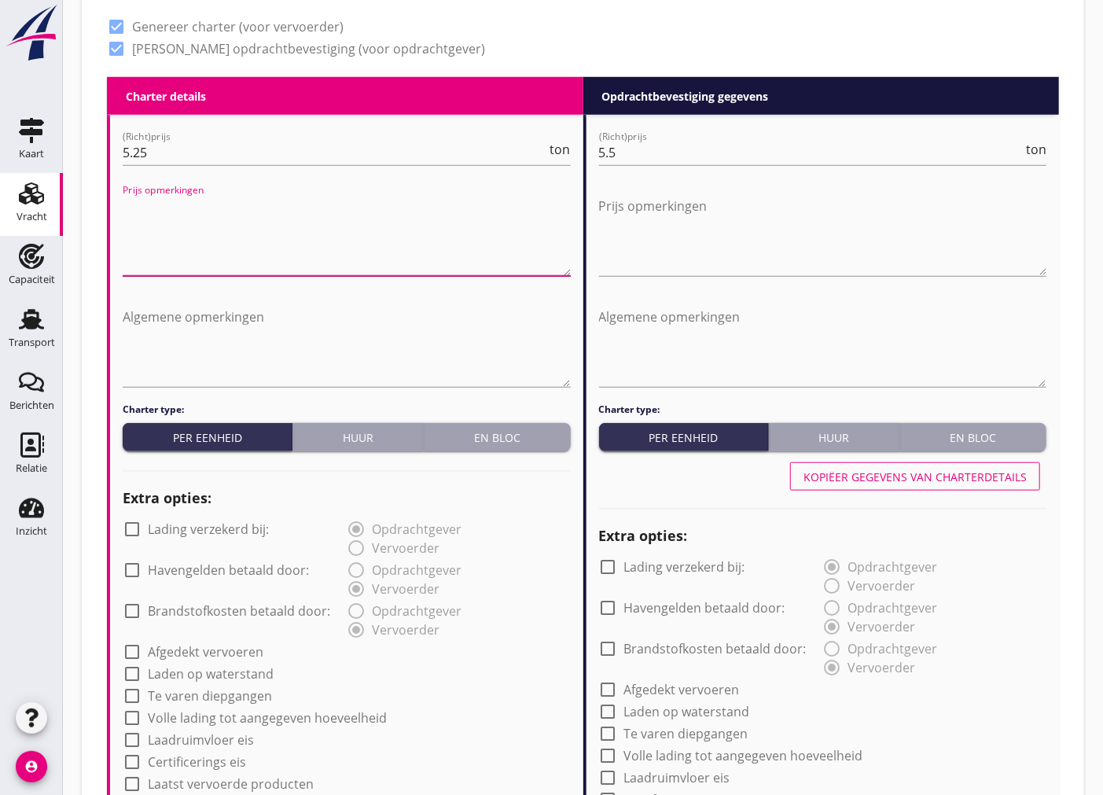
click at [187, 245] on textarea "Prijs opmerkingen" at bounding box center [347, 234] width 448 height 83
drag, startPoint x: 281, startPoint y: 215, endPoint x: 118, endPoint y: 217, distance: 162.7
type textarea "Schipper doet bobcatten."
click at [682, 237] on textarea "Prijs opmerkingen" at bounding box center [823, 234] width 448 height 83
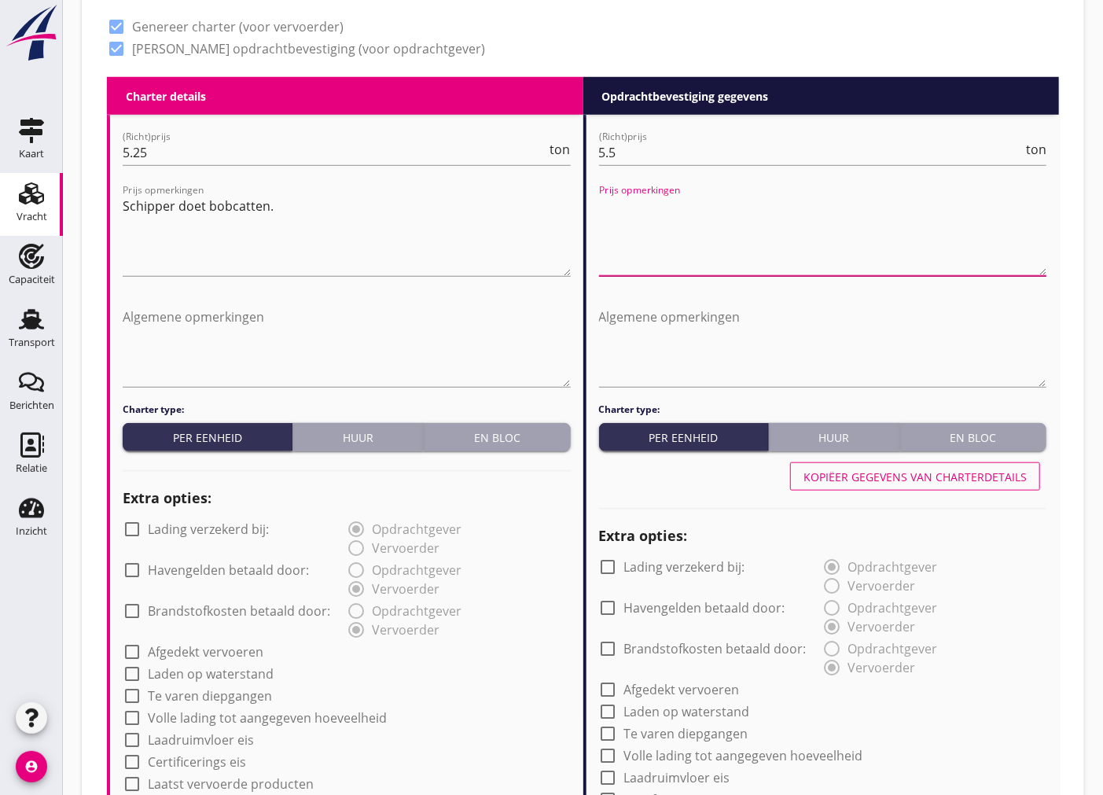
paste textarea "Schipper doet bobcatten."
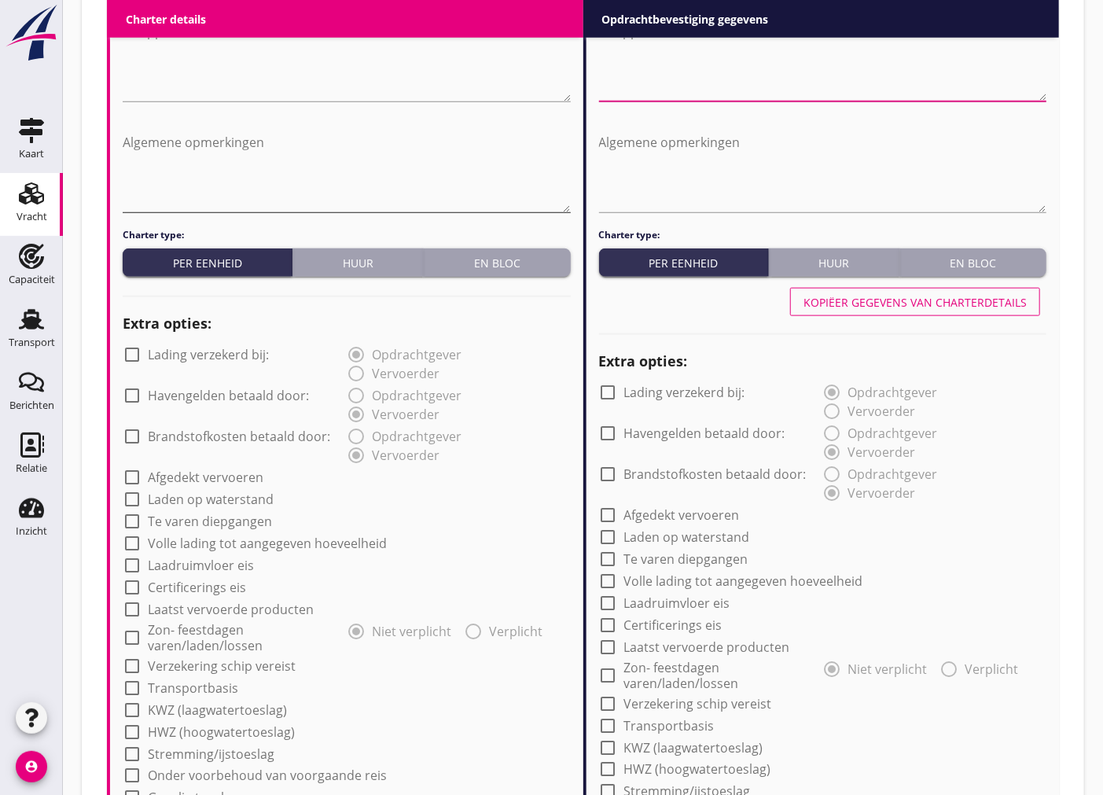
scroll to position [1145, 0]
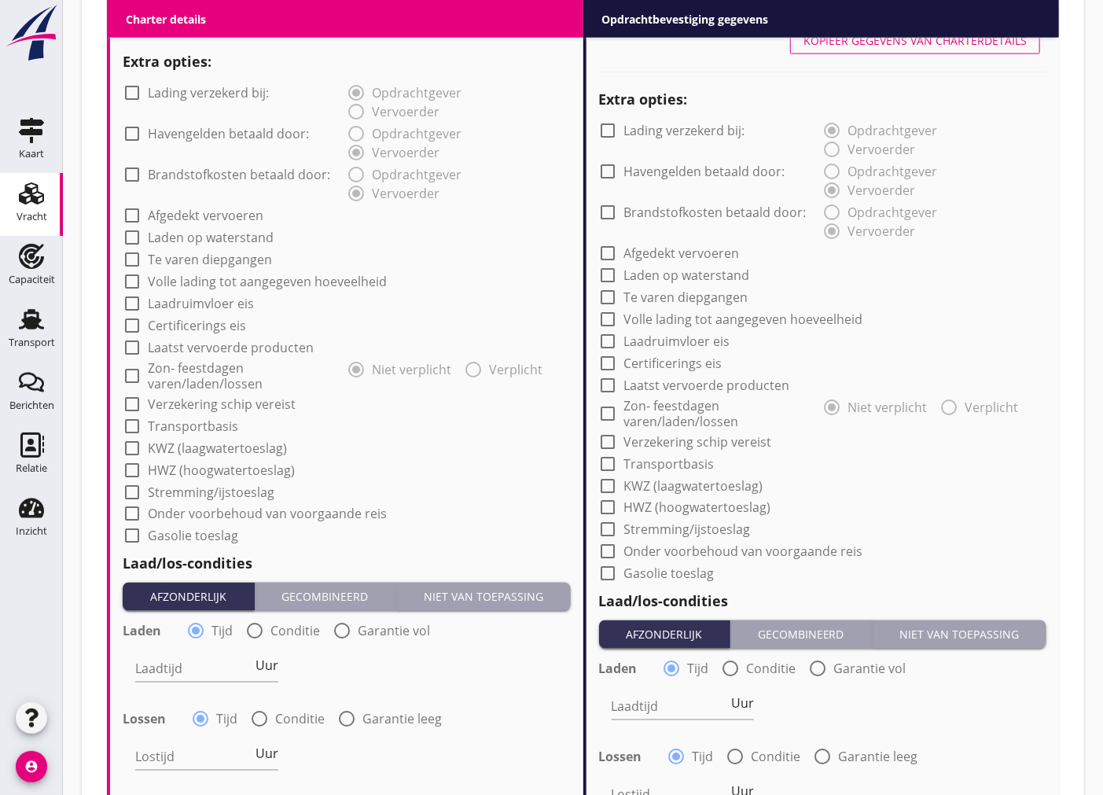
type textarea "Schipper doet bobcatten."
click at [134, 402] on div at bounding box center [132, 404] width 27 height 27
checkbox input "true"
click at [604, 436] on div at bounding box center [608, 441] width 27 height 27
checkbox input "true"
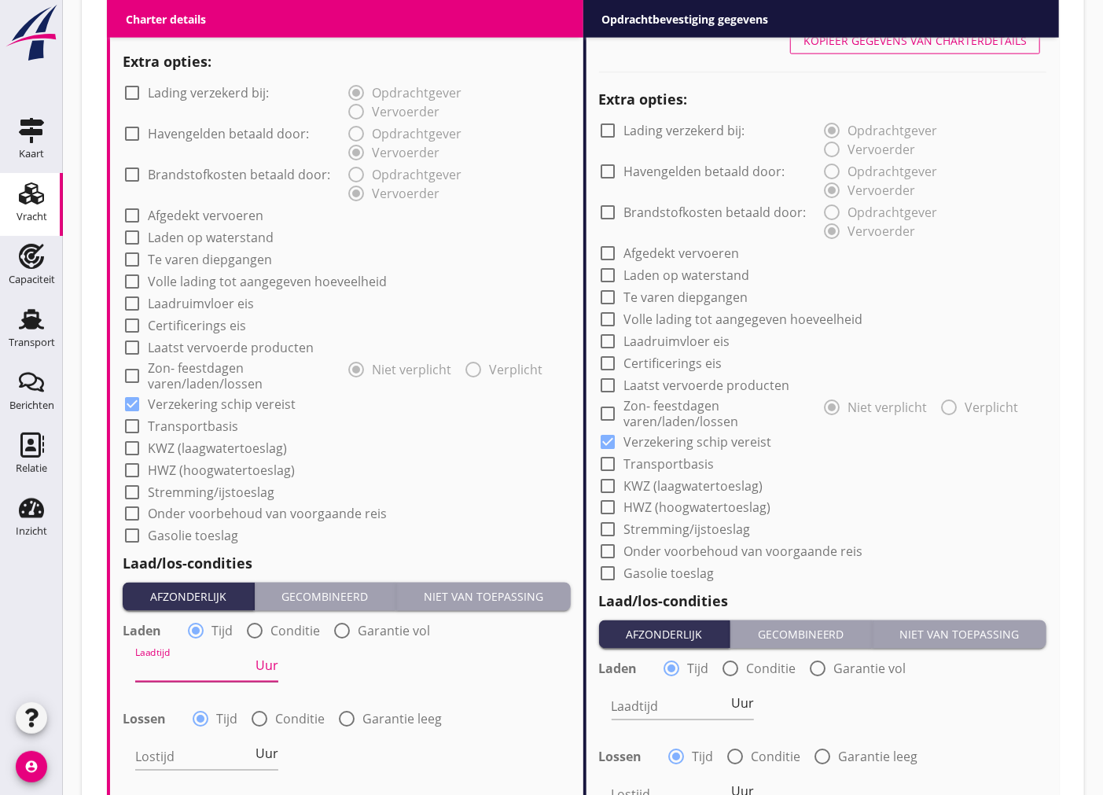
click at [182, 670] on input "Laadtijd" at bounding box center [193, 668] width 117 height 25
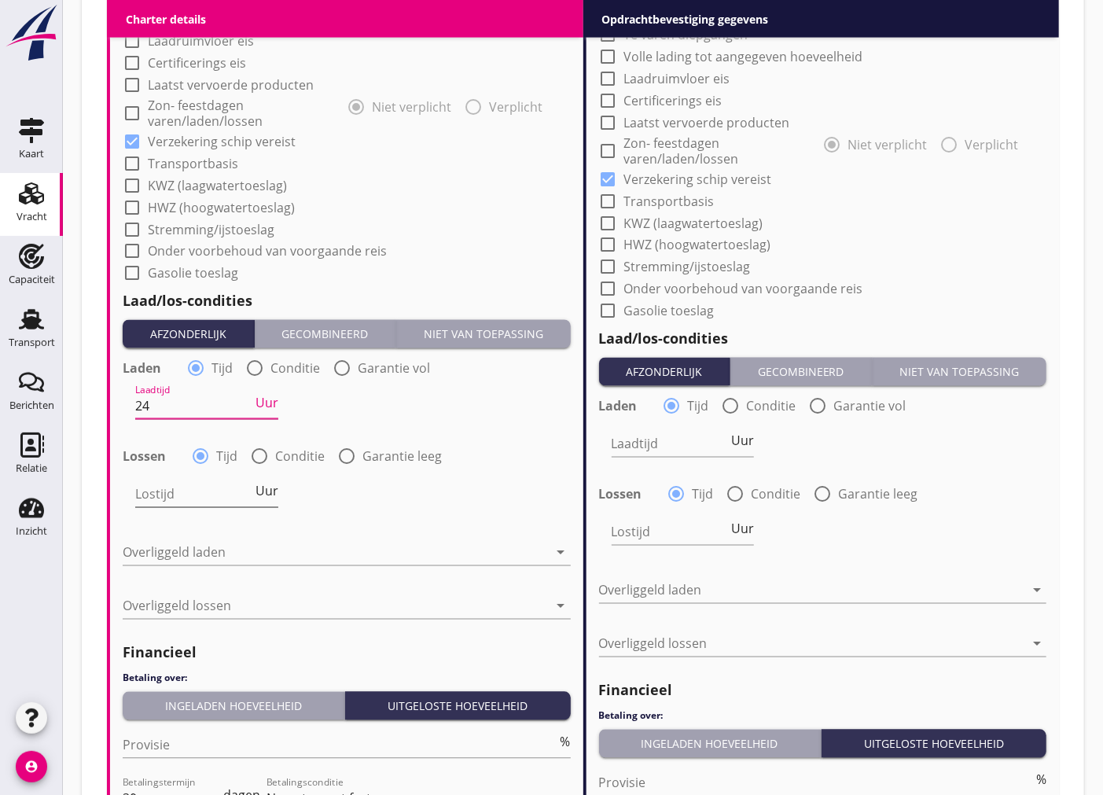
type input "24"
click at [189, 503] on input "Lostijd" at bounding box center [193, 494] width 117 height 25
type input "24"
click at [233, 554] on div at bounding box center [336, 552] width 426 height 25
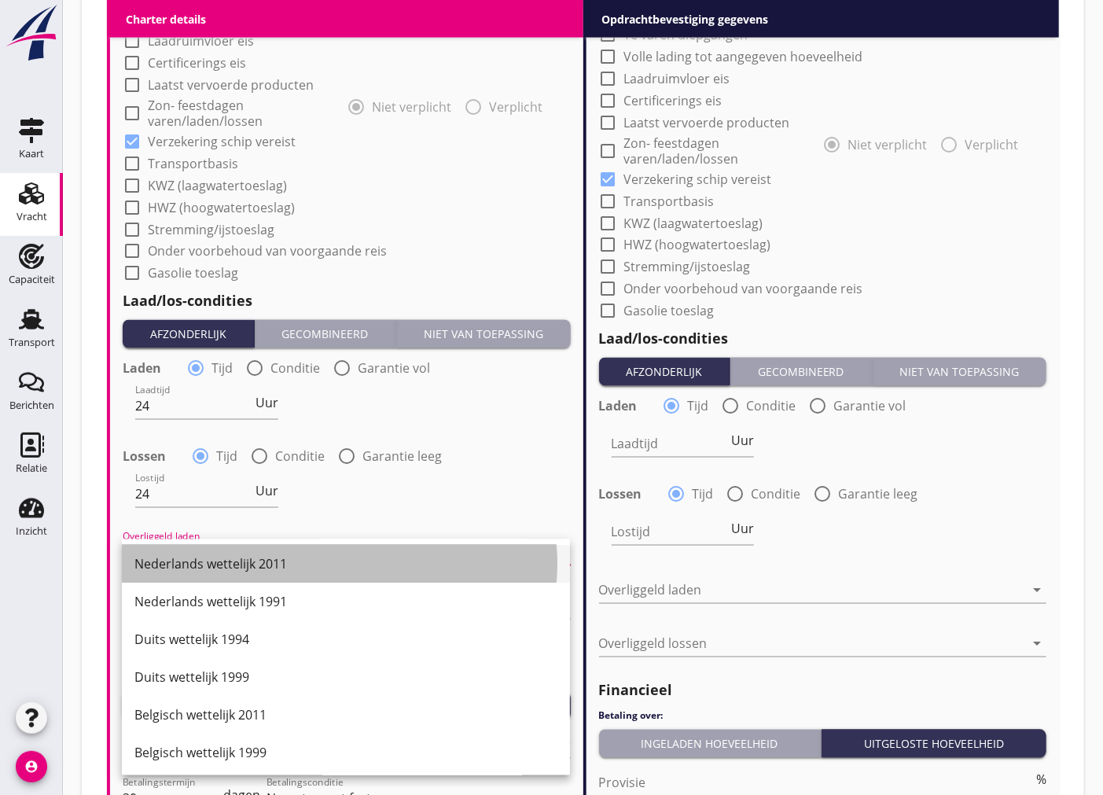
click at [236, 567] on div "Nederlands wettelijk 2011" at bounding box center [345, 564] width 423 height 19
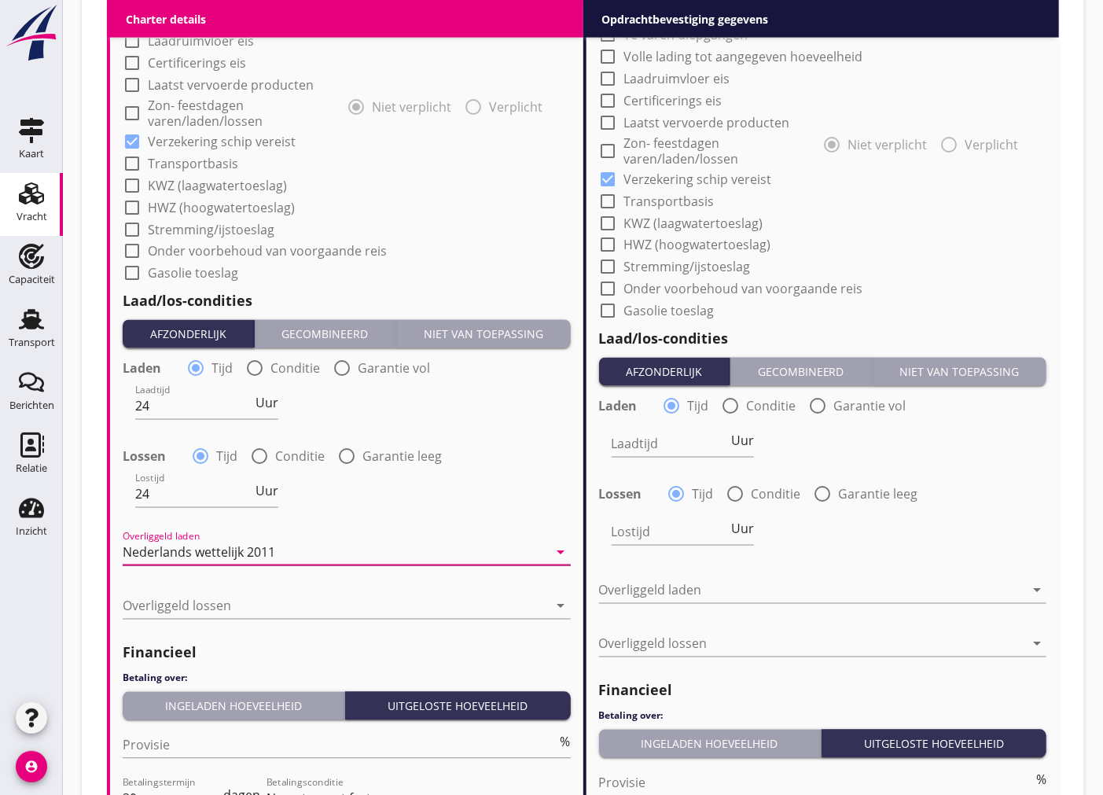
scroll to position [1582, 0]
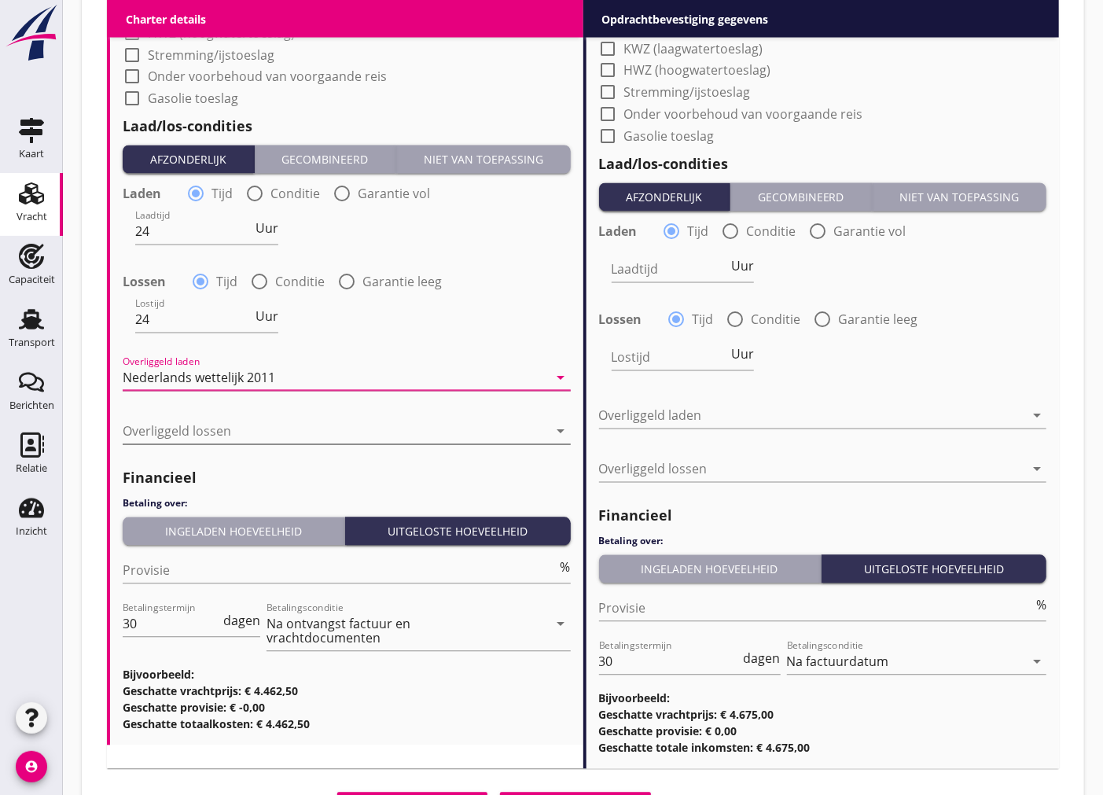
click at [234, 429] on div at bounding box center [336, 431] width 426 height 25
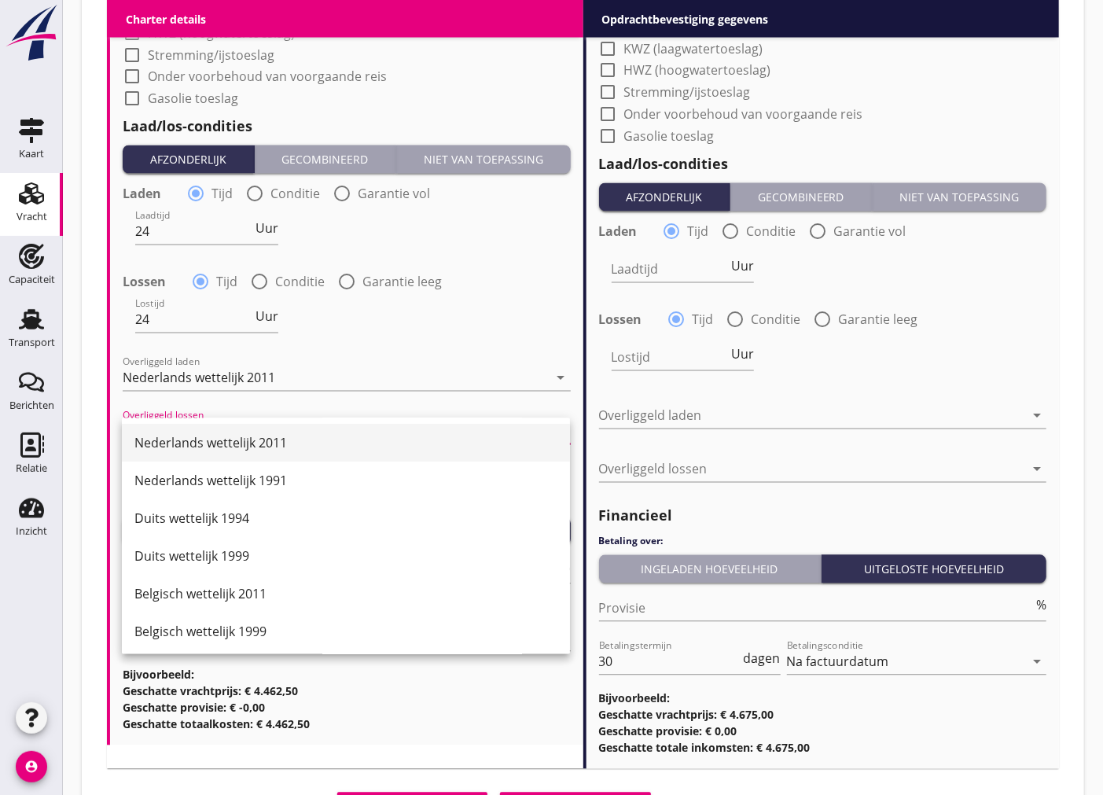
click at [233, 450] on div "Nederlands wettelijk 2011" at bounding box center [345, 443] width 423 height 19
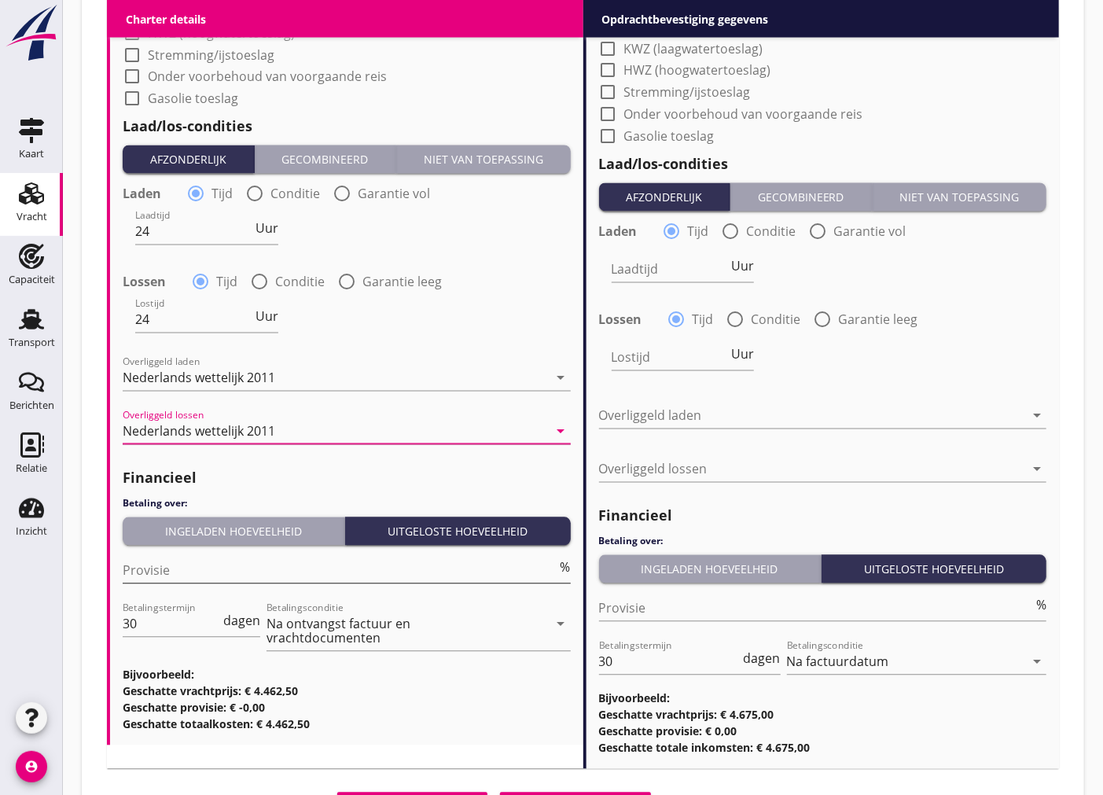
click at [183, 563] on input "Provisie" at bounding box center [340, 570] width 435 height 25
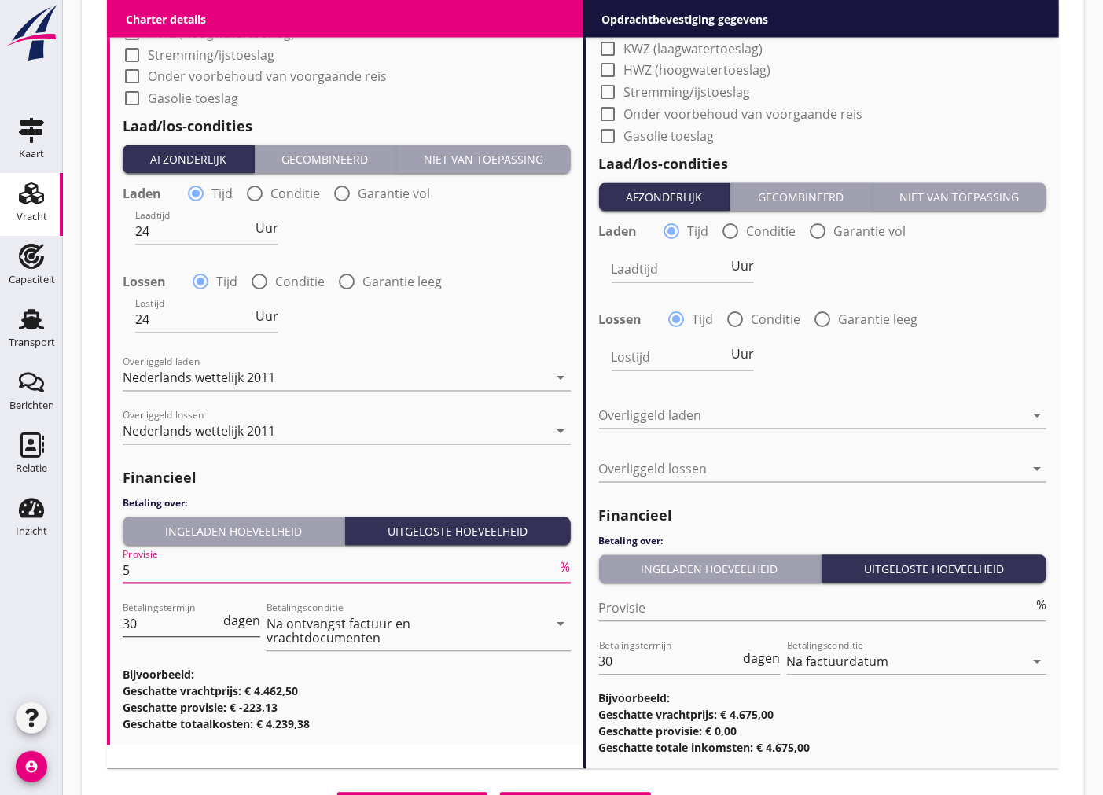
type input "5"
drag, startPoint x: 158, startPoint y: 619, endPoint x: 6, endPoint y: 618, distance: 152.5
type input "14"
drag, startPoint x: 634, startPoint y: 663, endPoint x: 560, endPoint y: 656, distance: 73.5
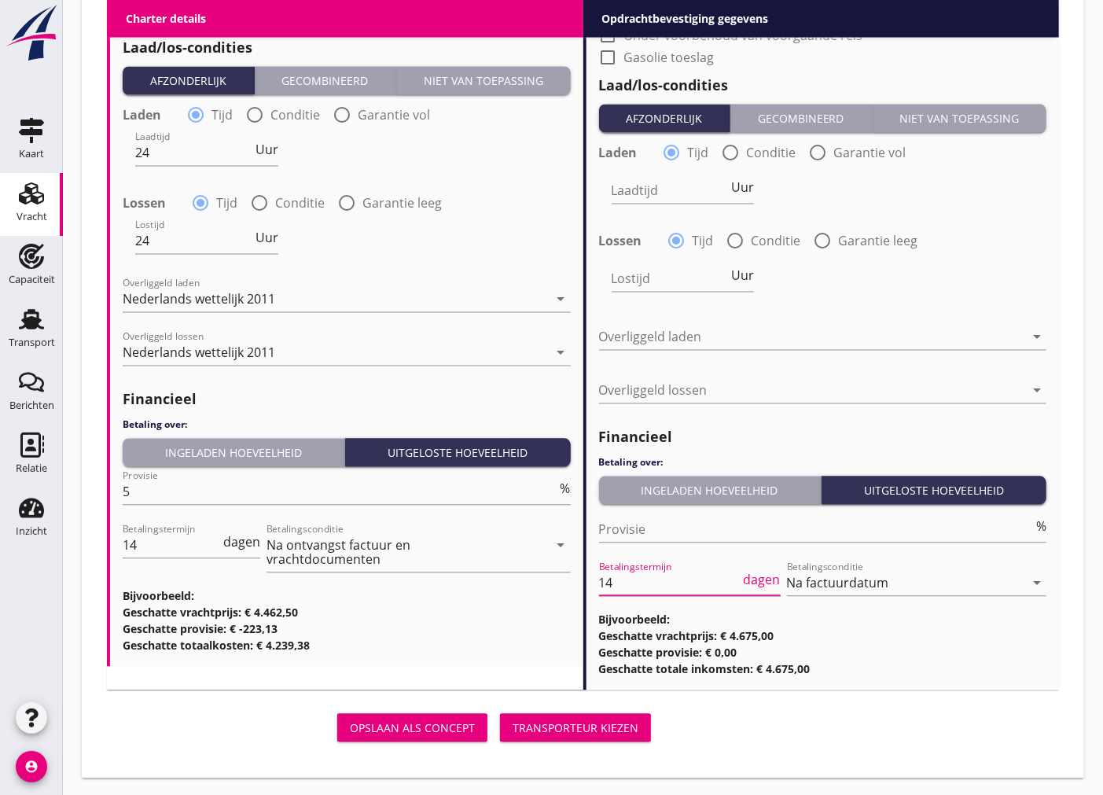
scroll to position [1050, 0]
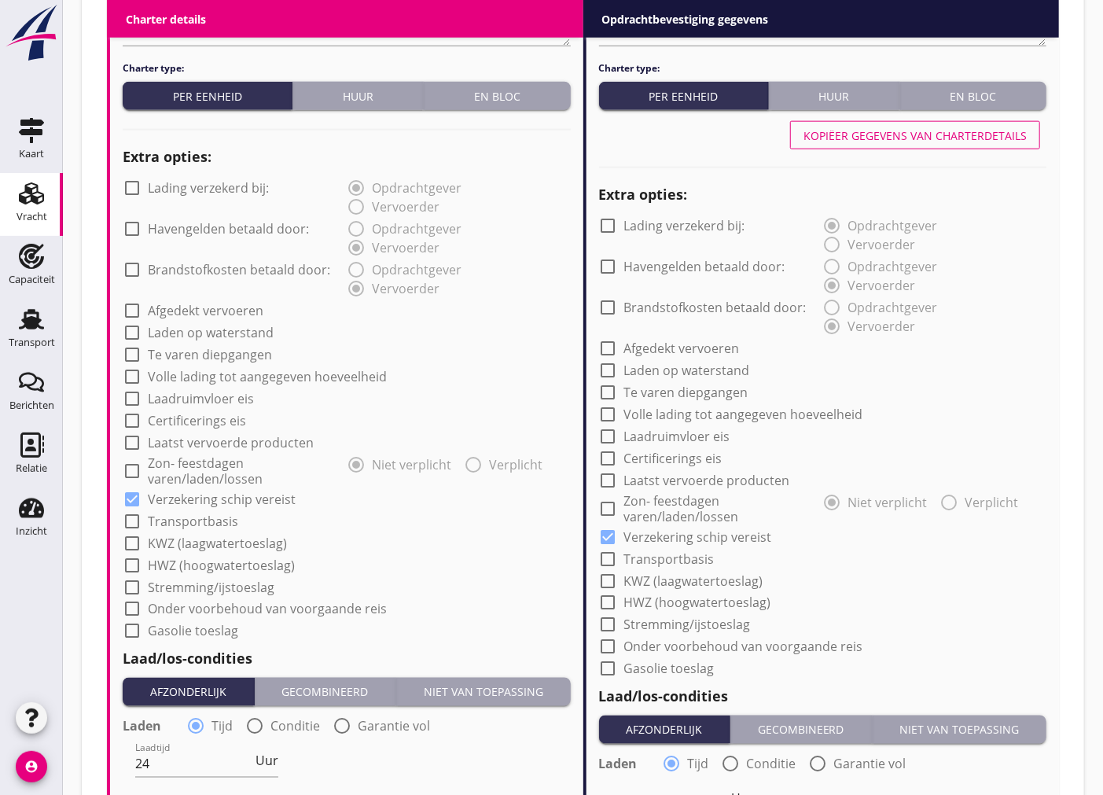
type input "14"
click at [1012, 144] on button "Kopiëer gegevens van charterdetails" at bounding box center [915, 135] width 250 height 28
type input "24"
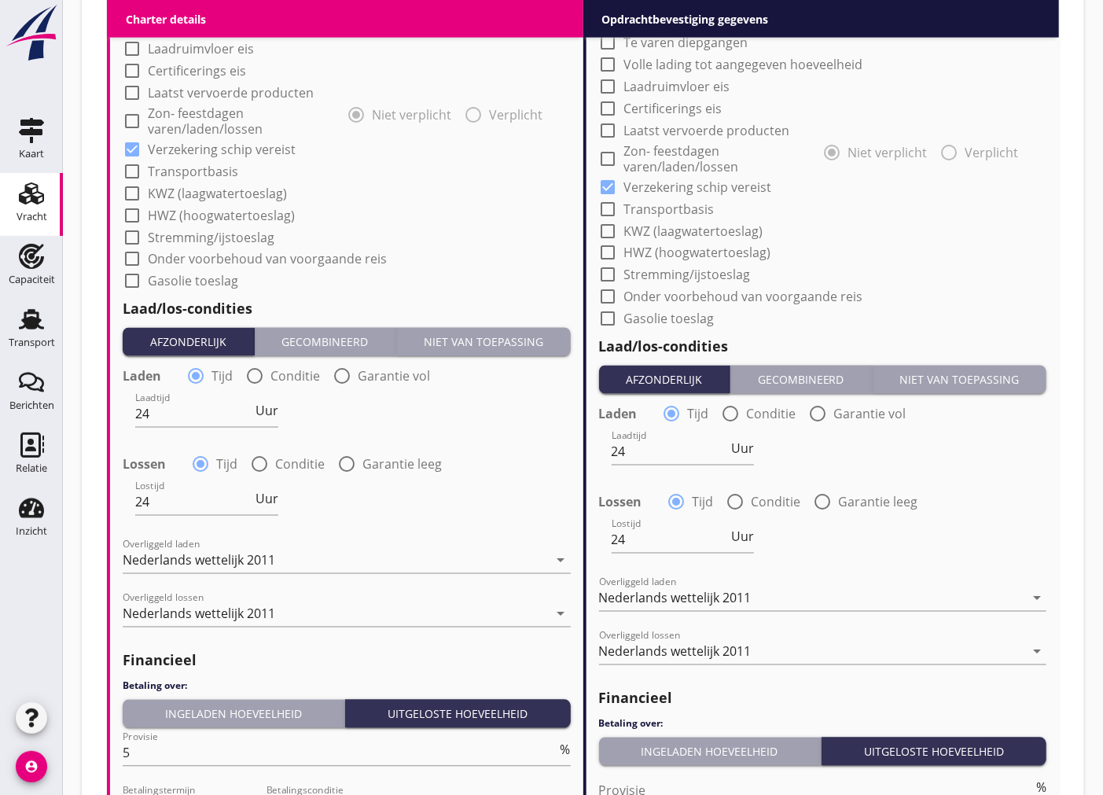
scroll to position [1662, 0]
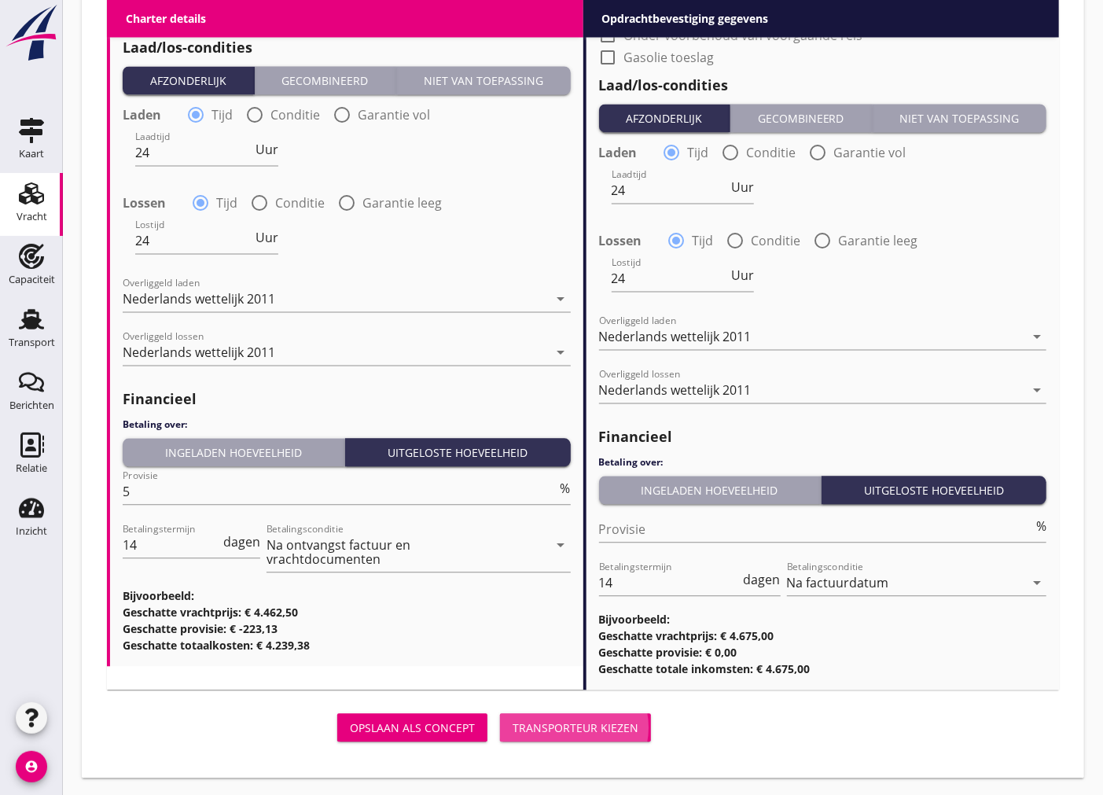
click at [586, 725] on div "Transporteur kiezen" at bounding box center [576, 727] width 126 height 17
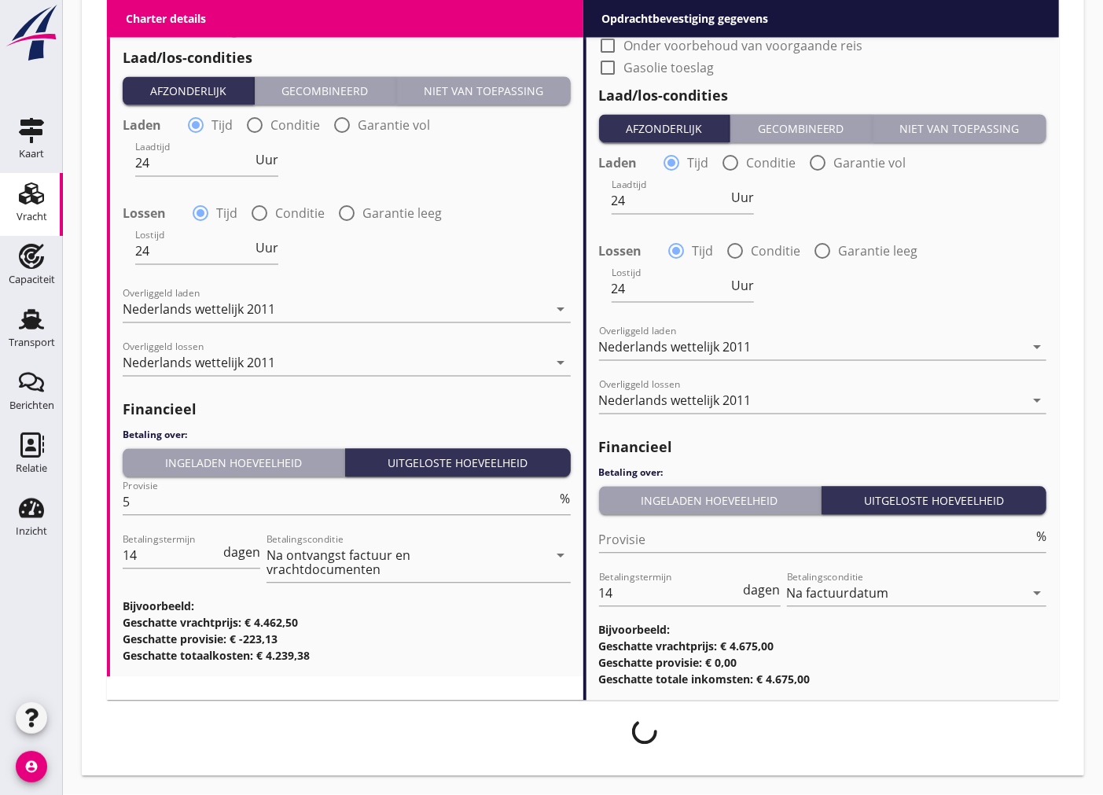
scroll to position [1649, 0]
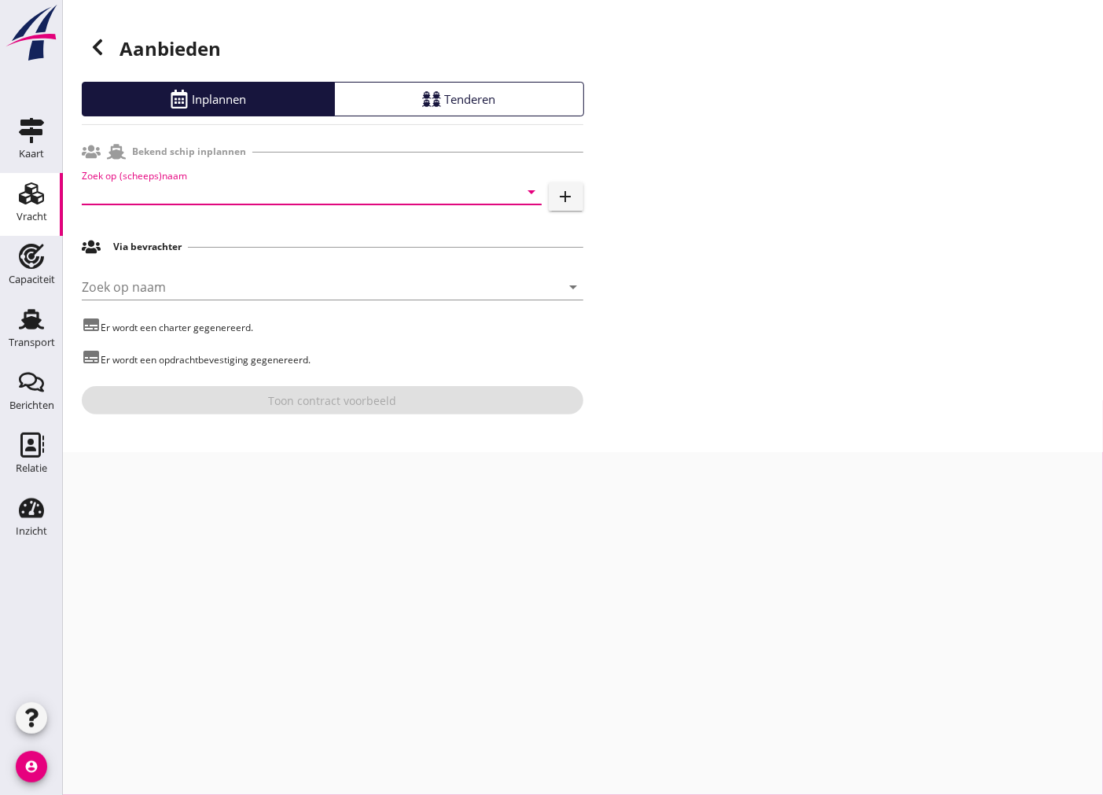
click at [352, 187] on input "Zoek op (scheeps)naam" at bounding box center [290, 191] width 416 height 25
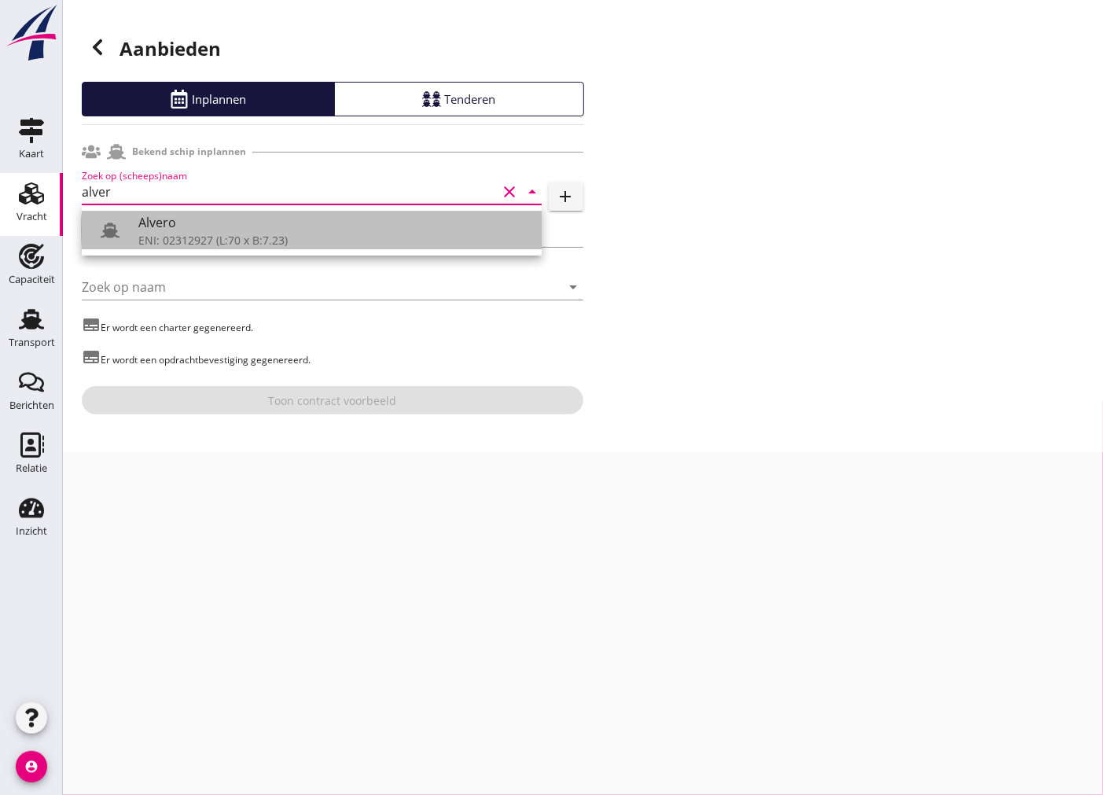
click at [438, 247] on div "ENI: 02312927 (L:70 x B:7.23)" at bounding box center [333, 240] width 391 height 17
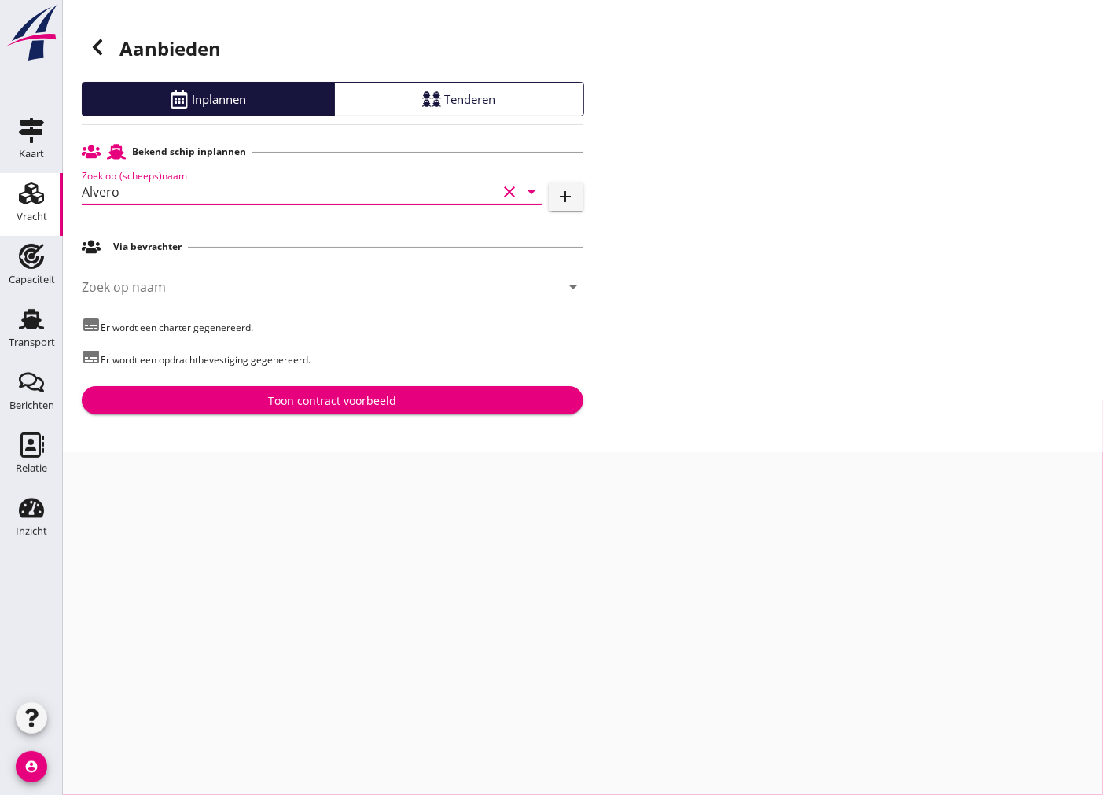
type input "Alvero"
click at [468, 401] on div "Toon contract voorbeeld" at bounding box center [332, 400] width 476 height 17
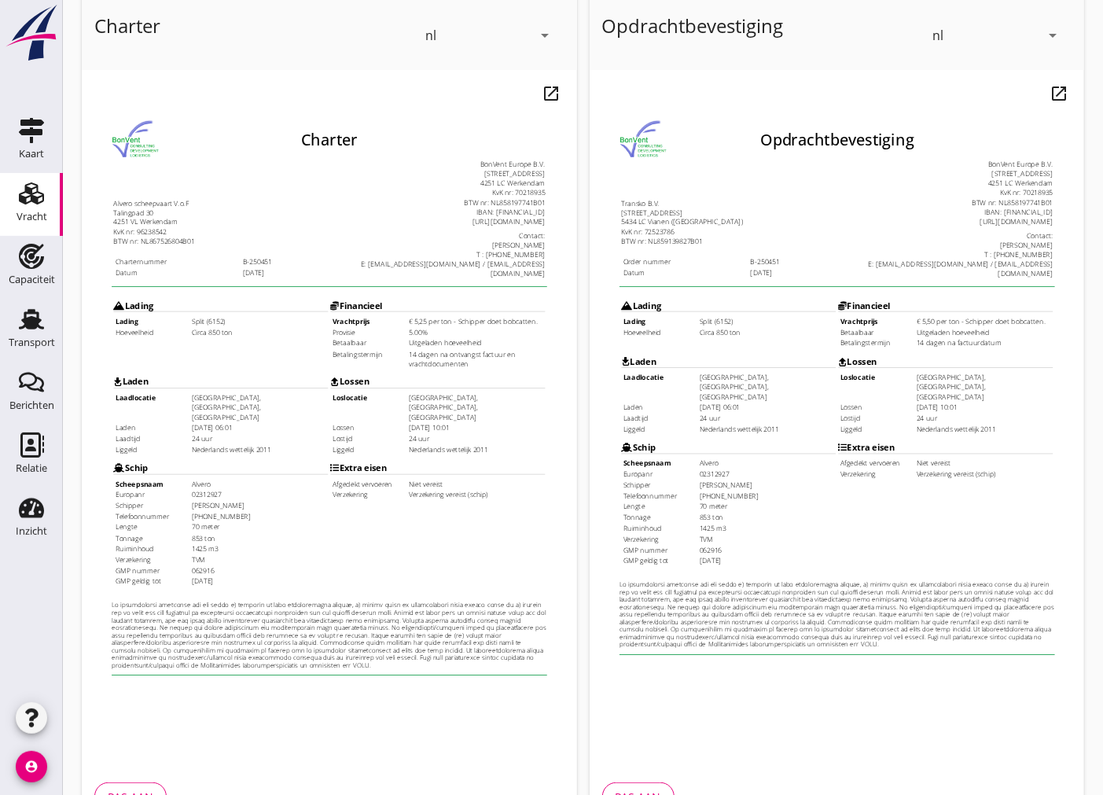
scroll to position [186, 0]
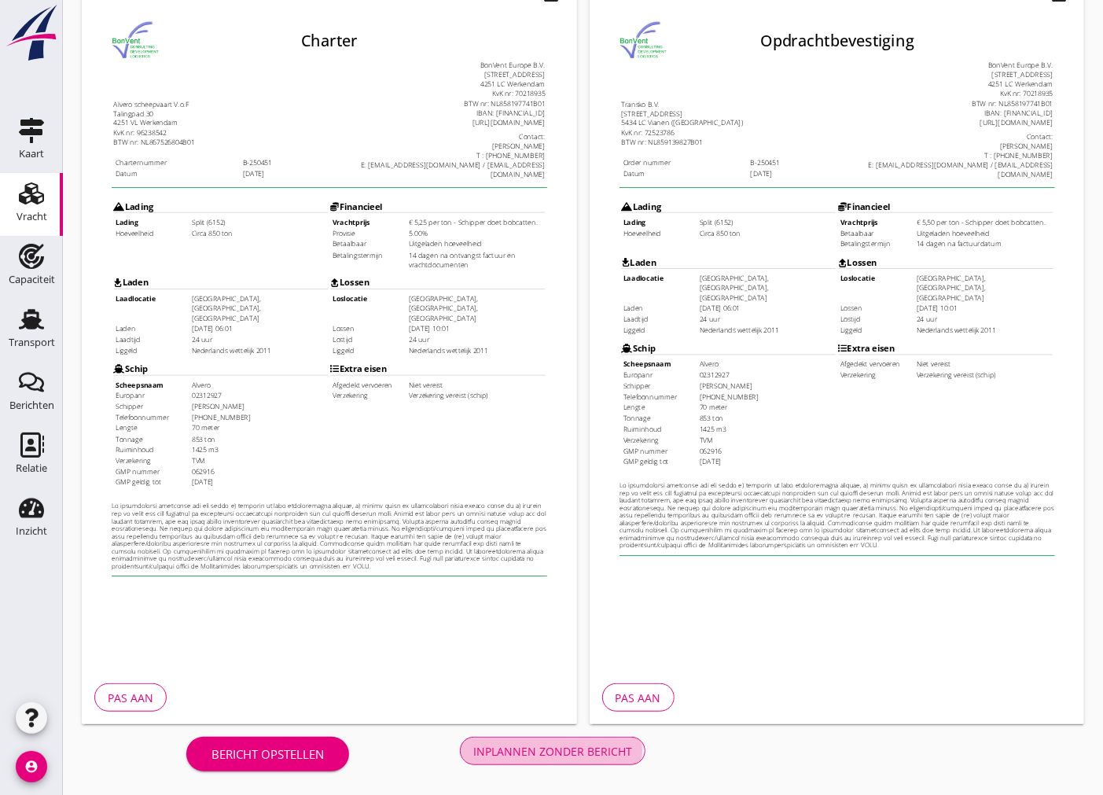
click at [529, 749] on div "Inplannen zonder bericht" at bounding box center [552, 751] width 159 height 17
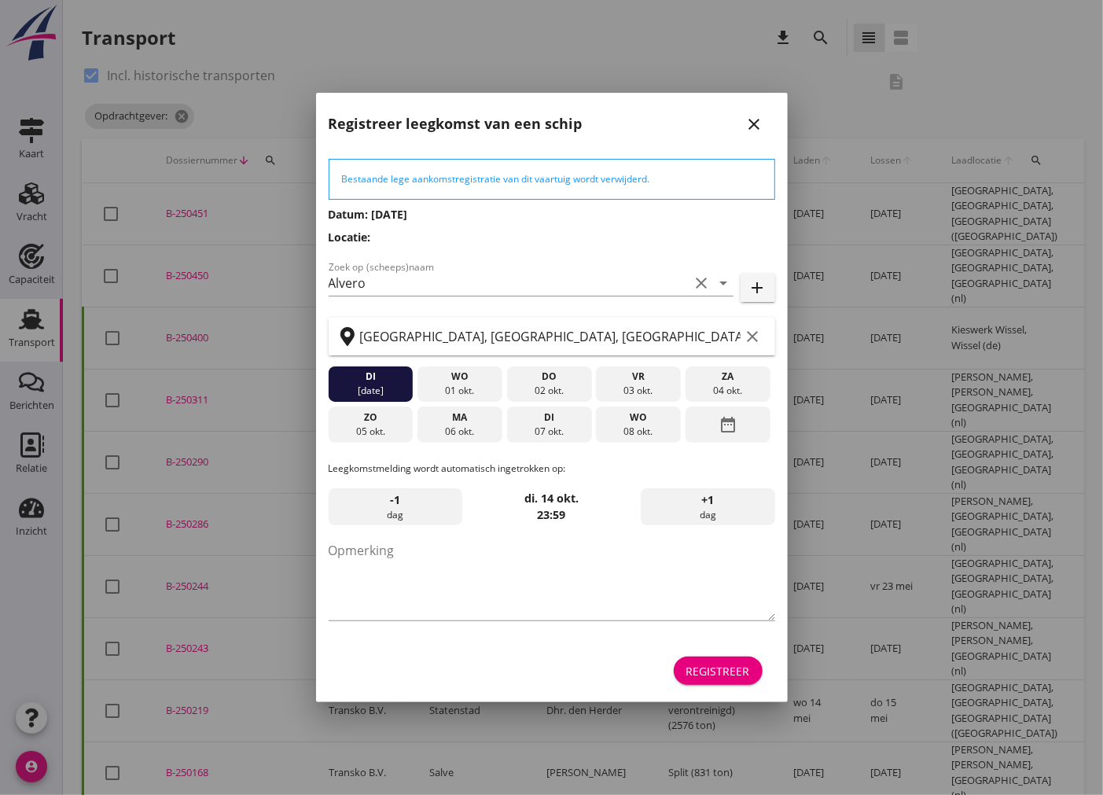
click at [712, 671] on div "Registreer" at bounding box center [718, 671] width 64 height 17
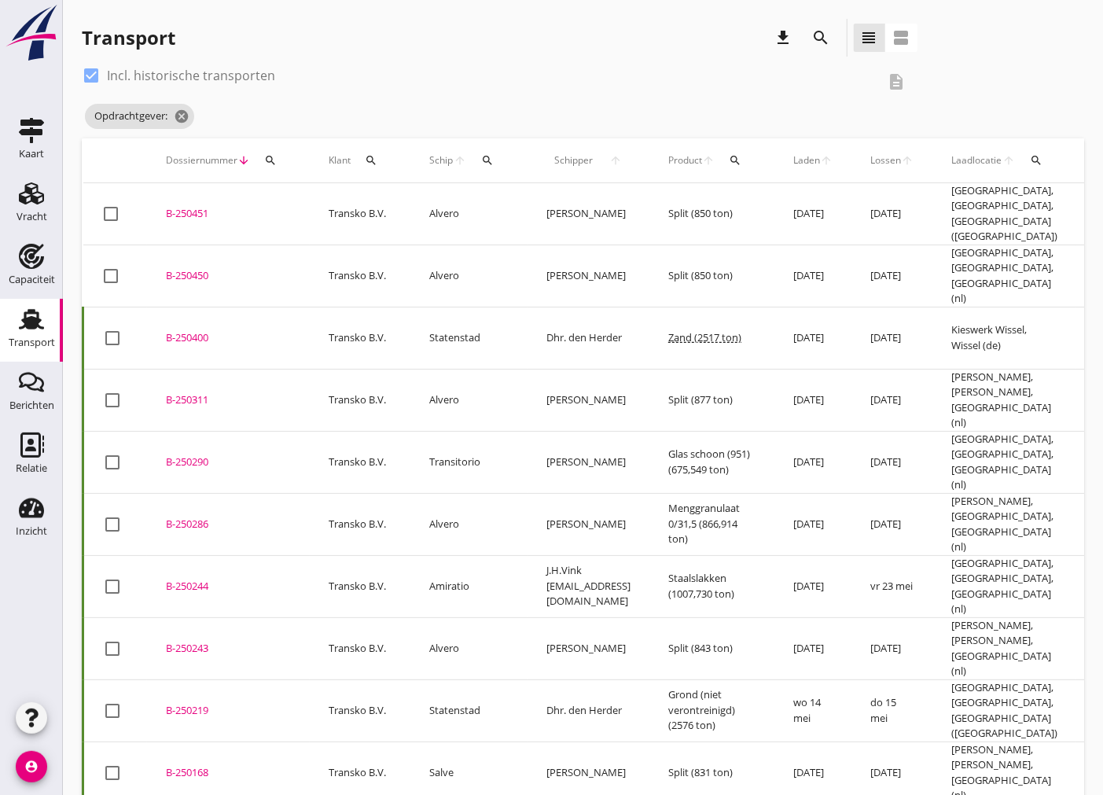
click at [207, 255] on td "B-250450 upload_file Drop hier uw bestand om het aan het dossier toe te voegen" at bounding box center [228, 275] width 163 height 62
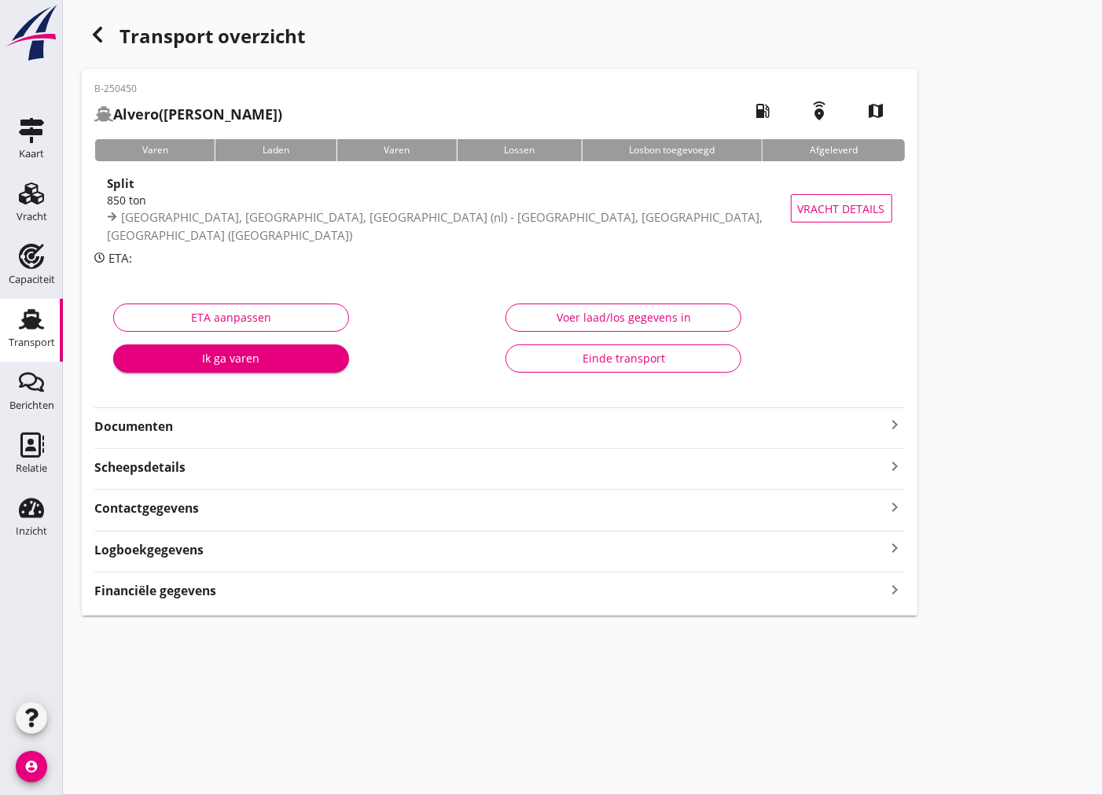
click at [241, 435] on strong "Documenten" at bounding box center [490, 426] width 792 height 18
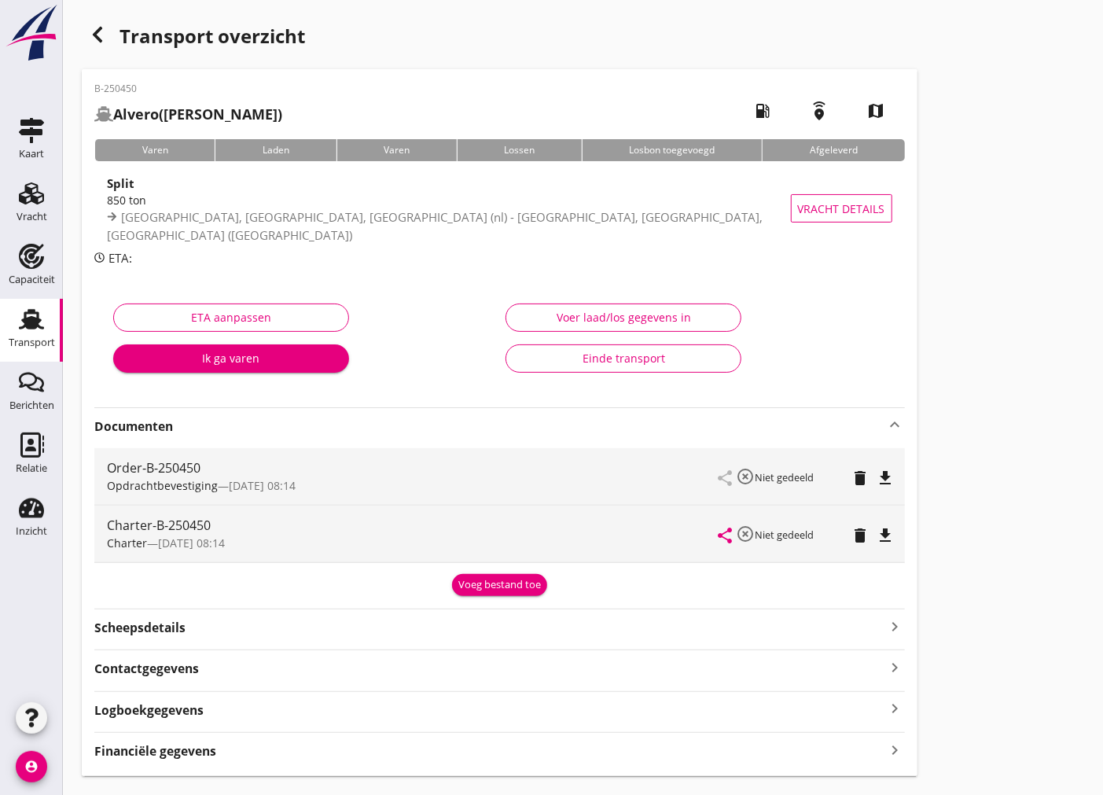
click at [885, 478] on icon "file_download" at bounding box center [886, 478] width 19 height 19
click at [889, 532] on icon "file_download" at bounding box center [886, 535] width 19 height 19
click at [92, 32] on icon "button" at bounding box center [97, 34] width 19 height 19
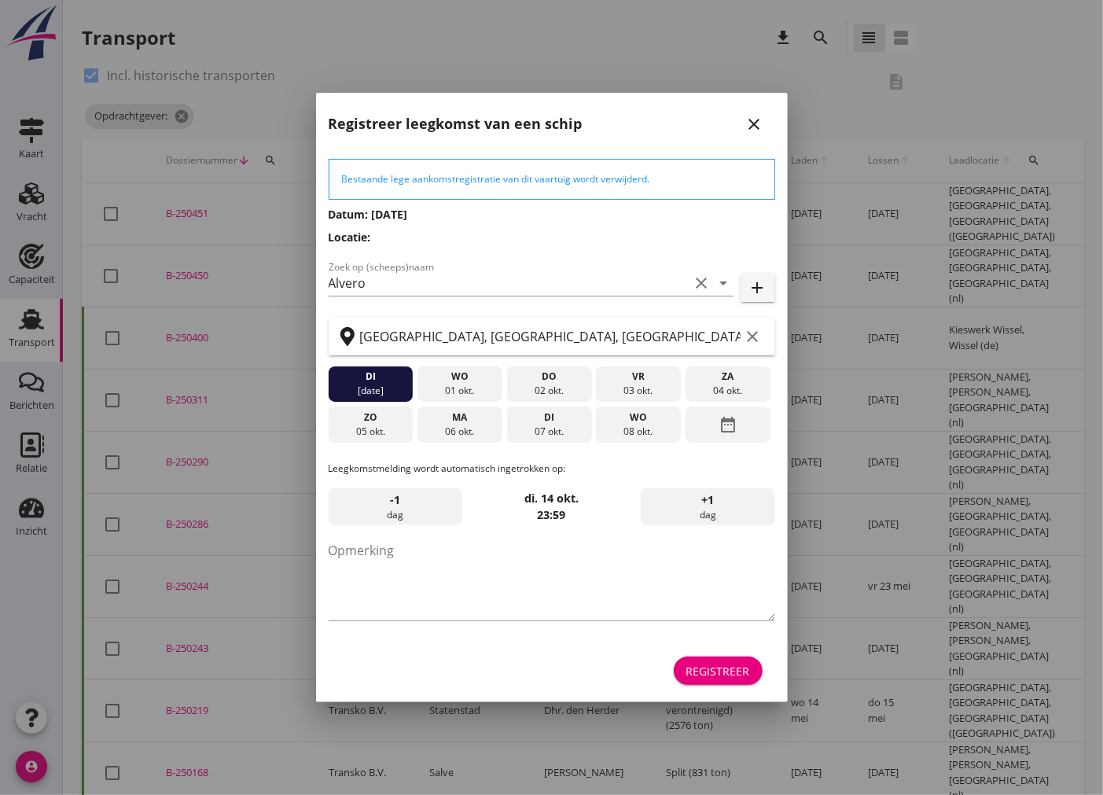
click at [761, 121] on icon "close" at bounding box center [754, 124] width 19 height 19
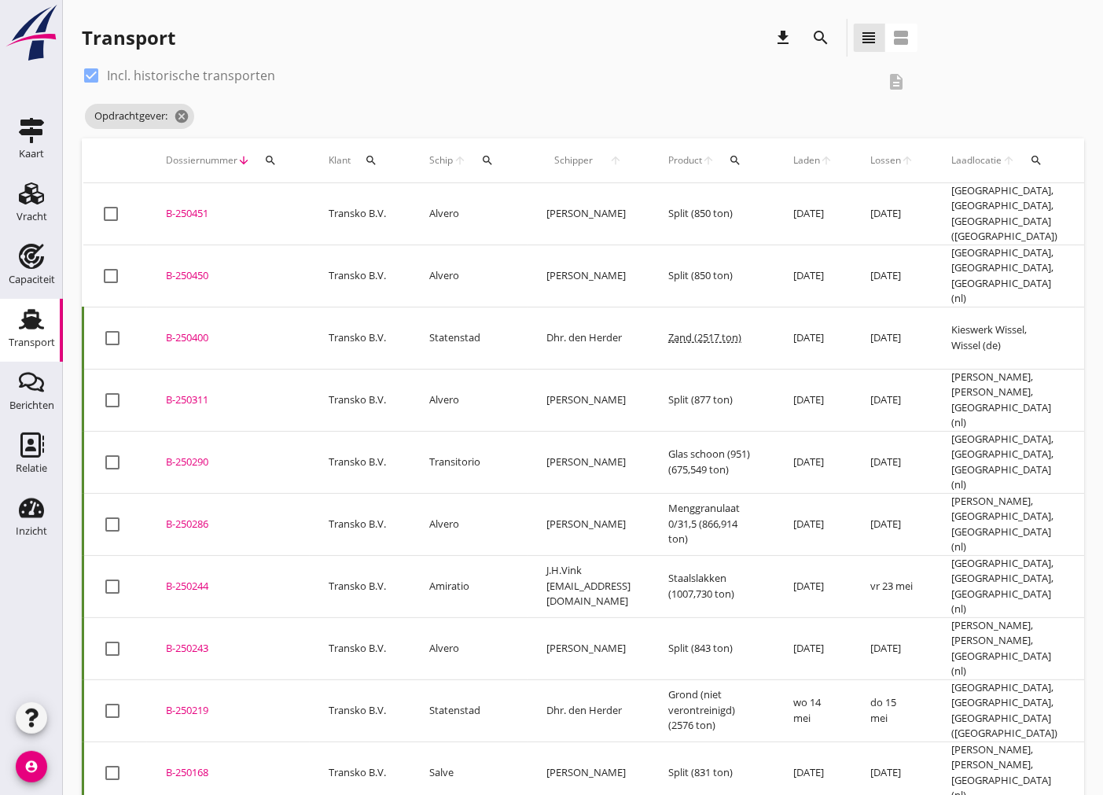
click at [183, 209] on div "B-250451" at bounding box center [228, 214] width 125 height 16
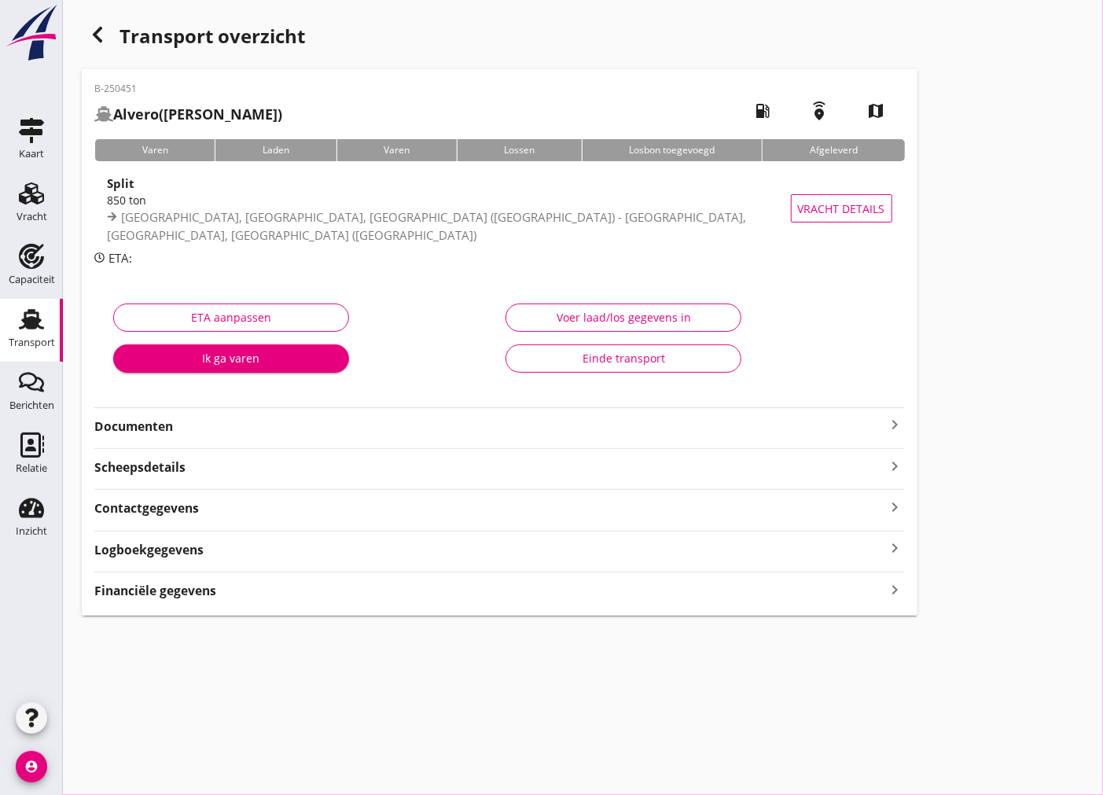
click at [704, 433] on strong "Documenten" at bounding box center [490, 426] width 792 height 18
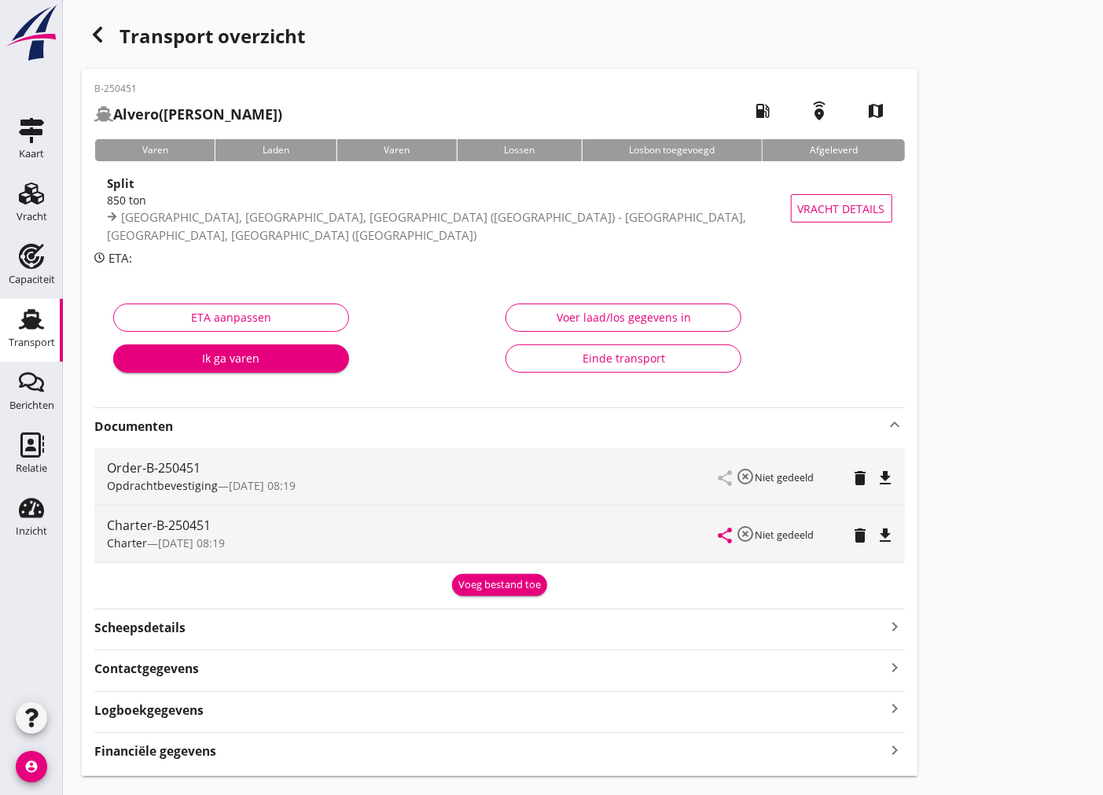
click at [886, 475] on icon "file_download" at bounding box center [886, 478] width 19 height 19
click at [890, 537] on icon "file_download" at bounding box center [886, 535] width 19 height 19
click at [790, 638] on div "B-250451 Alvero ([PERSON_NAME]) local_gas_station emergency_share map Varen Lad…" at bounding box center [500, 422] width 836 height 707
click at [882, 630] on div "Scheepsdetails keyboard_arrow_right" at bounding box center [499, 626] width 810 height 21
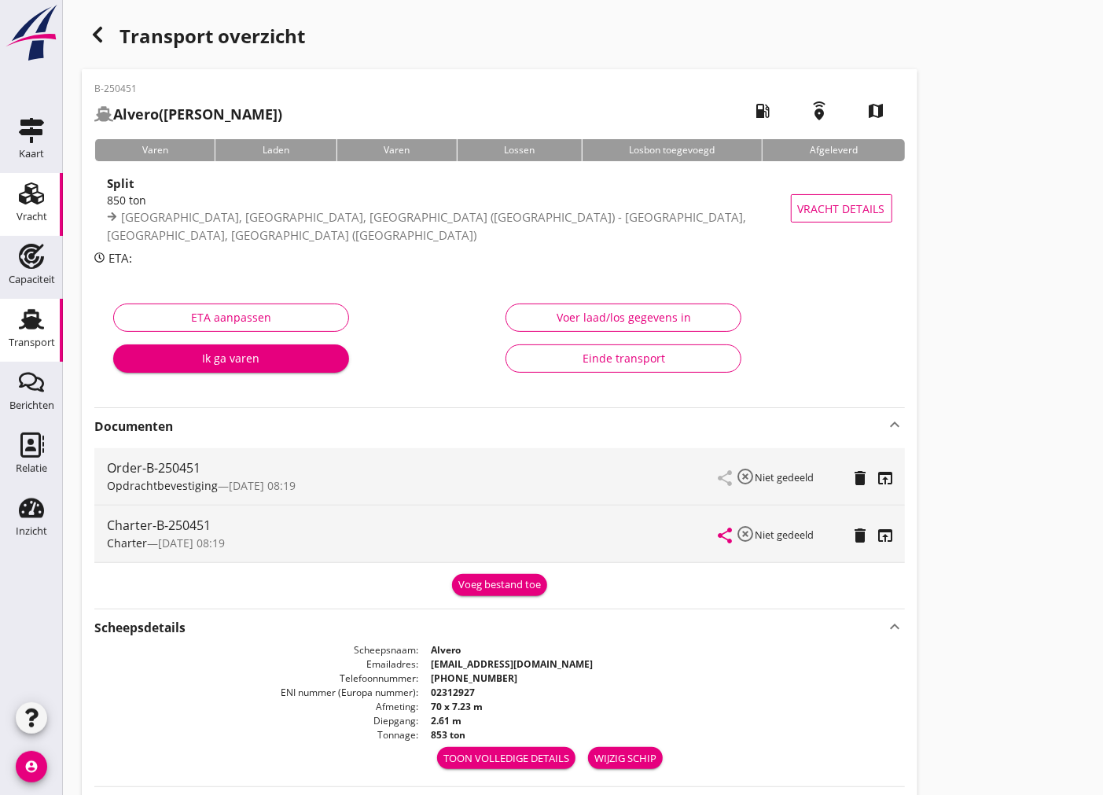
click at [31, 206] on div "Vracht" at bounding box center [32, 217] width 31 height 22
